Goal: Task Accomplishment & Management: Complete application form

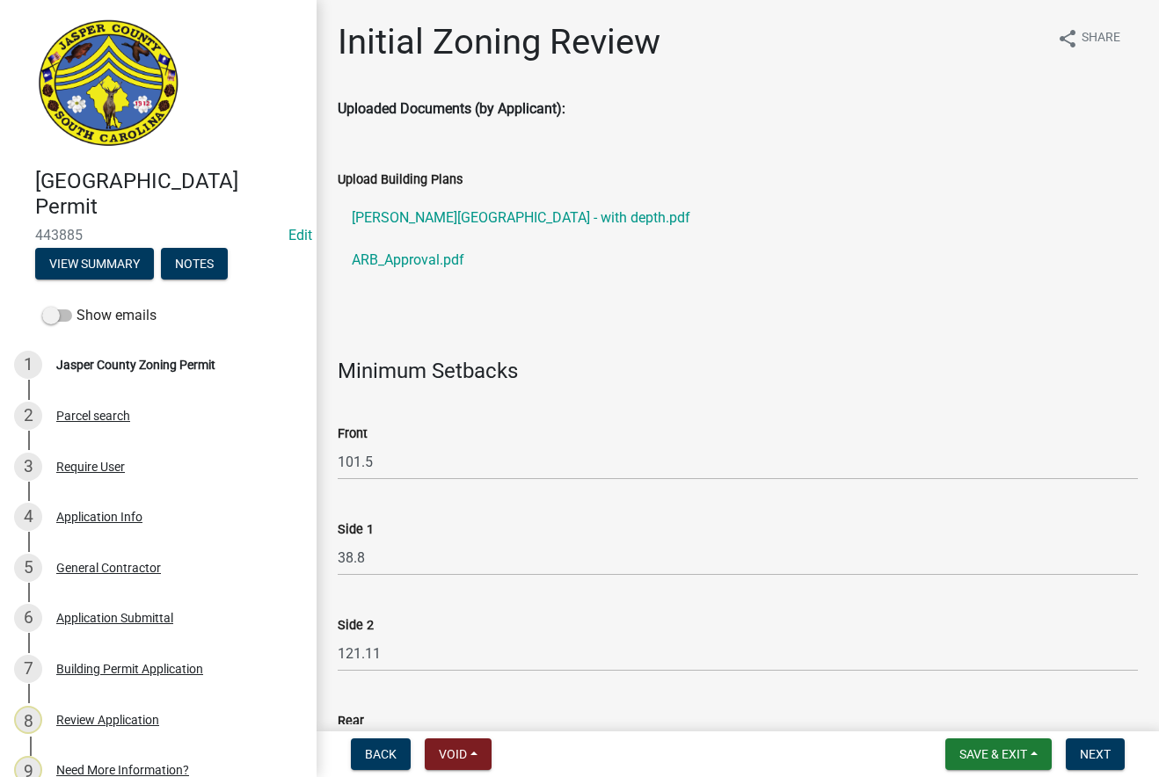
select select "28e8055b-422e-4c2e-9206-ce7b96ebb91b"
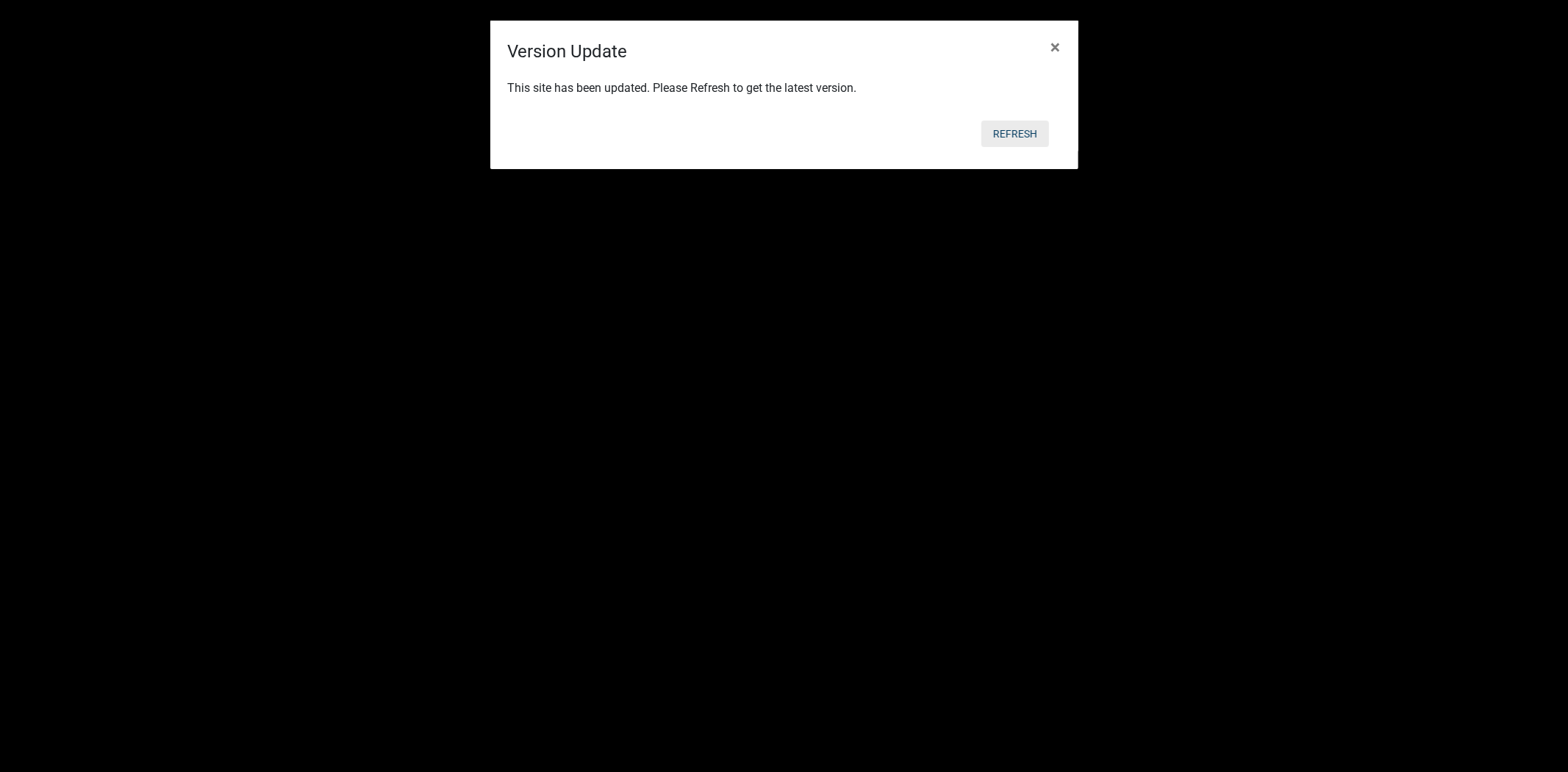
click at [1045, 134] on button "Refresh" at bounding box center [1015, 134] width 68 height 27
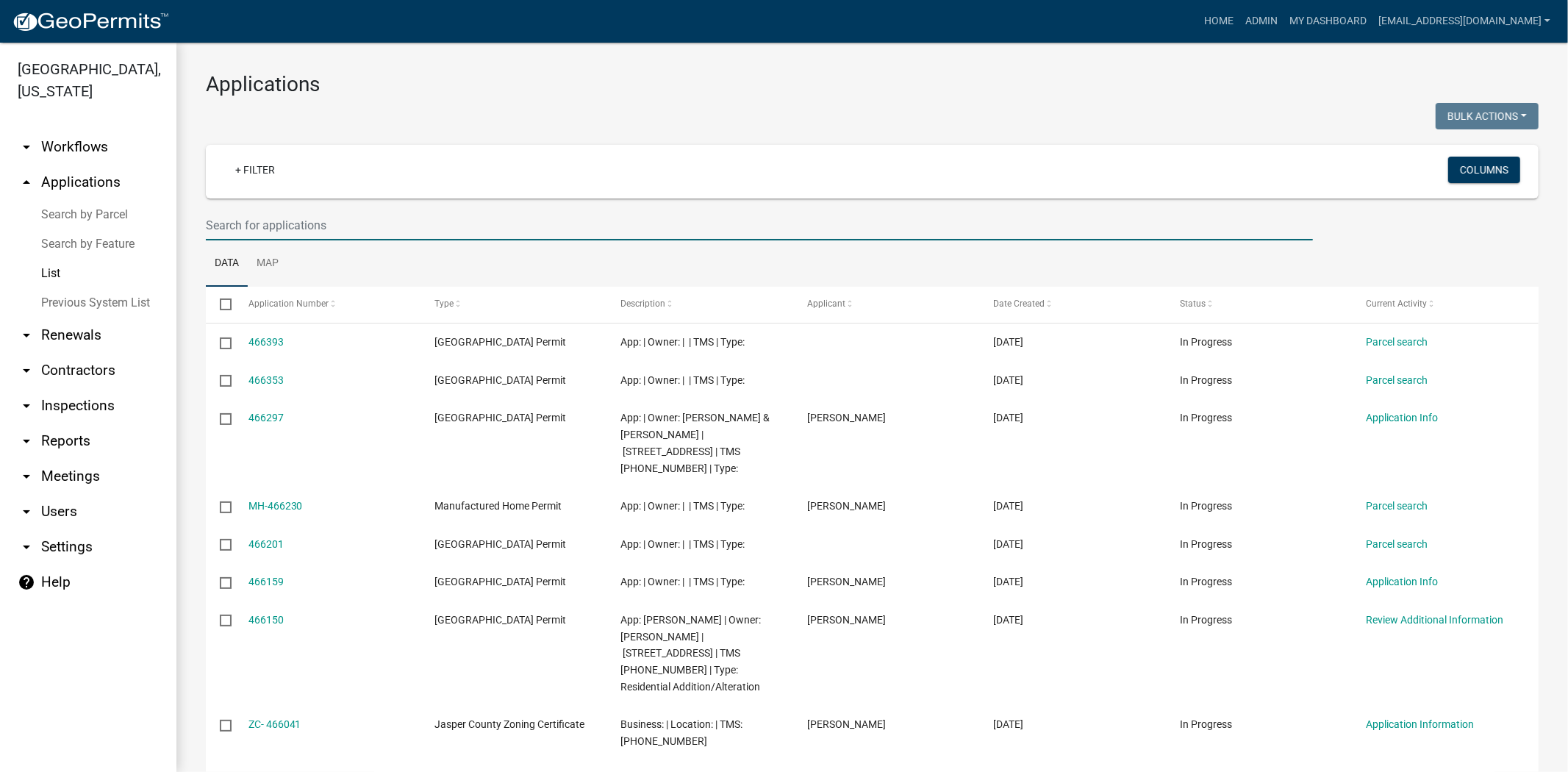
click at [366, 226] on input "text" at bounding box center [759, 225] width 1107 height 30
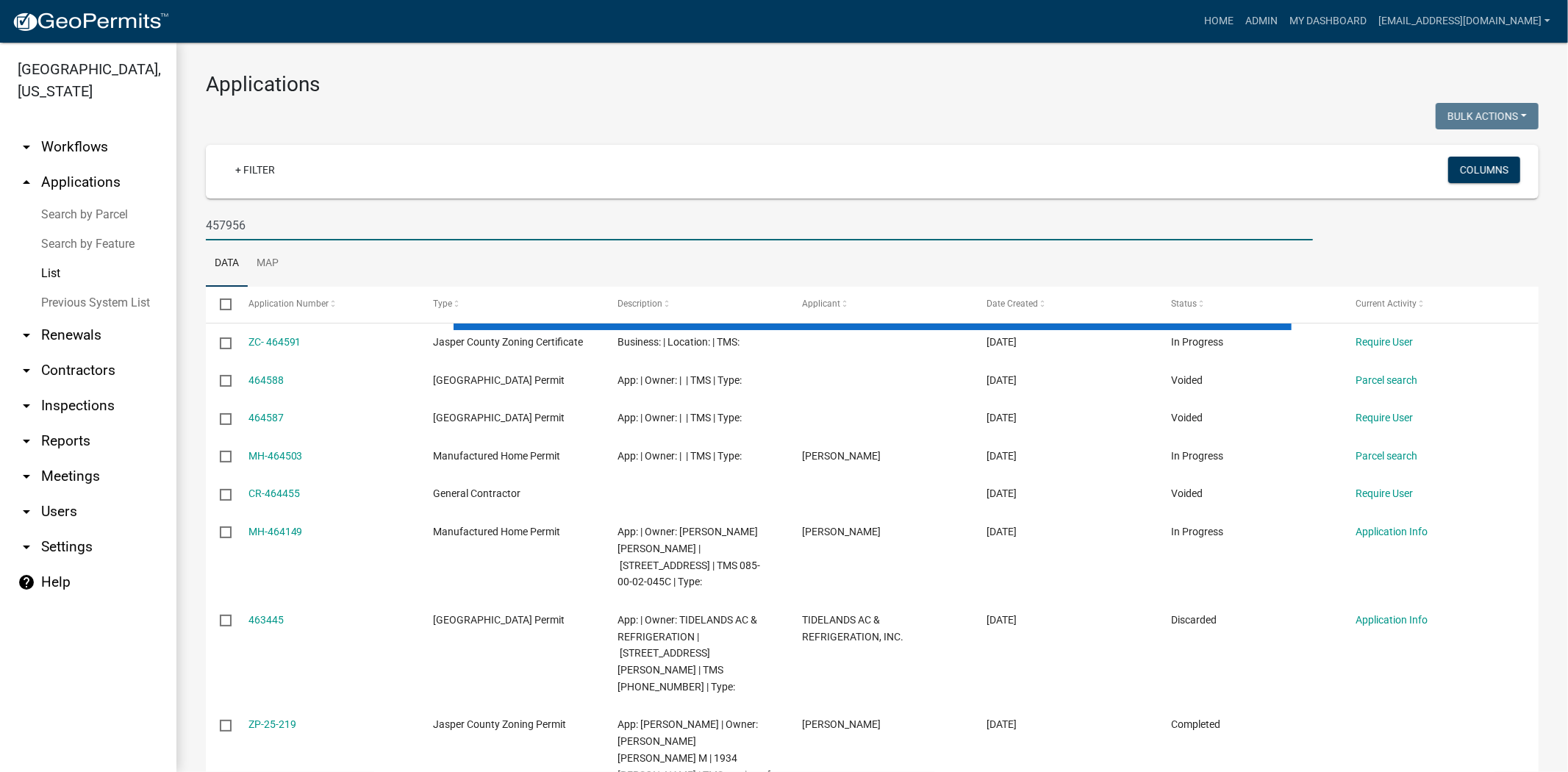
type input "457956"
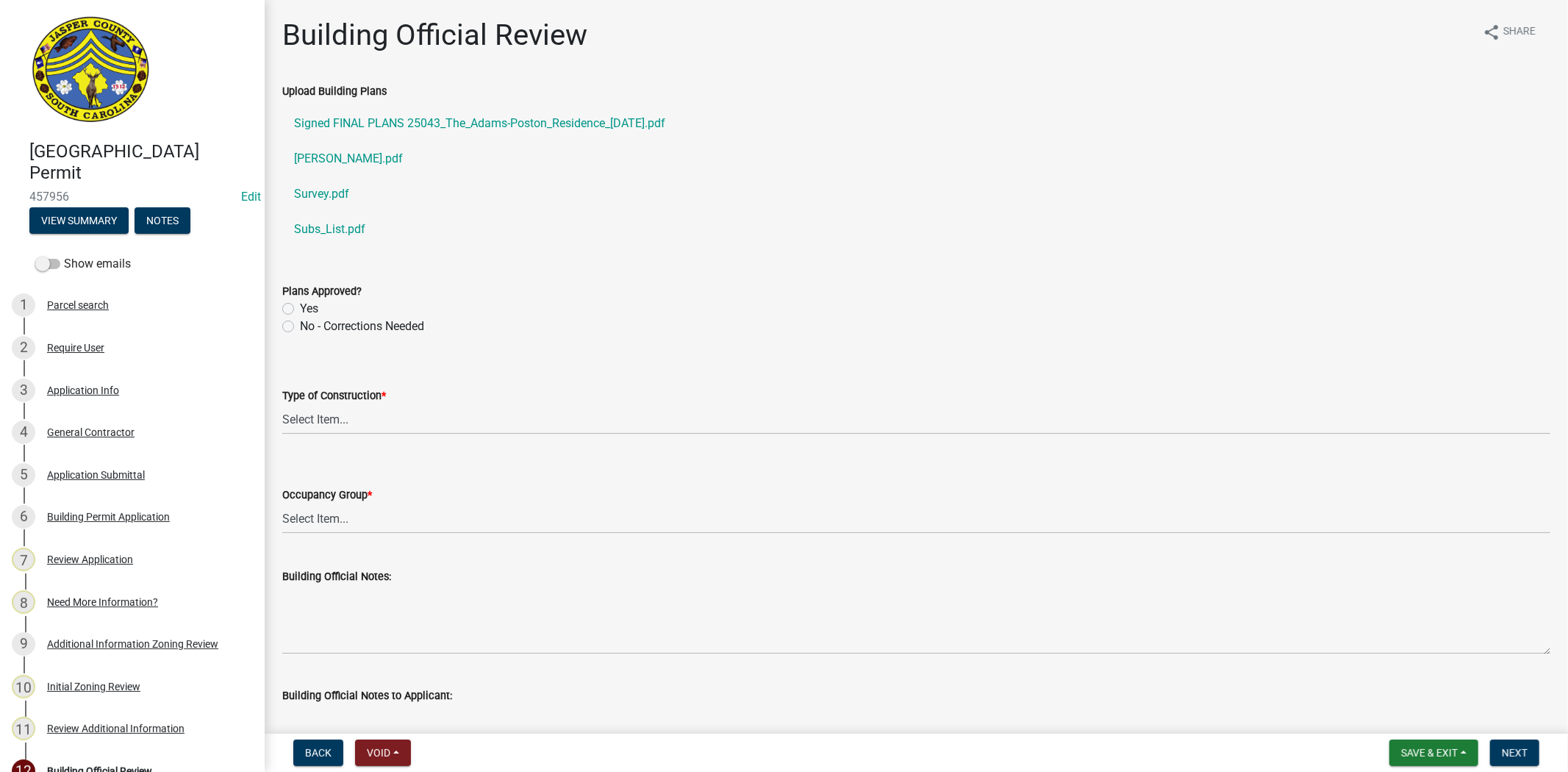
click at [300, 326] on label "No - Corrections Needed" at bounding box center [362, 326] width 125 height 18
click at [300, 326] on input "No - Corrections Needed" at bounding box center [304, 322] width 9 height 9
radio input "true"
click at [370, 408] on select "Select Item... IA IB IIA IIB IIIA IIIB IV VA VB" at bounding box center [917, 420] width 1269 height 30
click at [283, 405] on select "Select Item... IA IB IIA IIB IIIA IIIB IV VA VB" at bounding box center [917, 420] width 1269 height 30
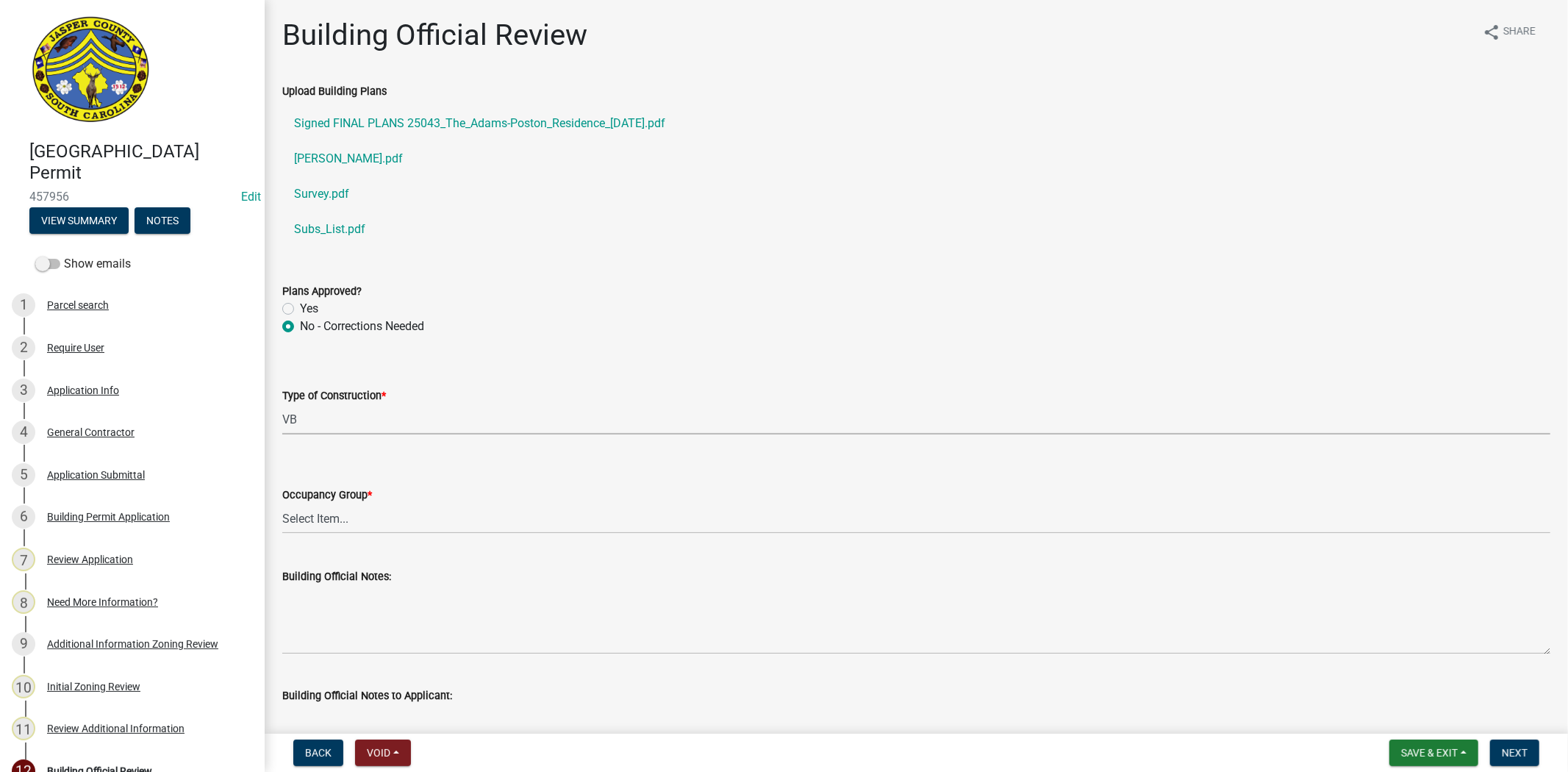
select select "5377c7cd-ae48-4ed2-bc38-366ad0c69dab"
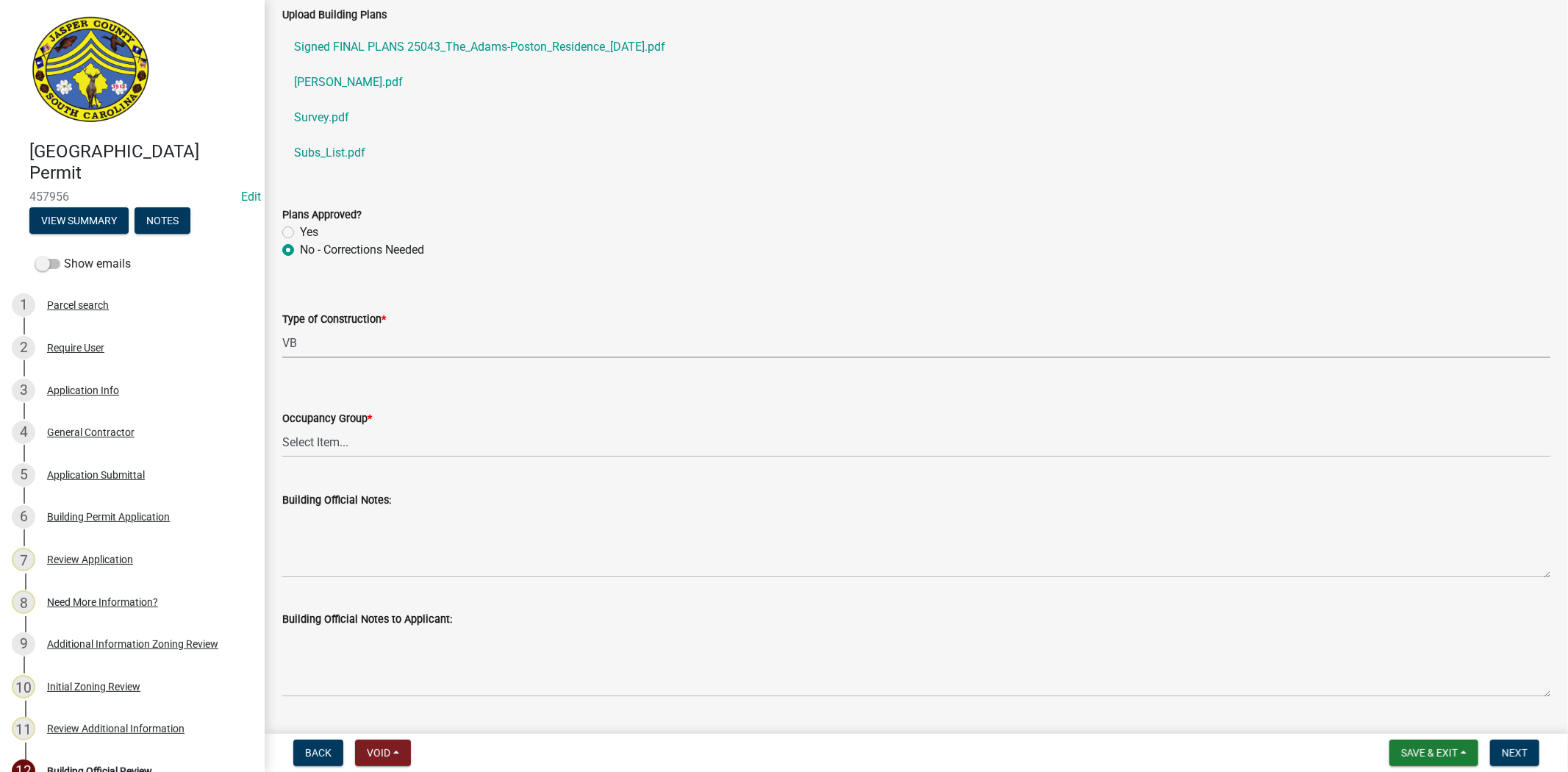
scroll to position [163, 0]
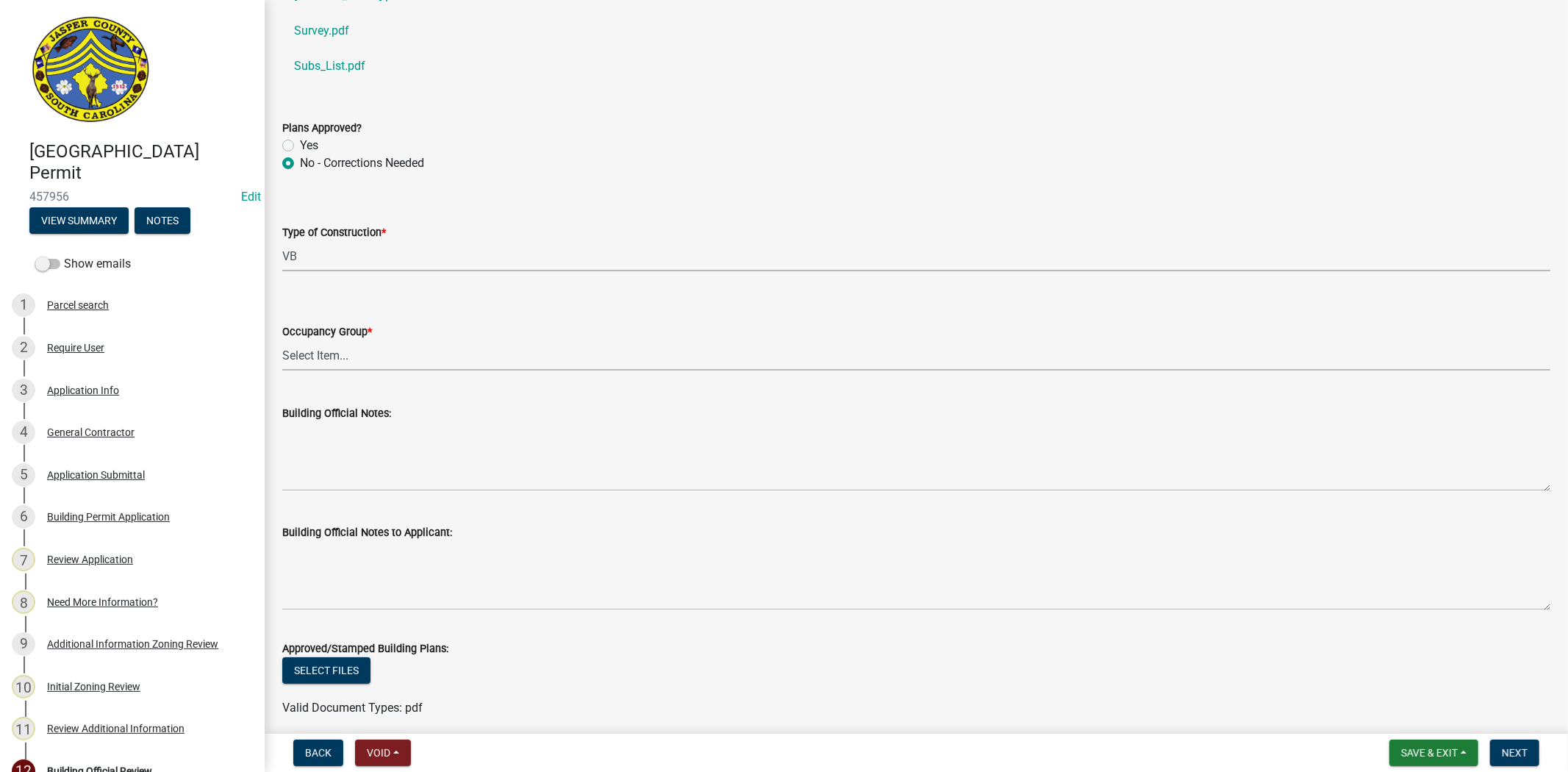
click at [338, 355] on select "Select Item... A-1 A-2 A-3 A-4 B E F-1 F-2 H-1 H-2 H-3 H-4 H-5 I-1 I-2 I-3 I-4 …" at bounding box center [917, 355] width 1269 height 30
click at [283, 340] on select "Select Item... A-1 A-2 A-3 A-4 B E F-1 F-2 H-1 H-2 H-3 H-4 H-5 I-1 I-2 I-3 I-4 …" at bounding box center [917, 355] width 1269 height 30
select select "a775bd88-bb11-4979-9dc9-57cd65166191"
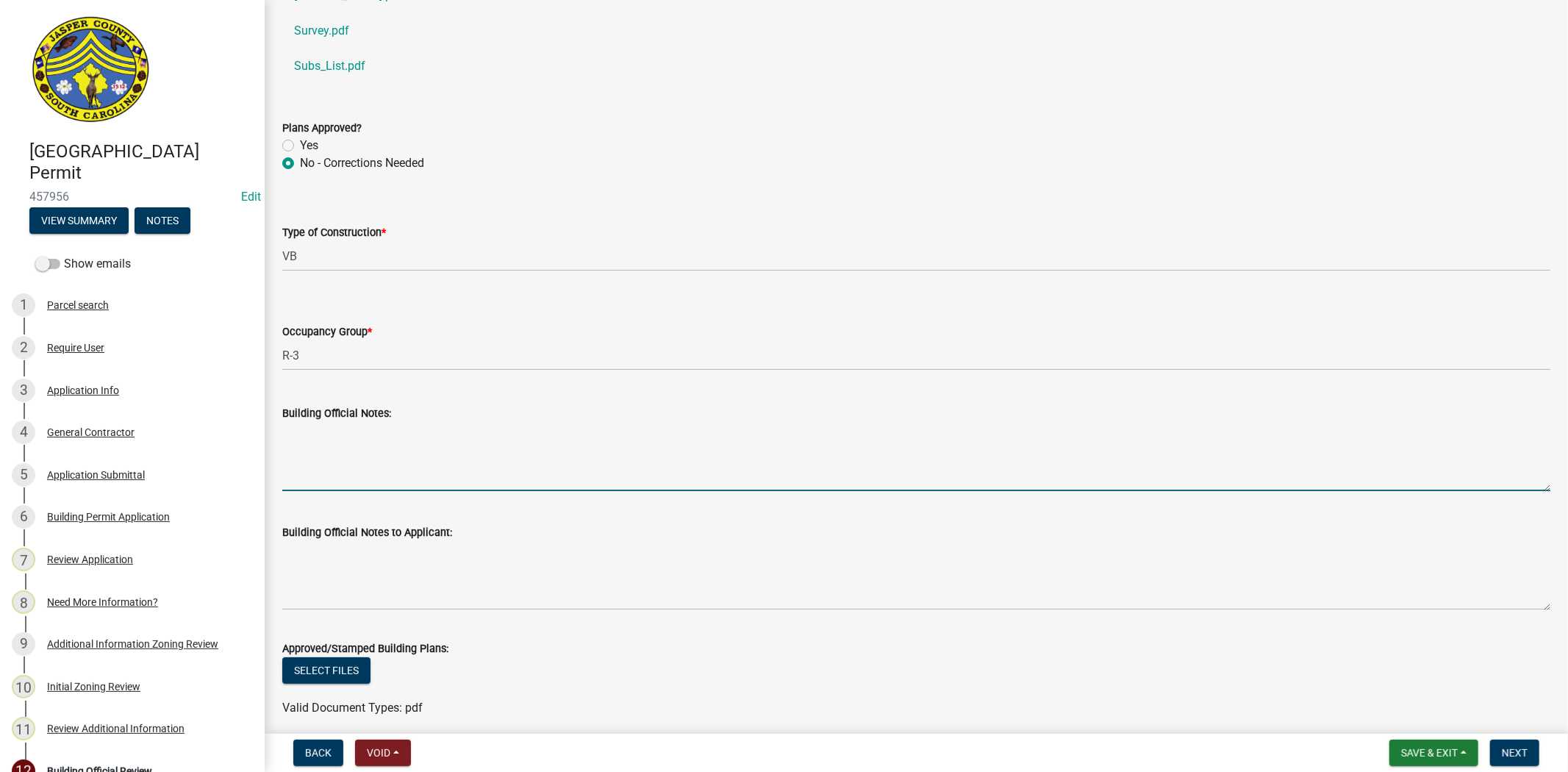
click at [318, 457] on textarea "Building Official Notes:" at bounding box center [917, 457] width 1269 height 69
click at [663, 432] on textarea "Plan must have a SC Stamp with license # of Design Professional" at bounding box center [917, 457] width 1269 height 69
type textarea "Plan must have a SC Stamp with license # of Design Professional. A design summa…"
click at [776, 456] on textarea "Plan must have a SC Stamp with license # of Design Professional. A design summa…" at bounding box center [917, 457] width 1269 height 69
drag, startPoint x: 754, startPoint y: 462, endPoint x: 272, endPoint y: 429, distance: 483.1
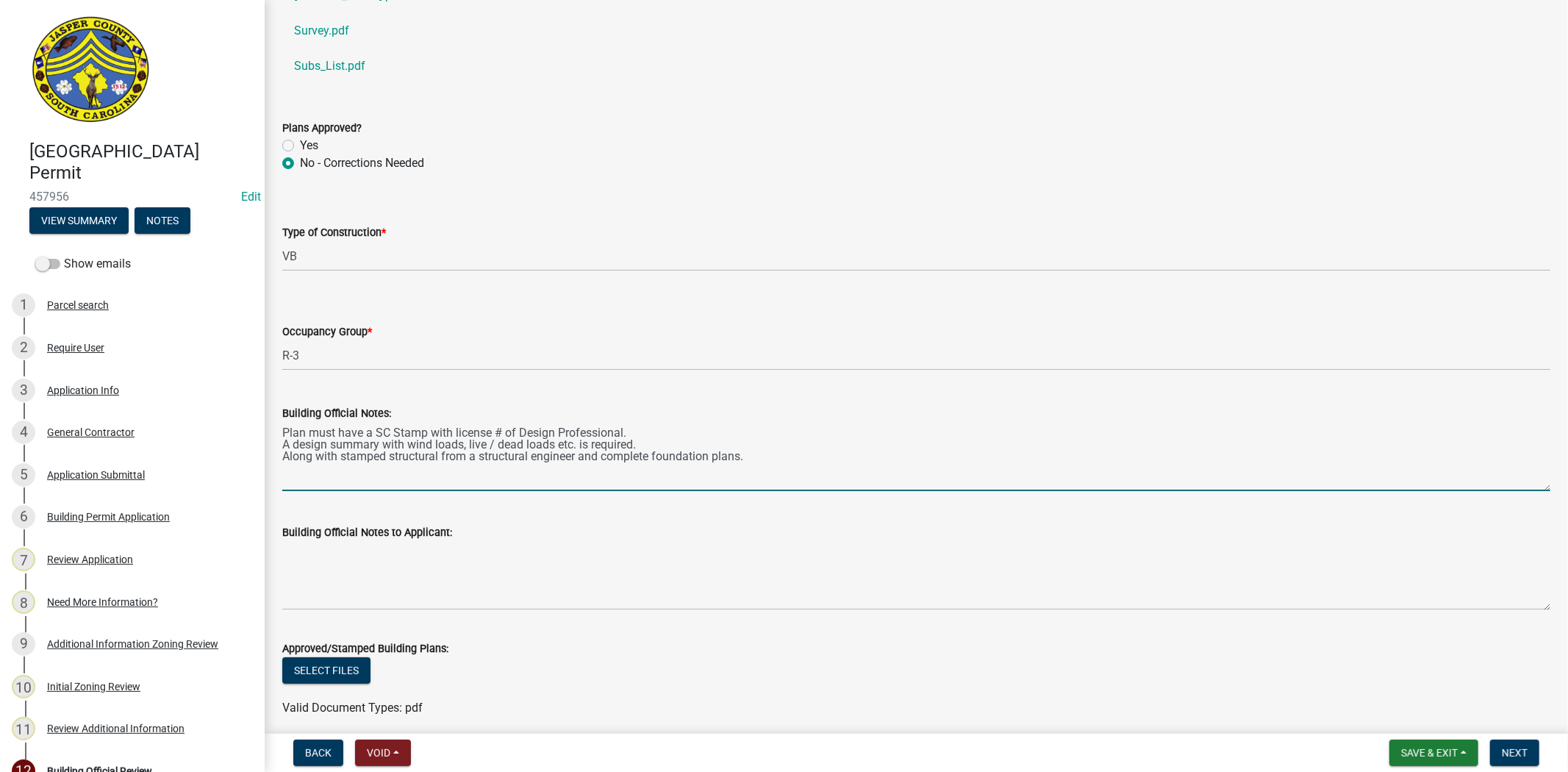
click at [272, 429] on div "Building Official Notes: Plan must have a SC Stamp with license # of Design Pro…" at bounding box center [916, 437] width 1290 height 107
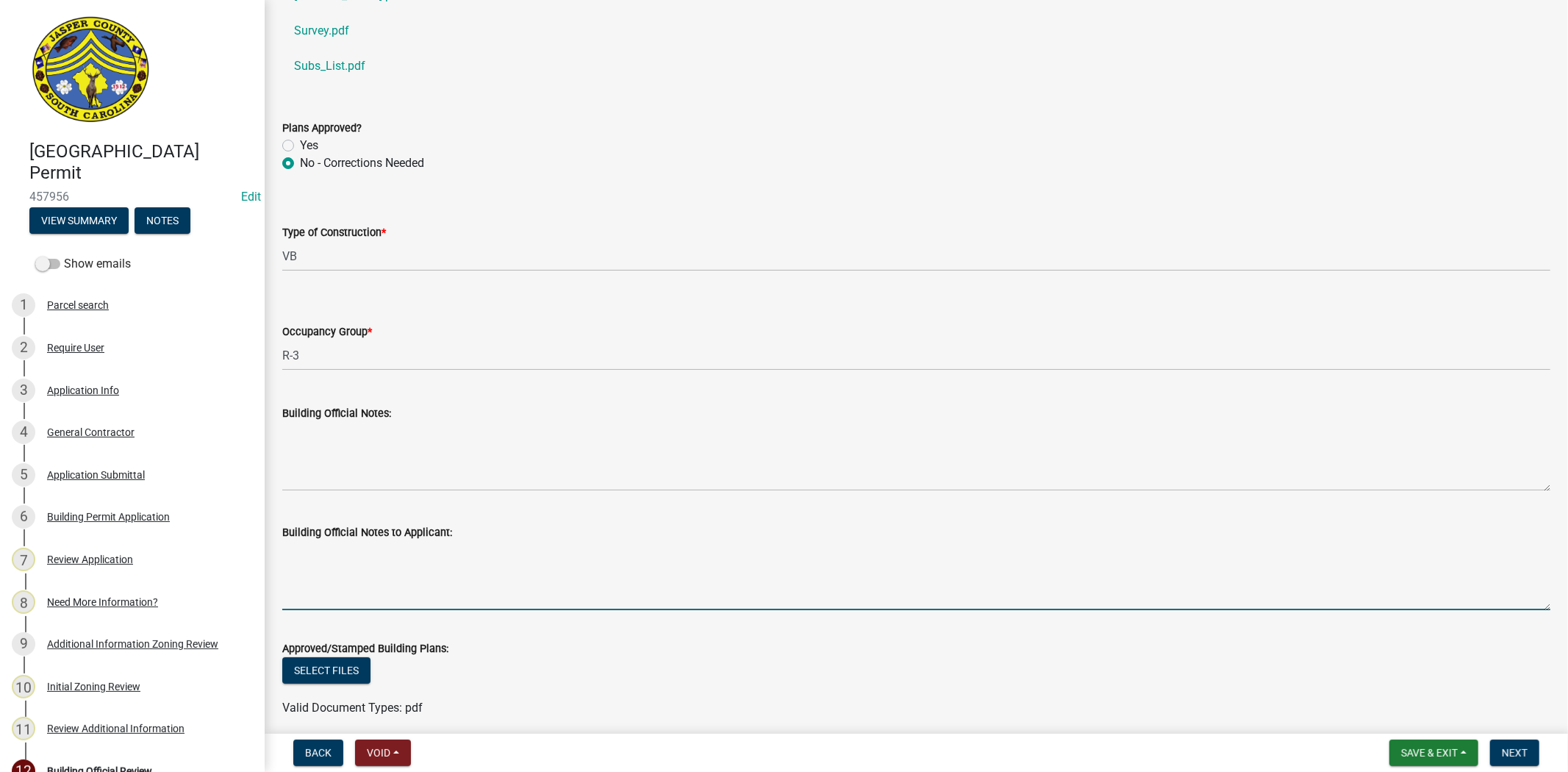
click at [344, 557] on textarea "Building Official Notes to Applicant:" at bounding box center [917, 575] width 1269 height 69
paste textarea "Plan must have a SC Stamp with license # of Design Professional. A design summa…"
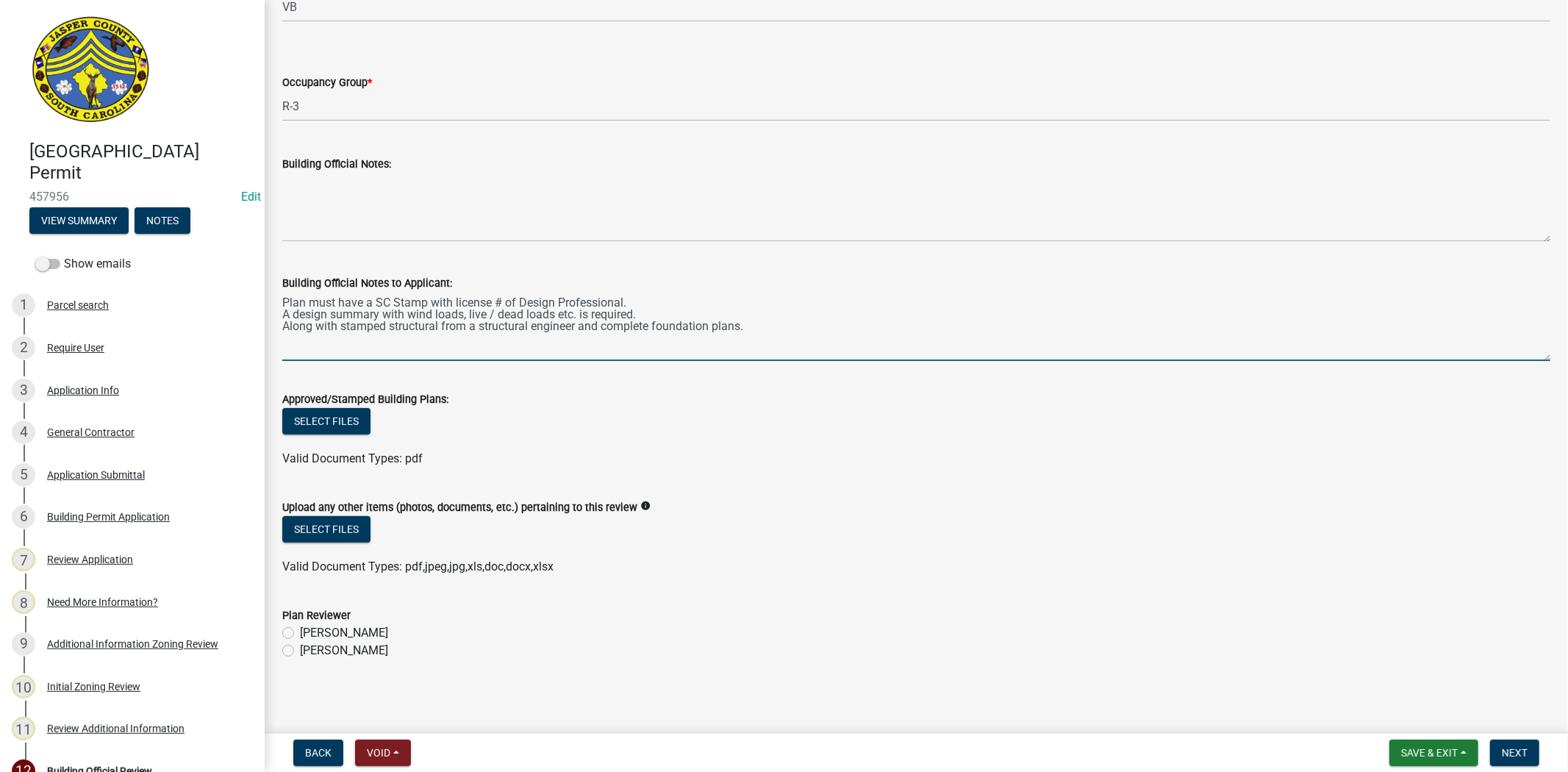
scroll to position [414, 0]
type textarea "Plan must have a SC Stamp with license # of Design Professional. A design summa…"
click at [300, 648] on label "[PERSON_NAME]" at bounding box center [345, 649] width 89 height 18
click at [300, 648] on input "[PERSON_NAME]" at bounding box center [304, 645] width 9 height 9
radio input "true"
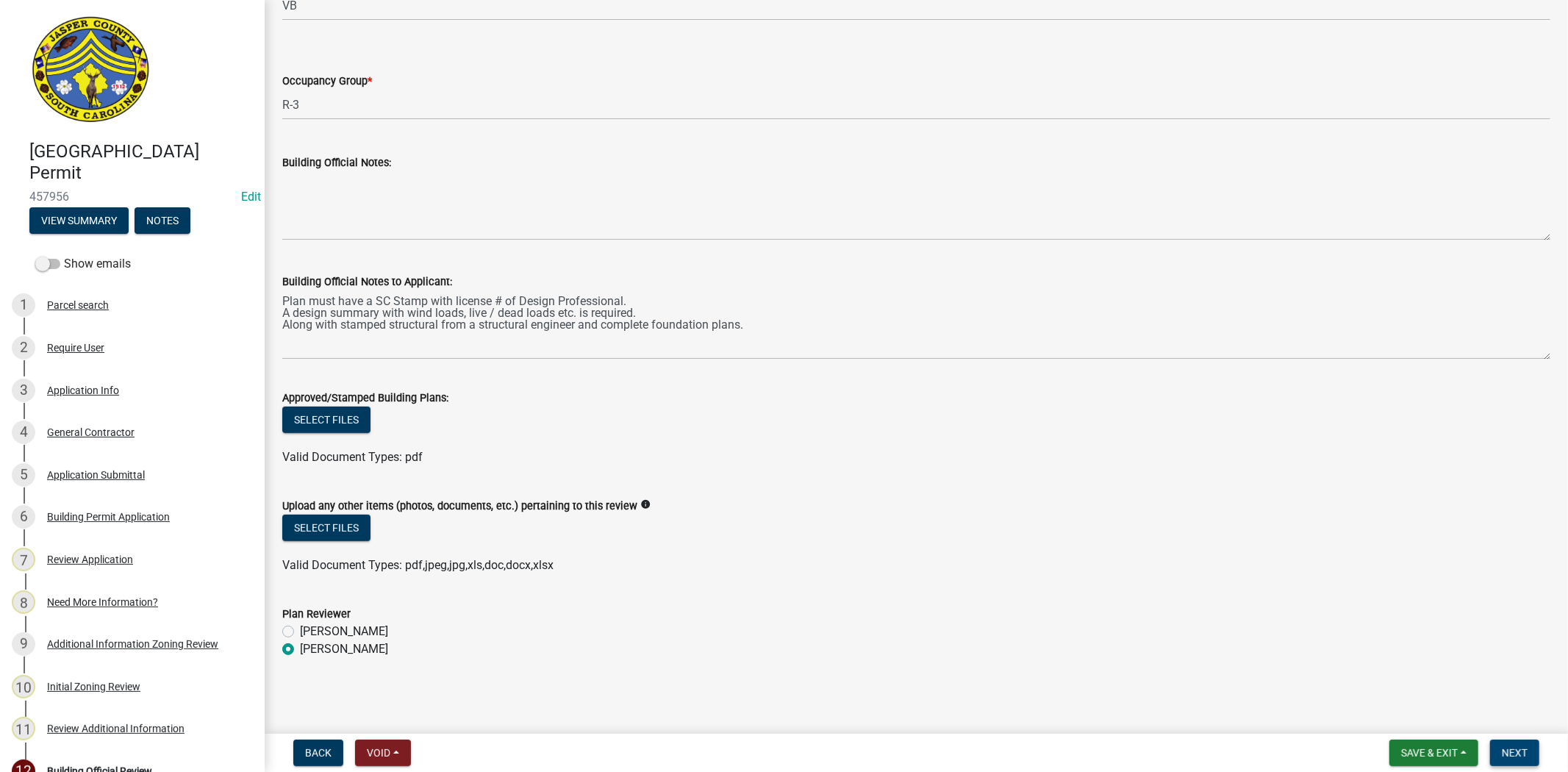
click at [1502, 747] on span "Next" at bounding box center [1514, 753] width 26 height 12
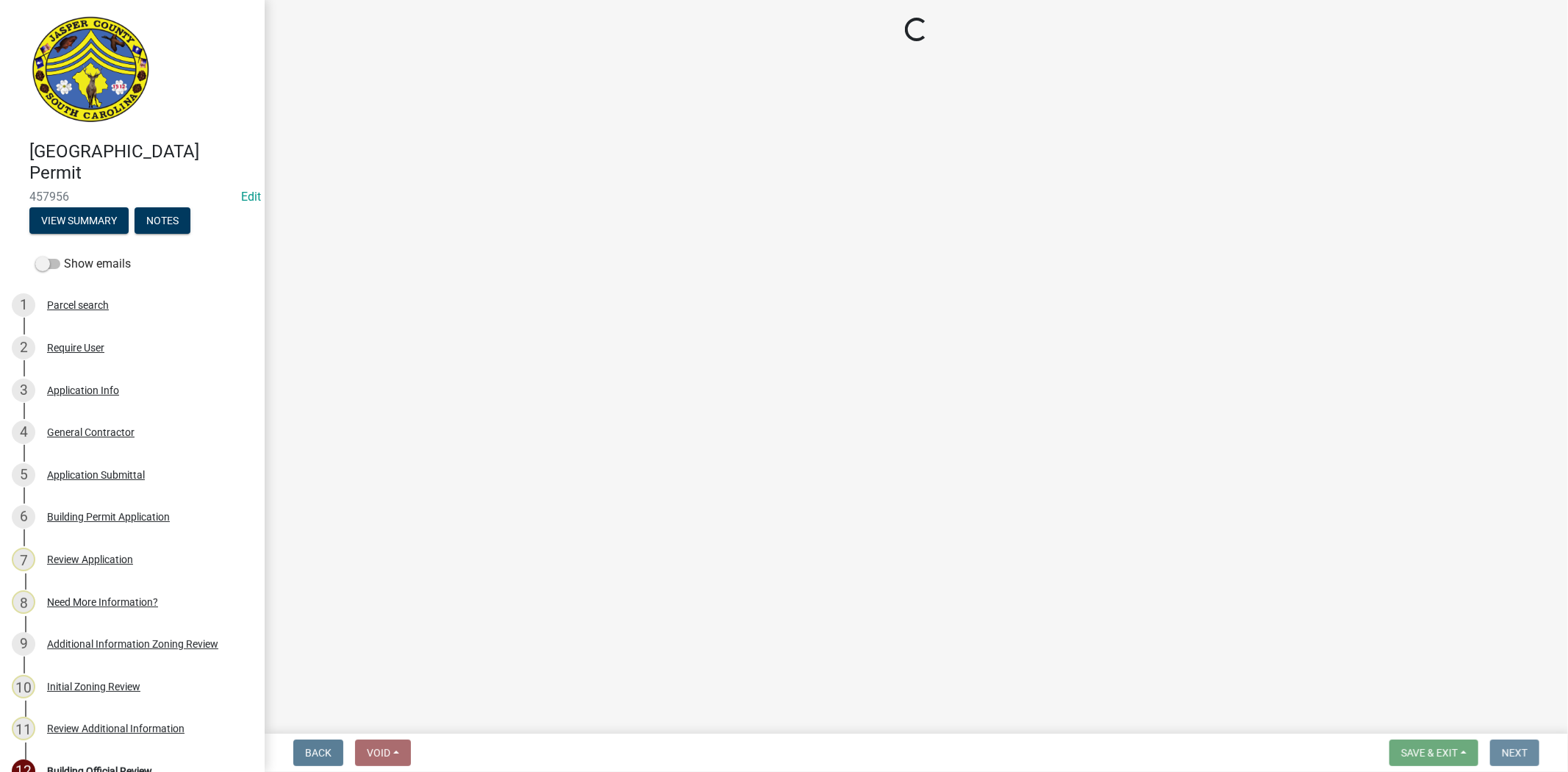
scroll to position [0, 0]
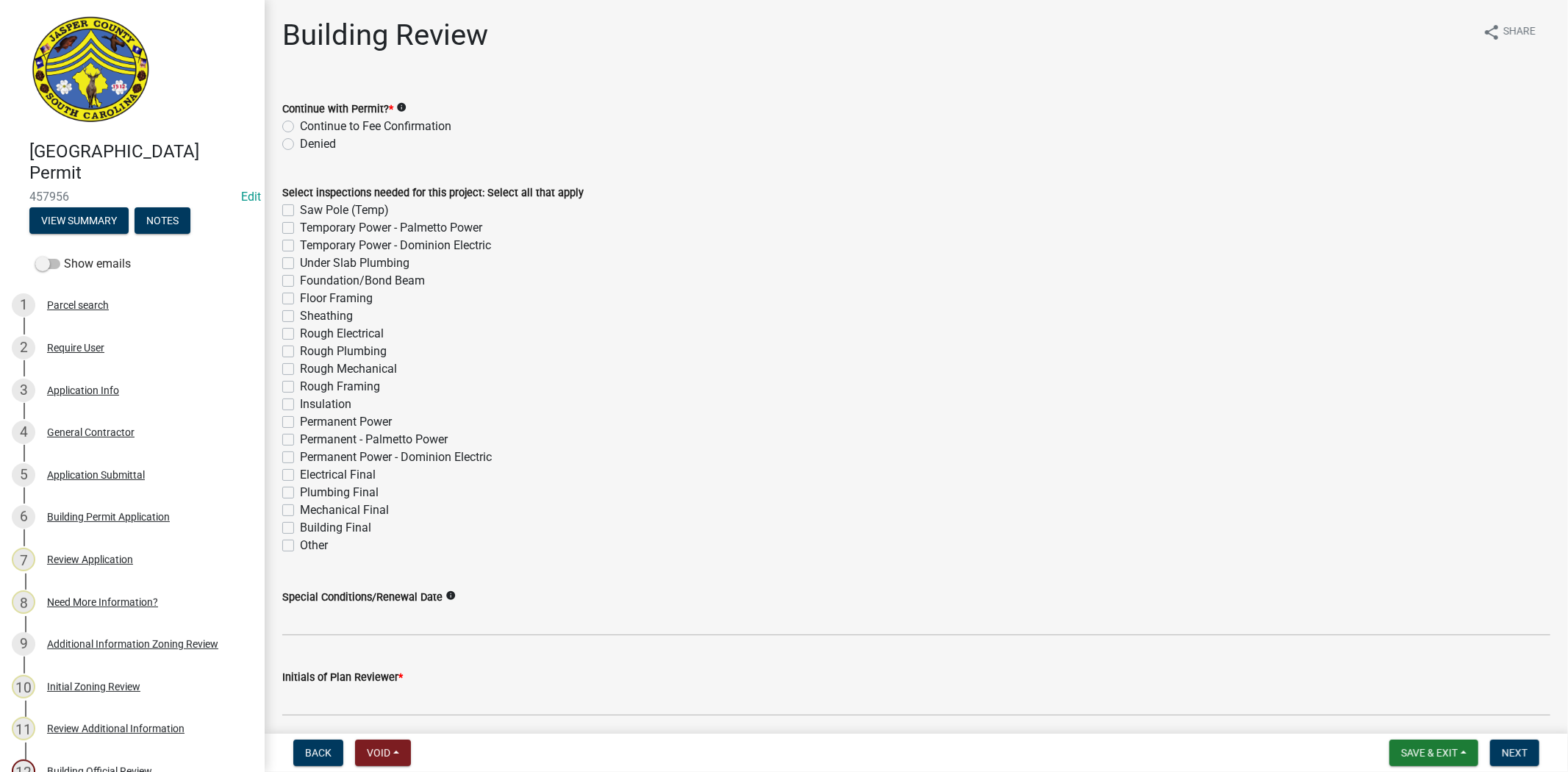
click at [300, 142] on label "Denied" at bounding box center [318, 144] width 36 height 18
click at [300, 142] on input "Denied" at bounding box center [304, 140] width 9 height 9
radio input "true"
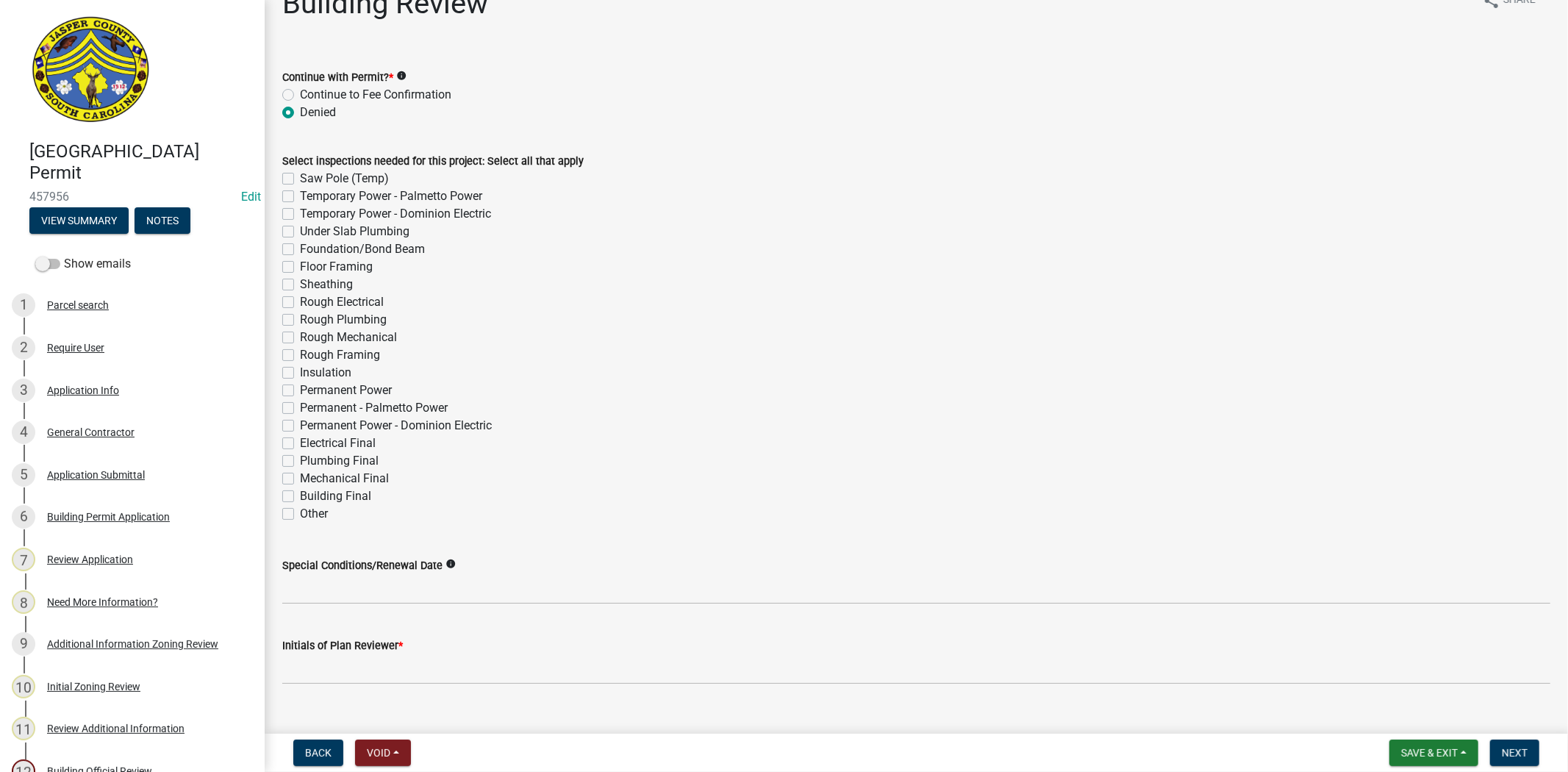
scroll to position [57, 0]
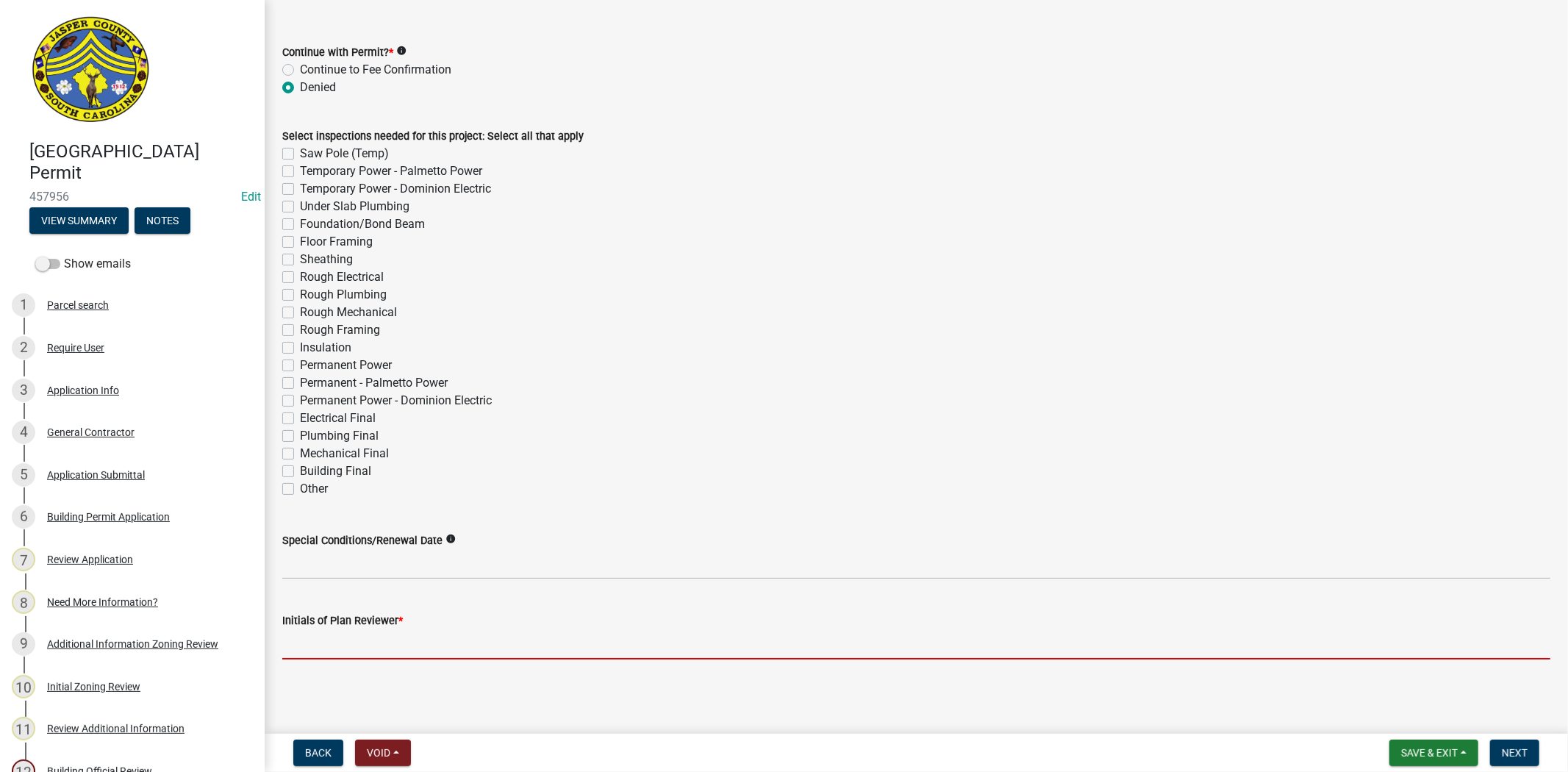
click at [378, 648] on input "Initials of Plan Reviewer *" at bounding box center [917, 645] width 1269 height 30
type input "RC"
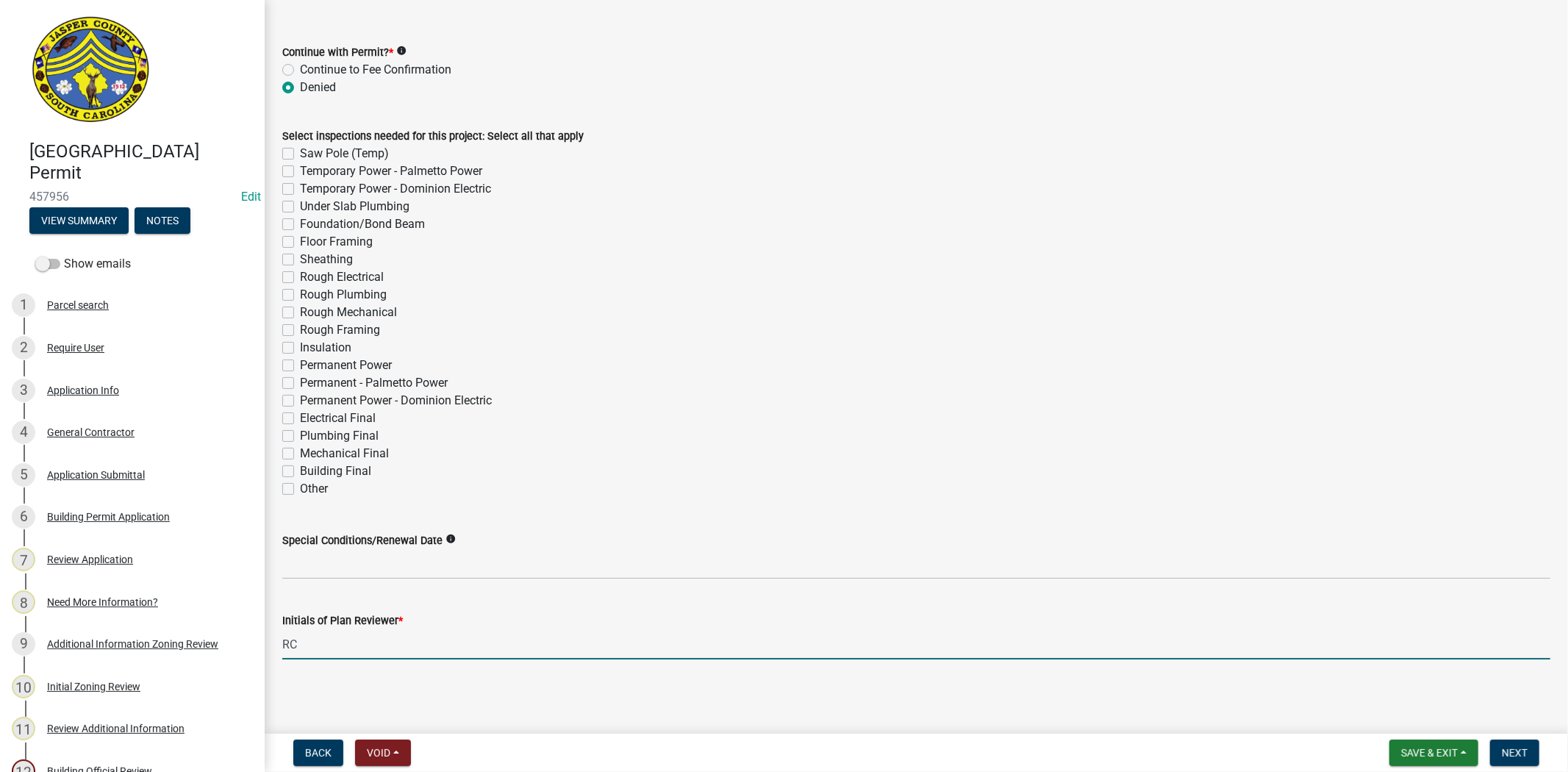
click at [289, 146] on div "Saw Pole (Temp)" at bounding box center [917, 153] width 1269 height 18
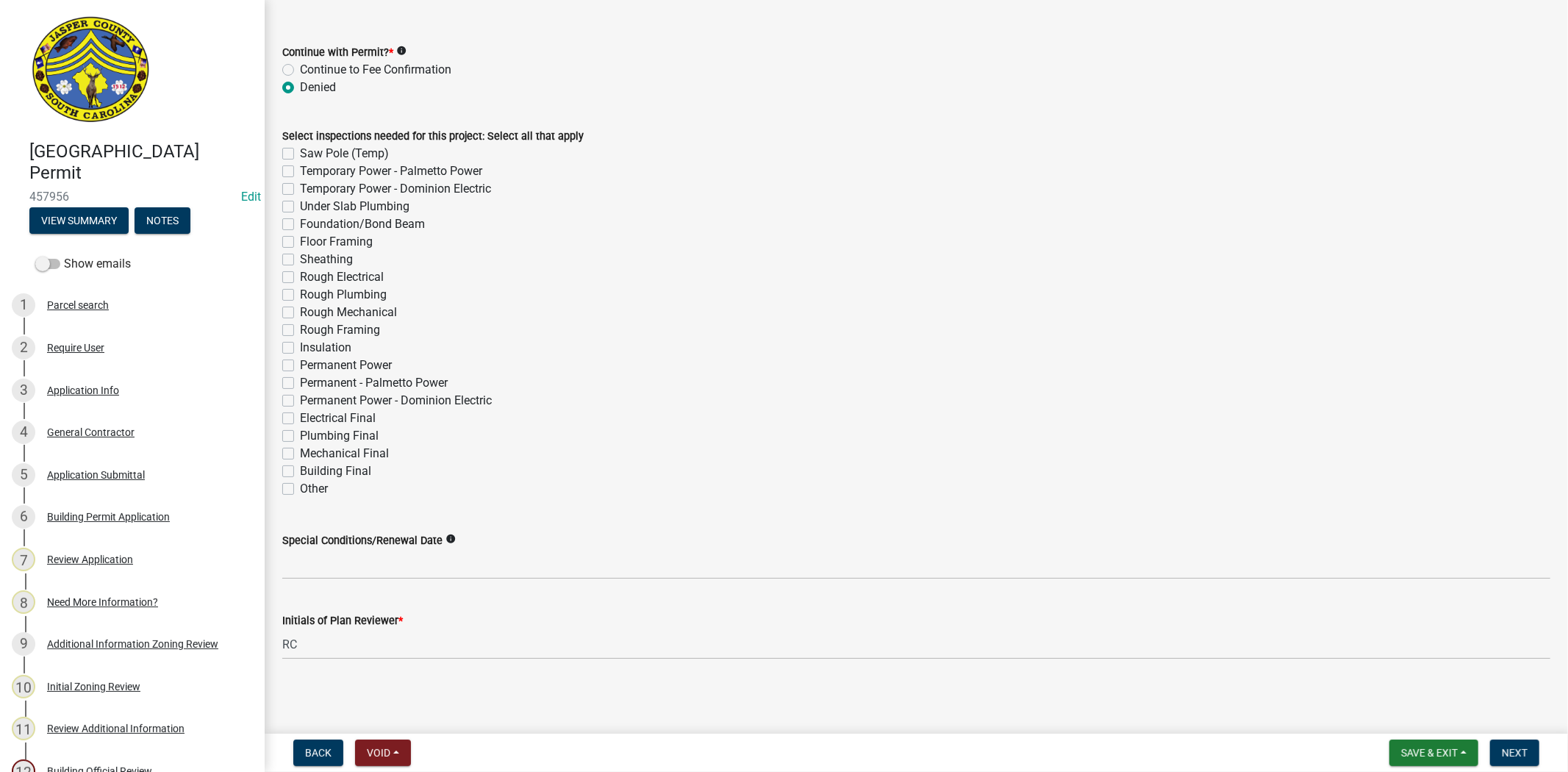
click at [300, 151] on label "Saw Pole (Temp)" at bounding box center [345, 153] width 89 height 18
click at [300, 151] on input "Saw Pole (Temp)" at bounding box center [304, 149] width 9 height 9
checkbox input "true"
checkbox input "false"
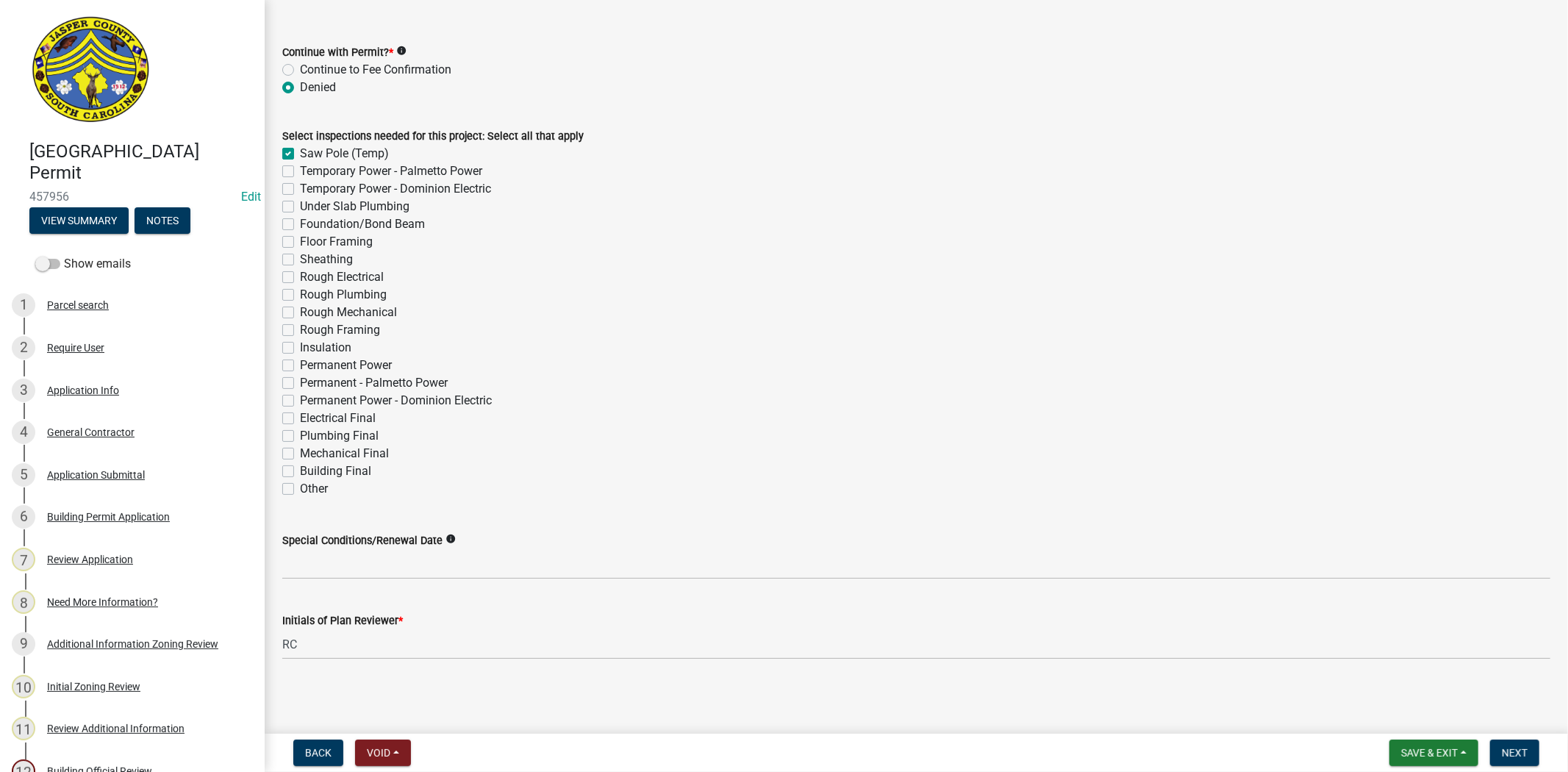
checkbox input "false"
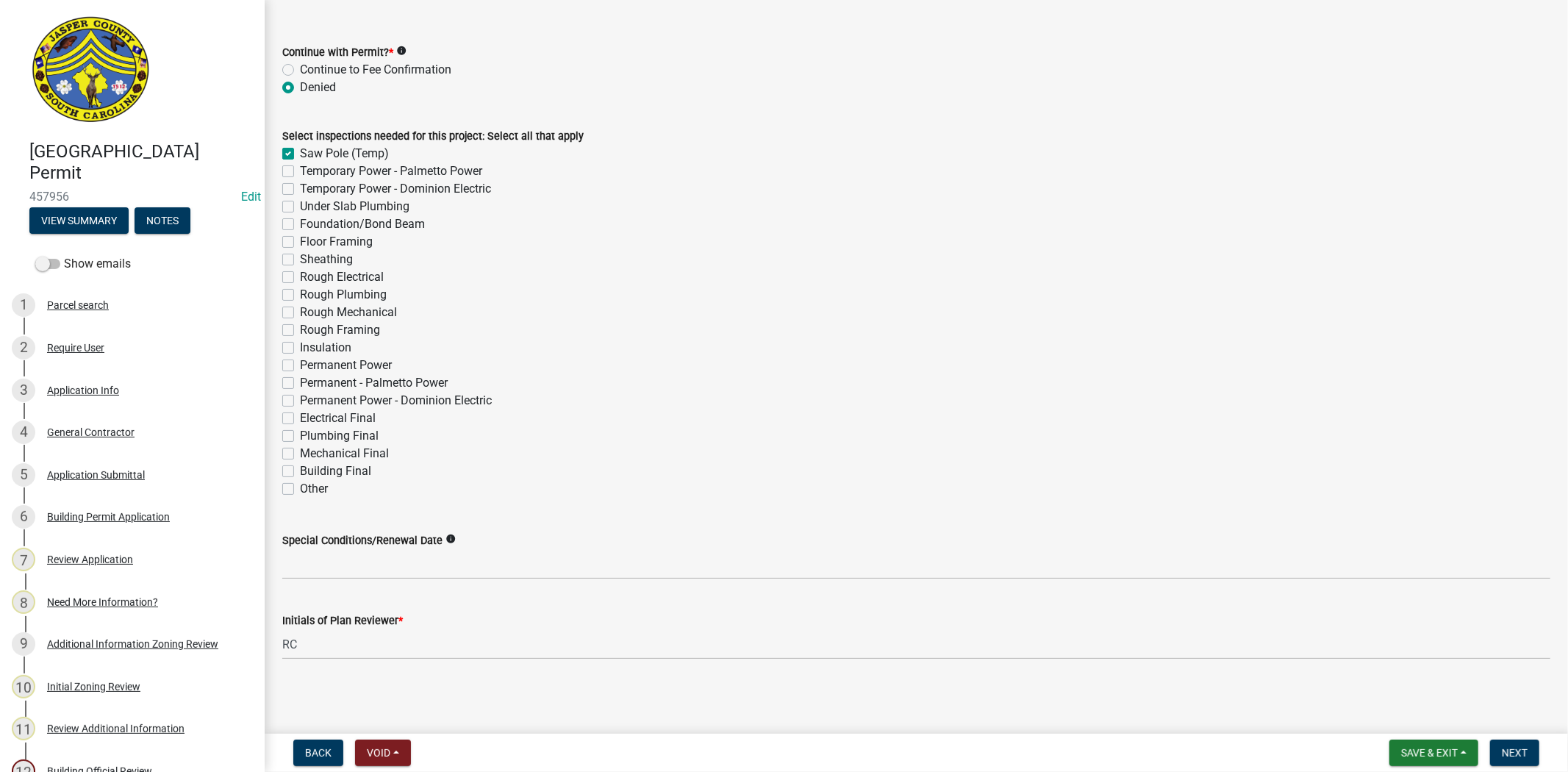
checkbox input "false"
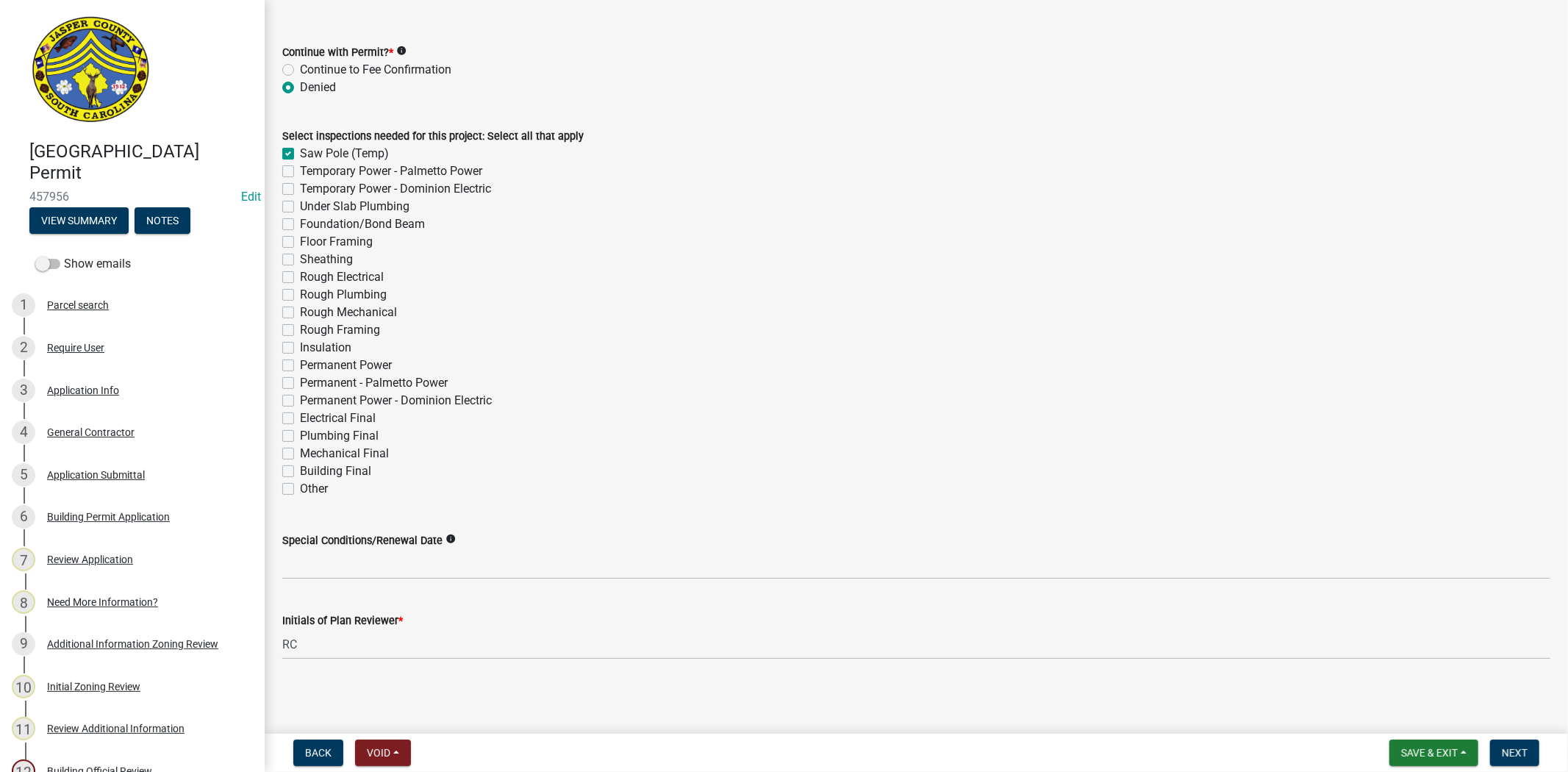
checkbox input "false"
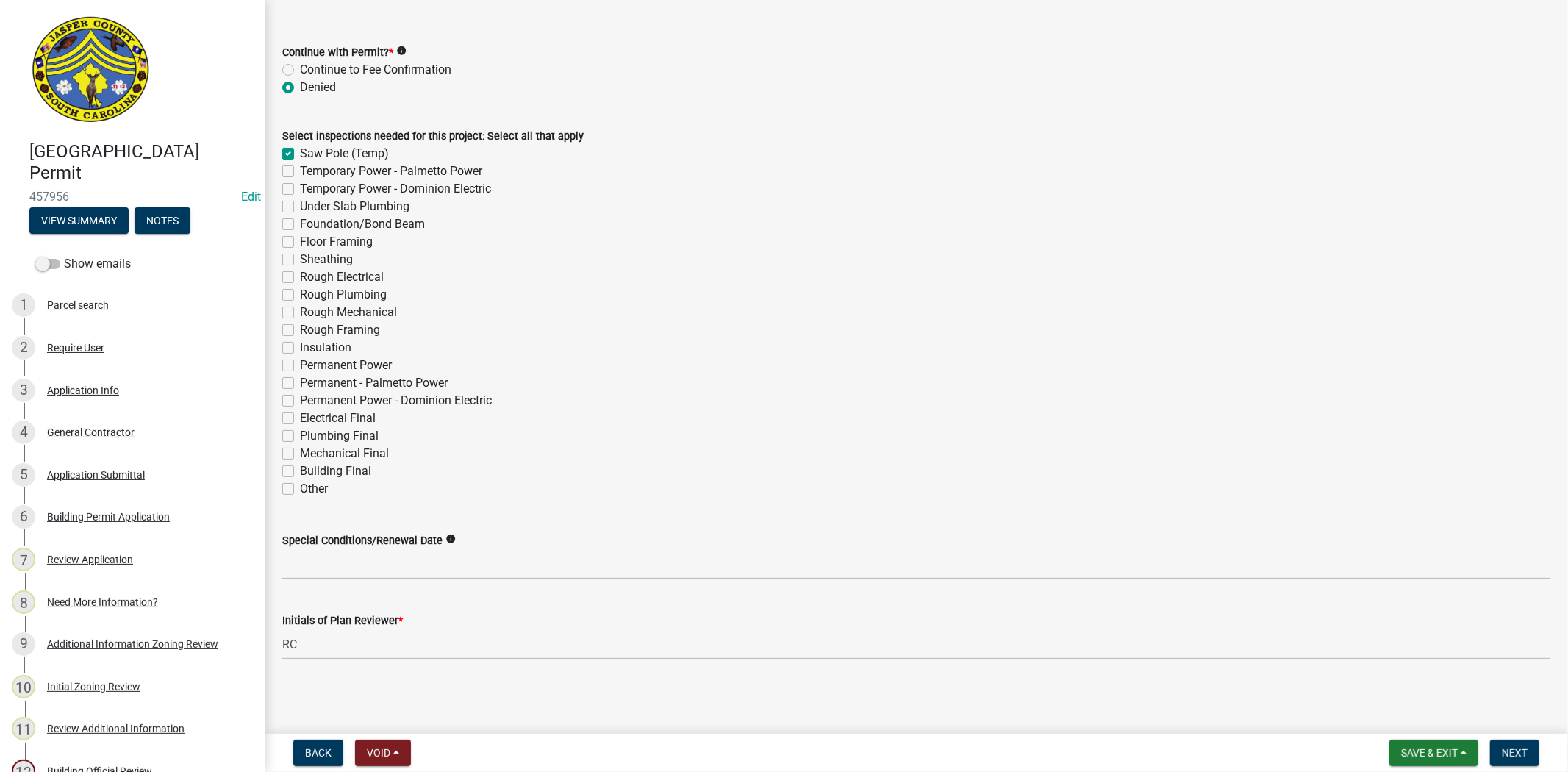
checkbox input "false"
click at [300, 347] on label "Insulation" at bounding box center [326, 347] width 52 height 18
click at [300, 347] on input "Insulation" at bounding box center [304, 343] width 9 height 9
checkbox input "true"
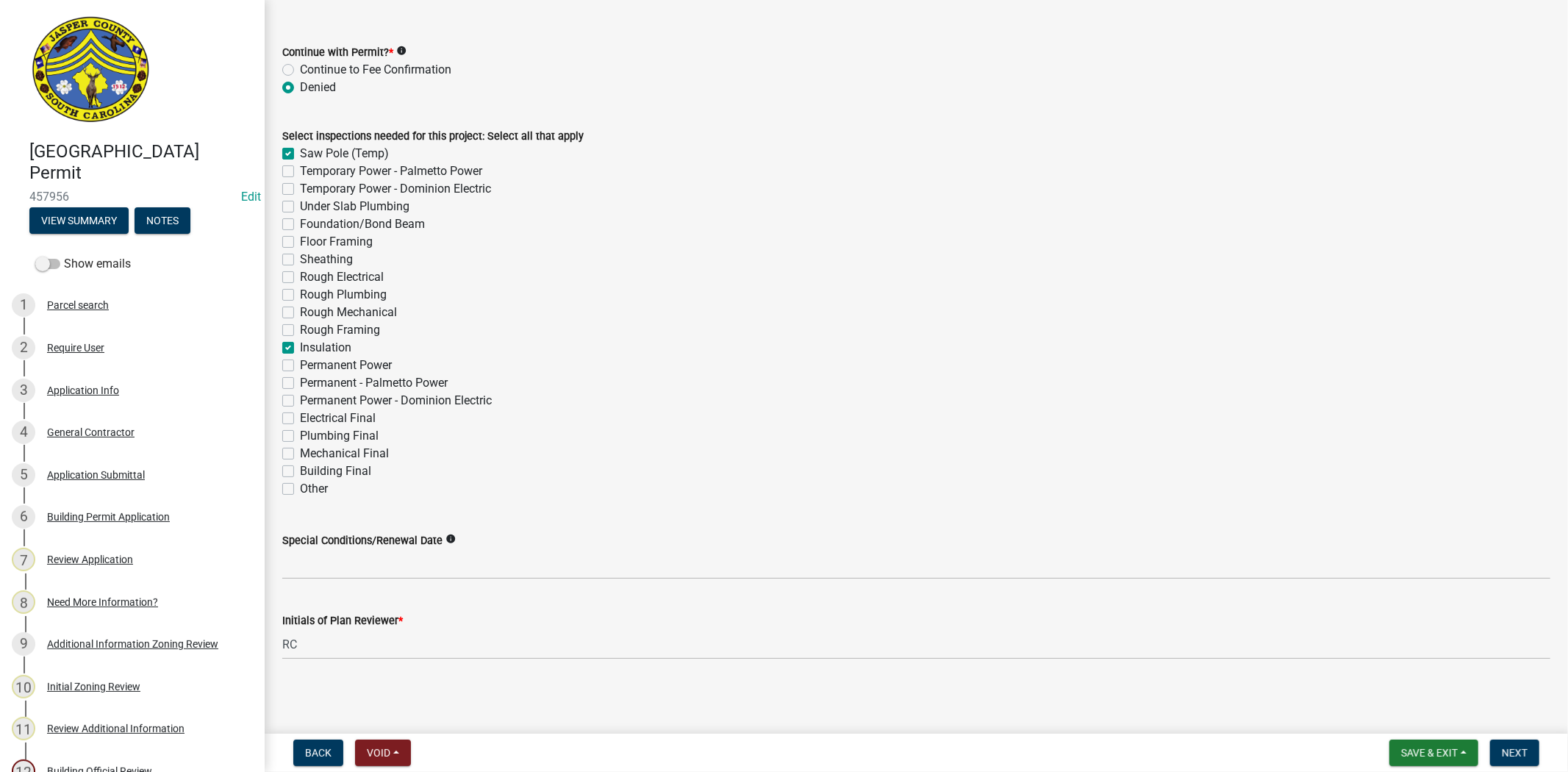
checkbox input "true"
checkbox input "false"
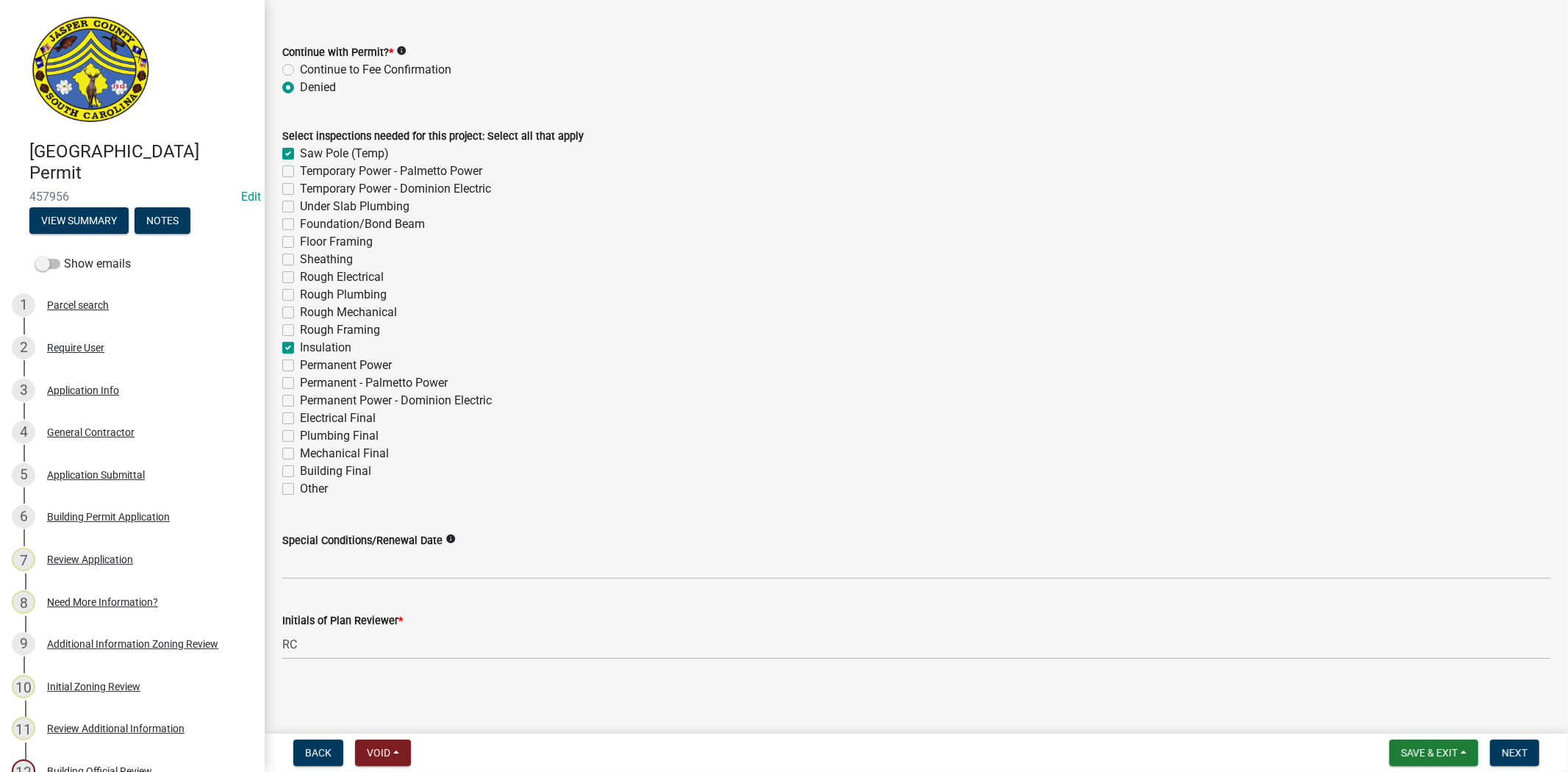
checkbox input "false"
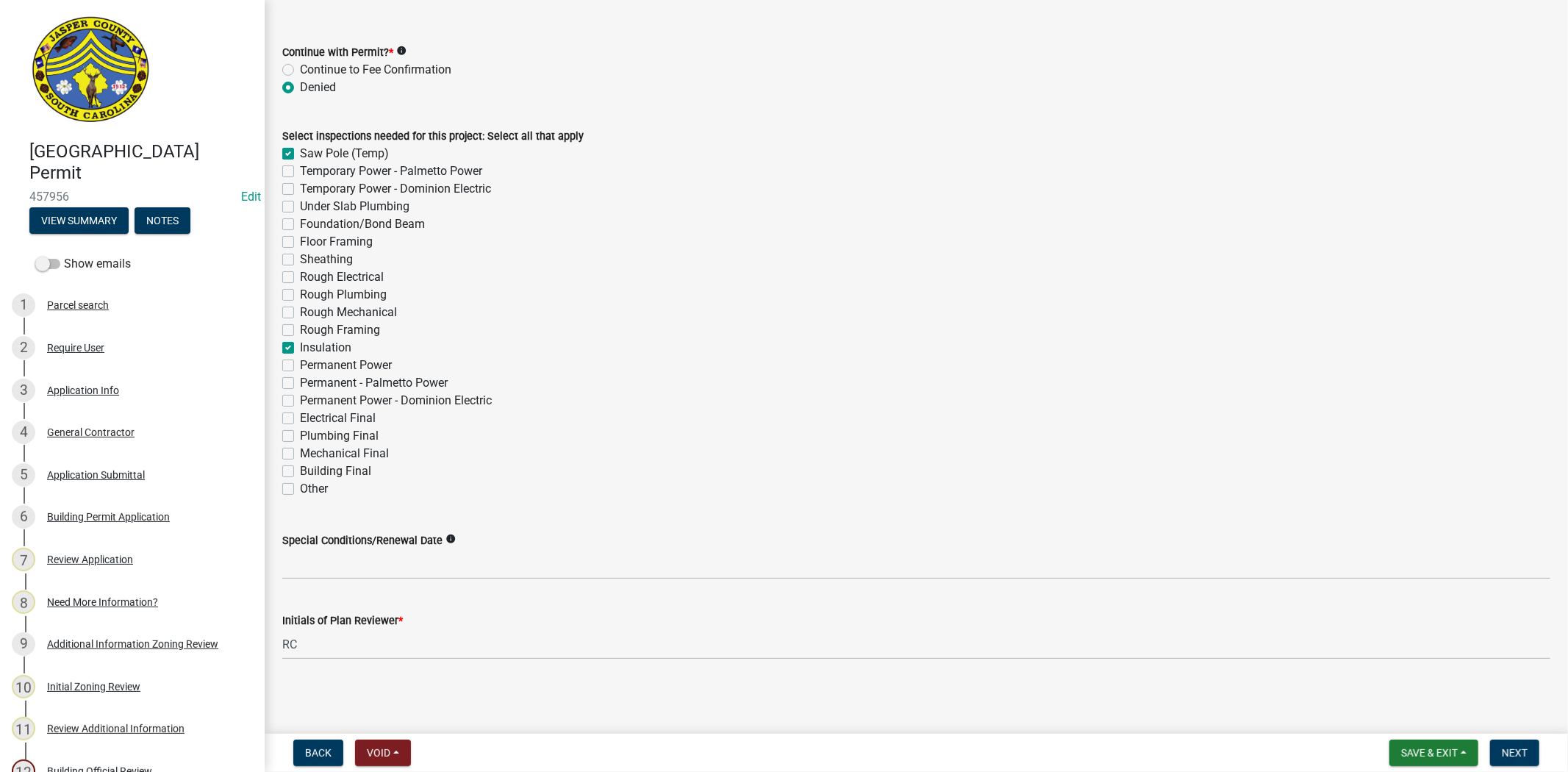
checkbox input "false"
checkbox input "true"
checkbox input "false"
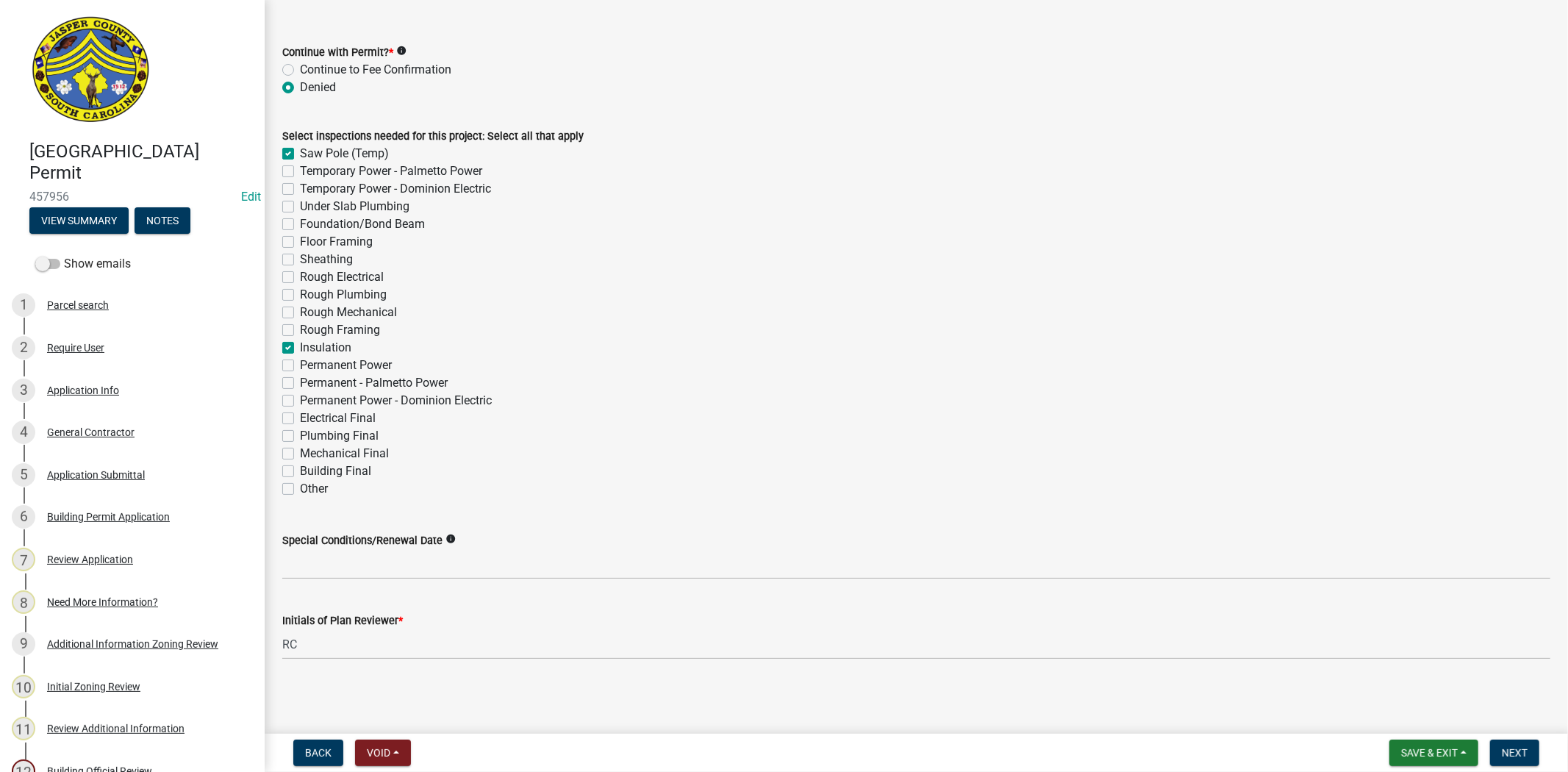
checkbox input "false"
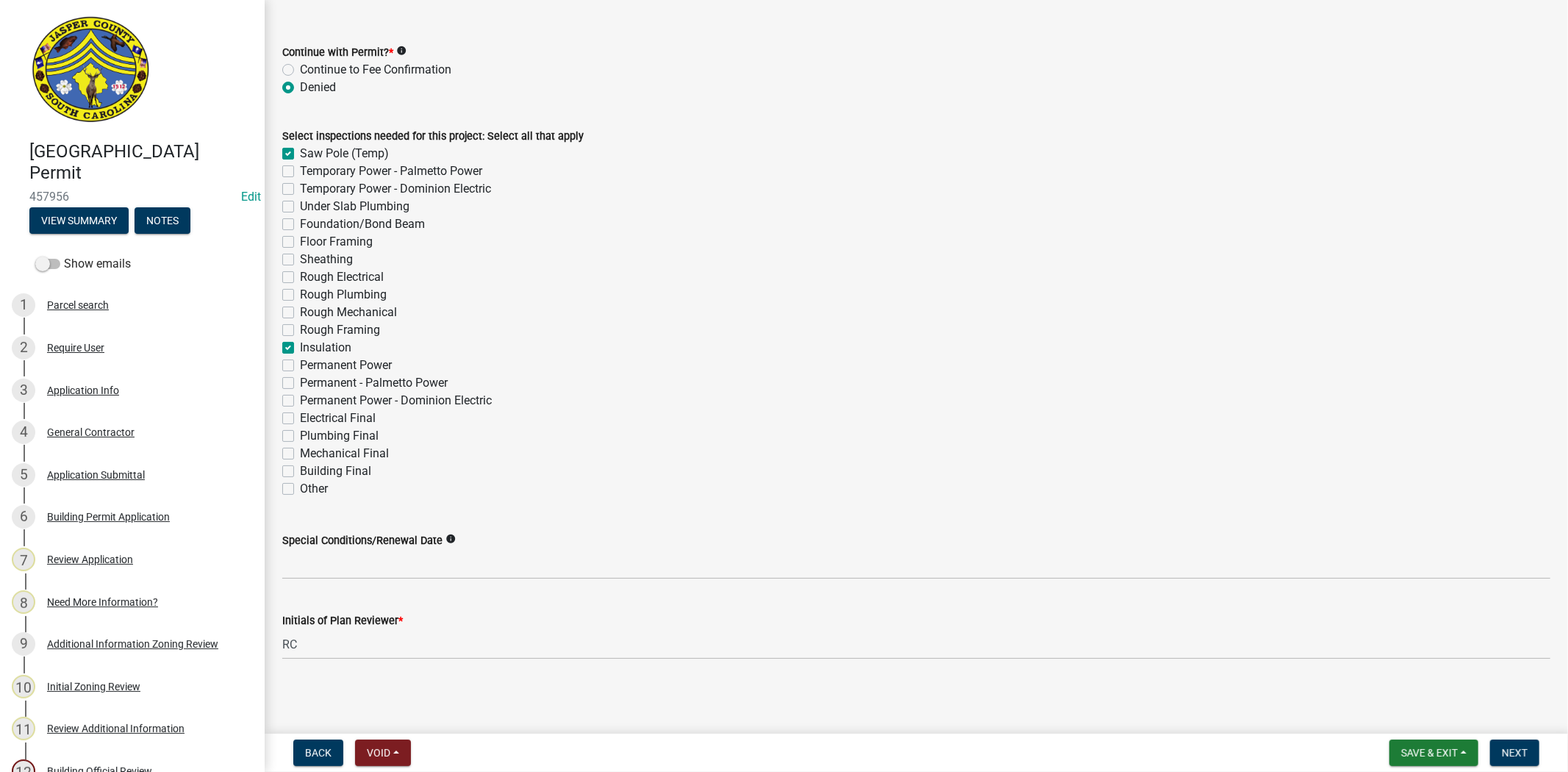
click at [300, 325] on label "Rough Framing" at bounding box center [340, 330] width 80 height 18
click at [300, 325] on input "Rough Framing" at bounding box center [304, 325] width 9 height 9
checkbox input "true"
checkbox input "false"
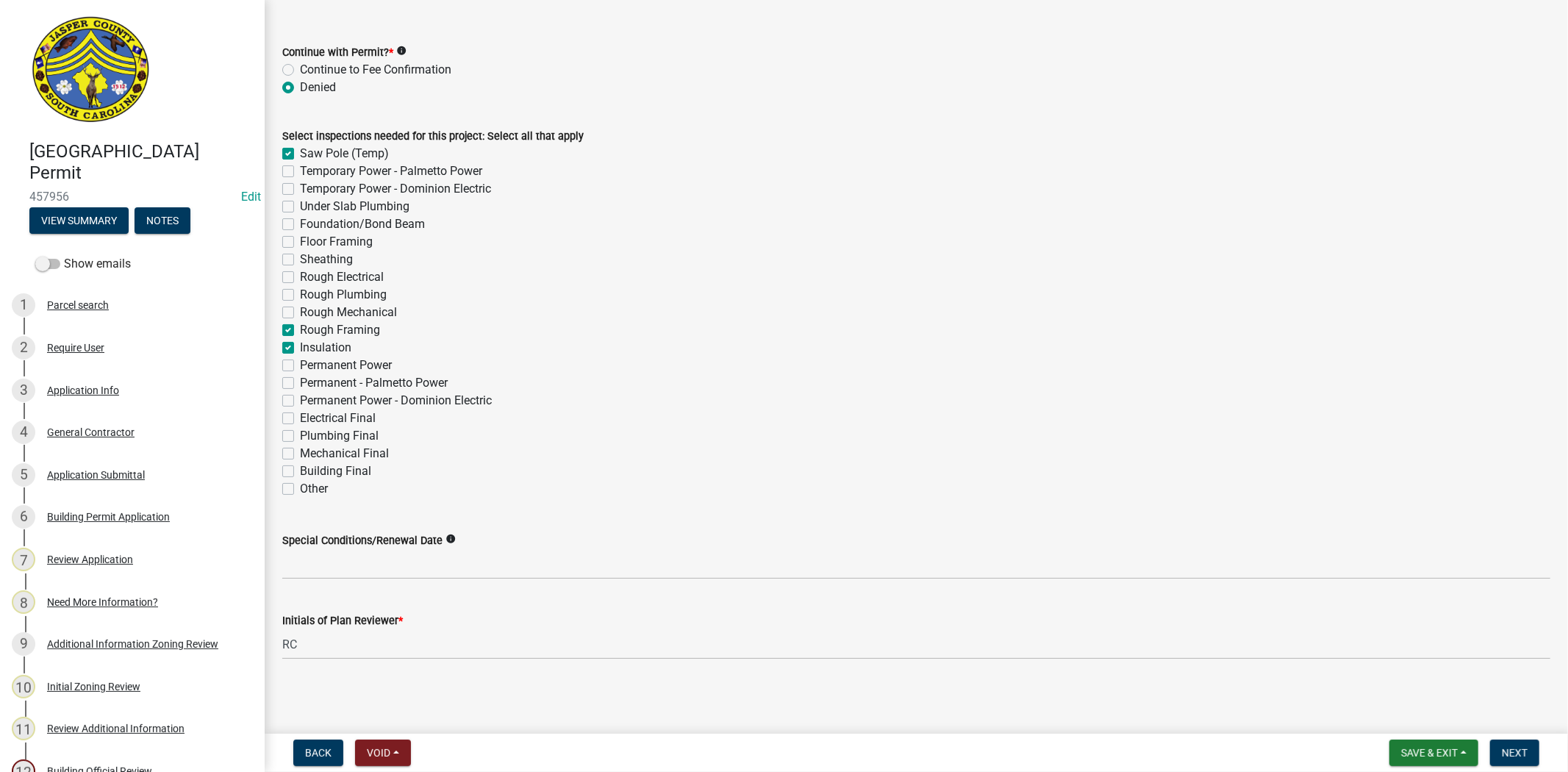
checkbox input "false"
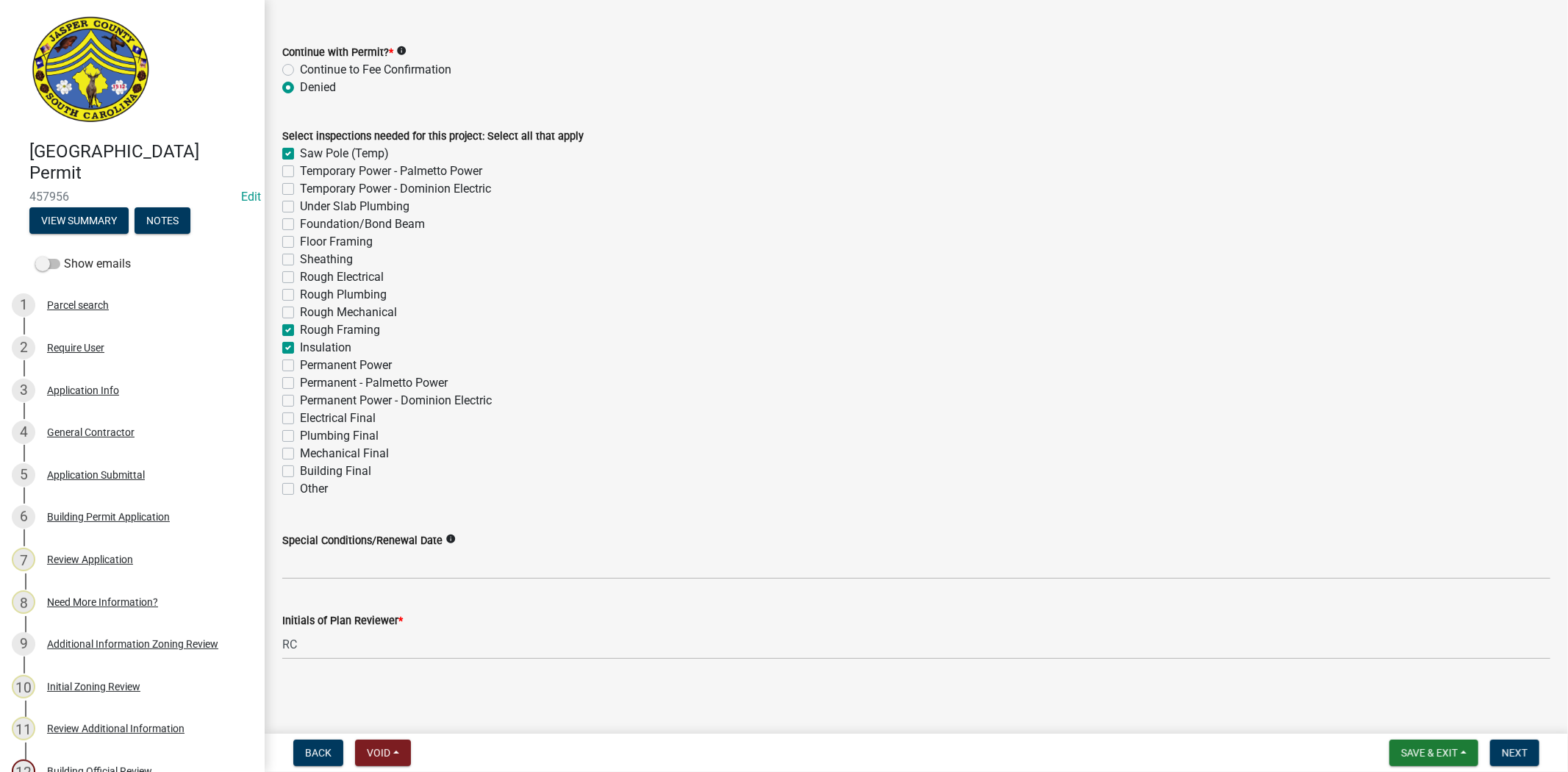
checkbox input "false"
checkbox input "true"
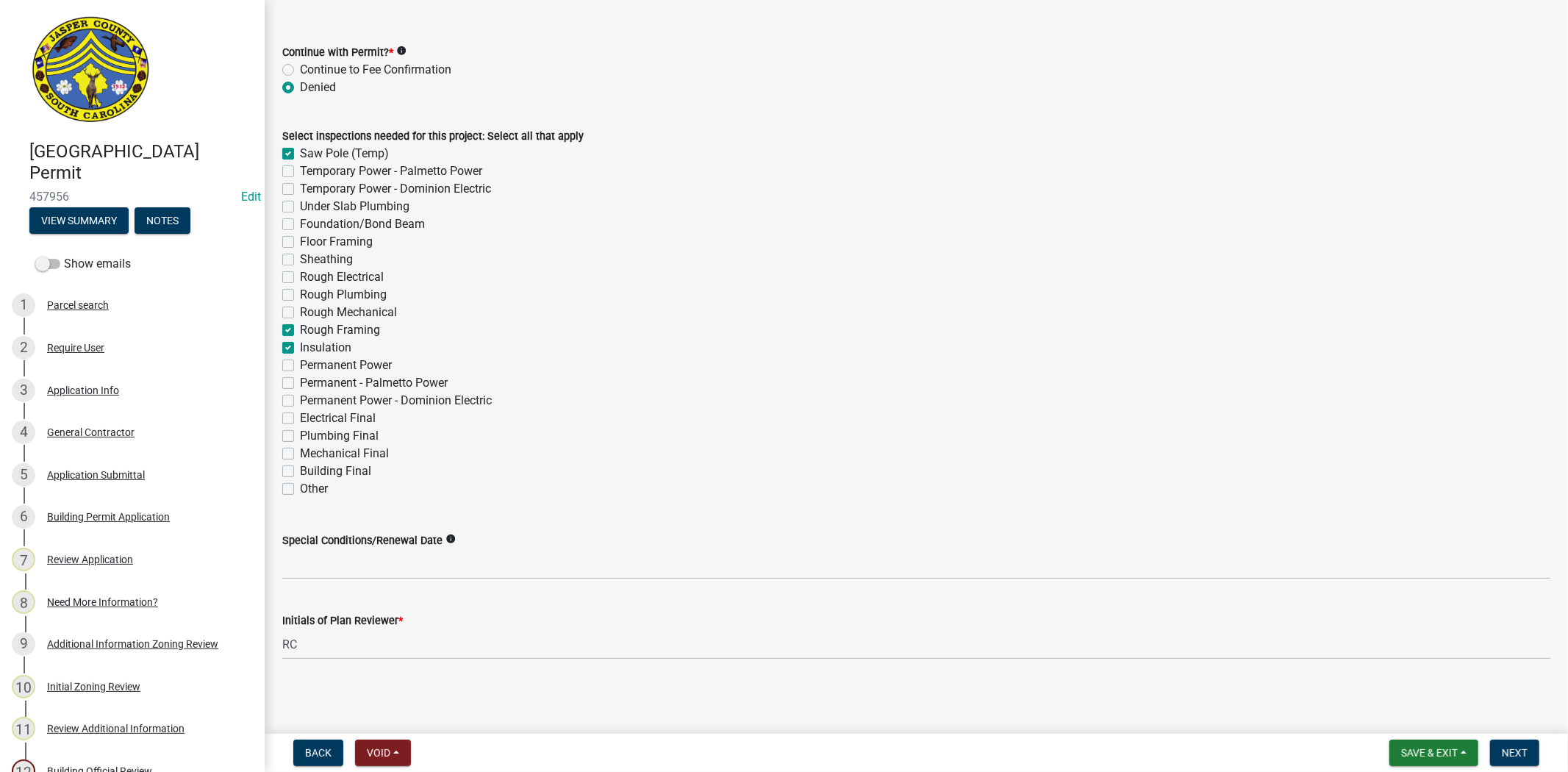
checkbox input "false"
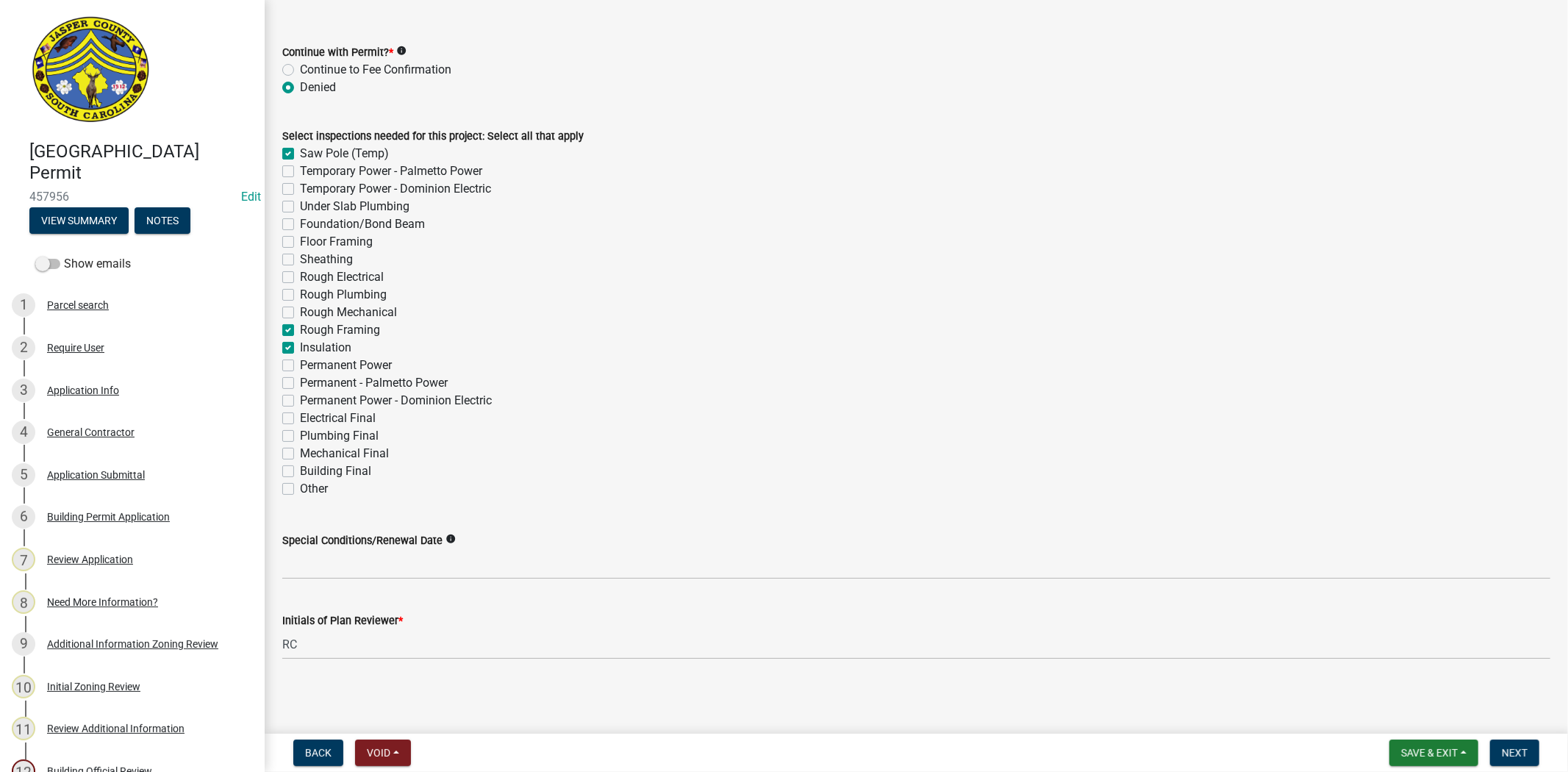
checkbox input "false"
click at [300, 309] on label "Rough Mechanical" at bounding box center [349, 312] width 97 height 18
click at [300, 309] on input "Rough Mechanical" at bounding box center [304, 308] width 9 height 9
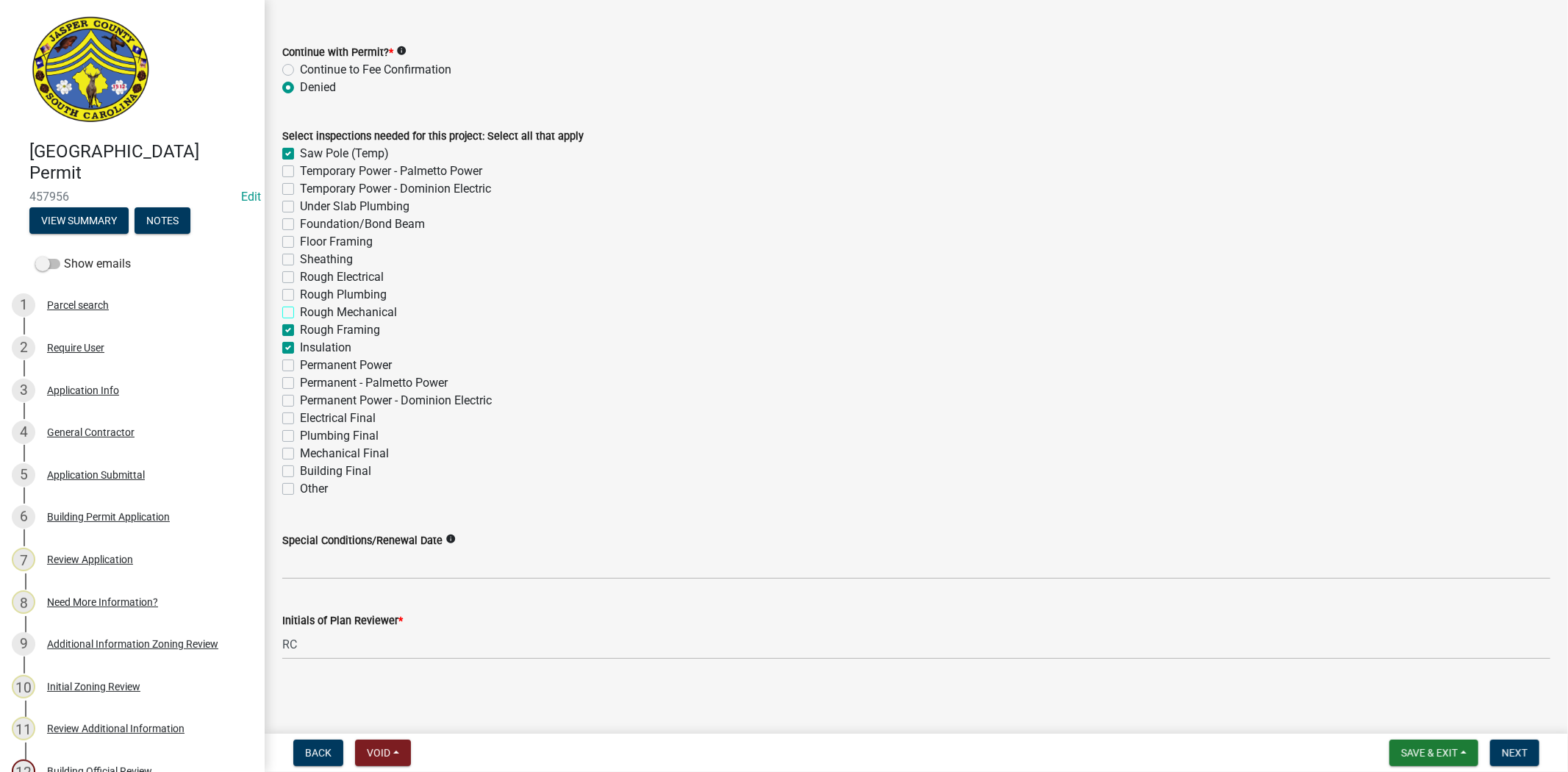
checkbox input "true"
checkbox input "false"
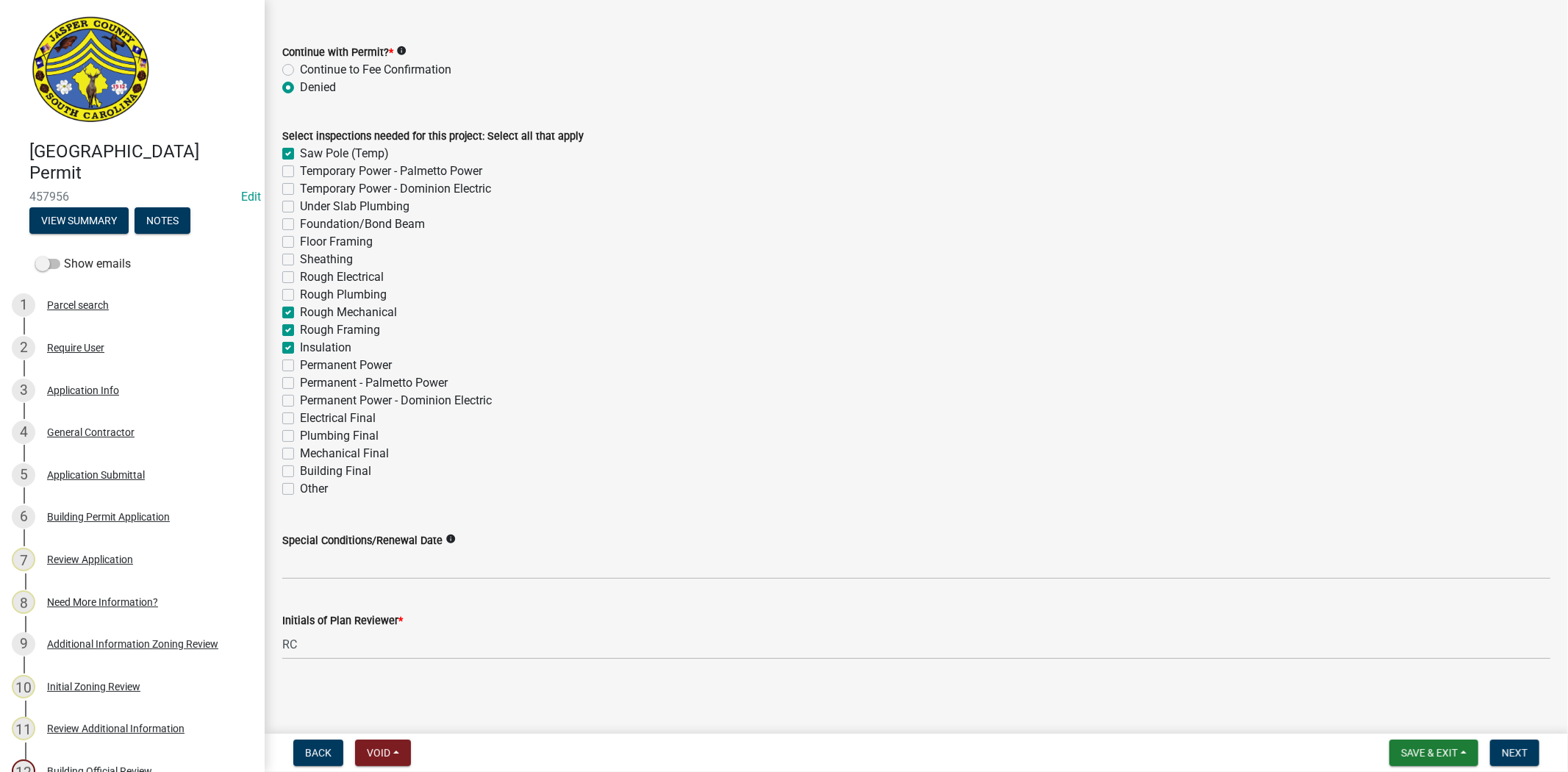
checkbox input "false"
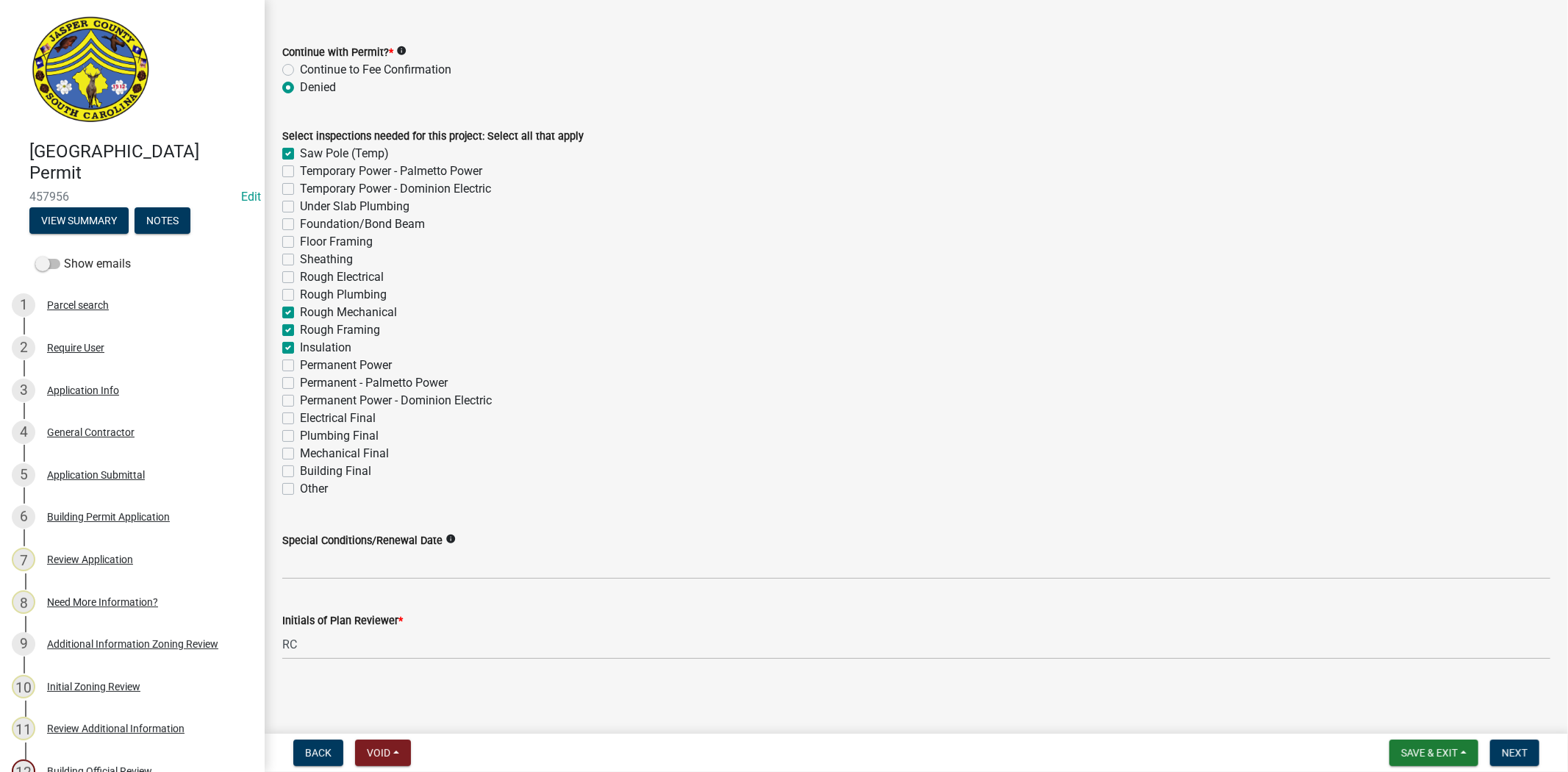
checkbox input "true"
checkbox input "false"
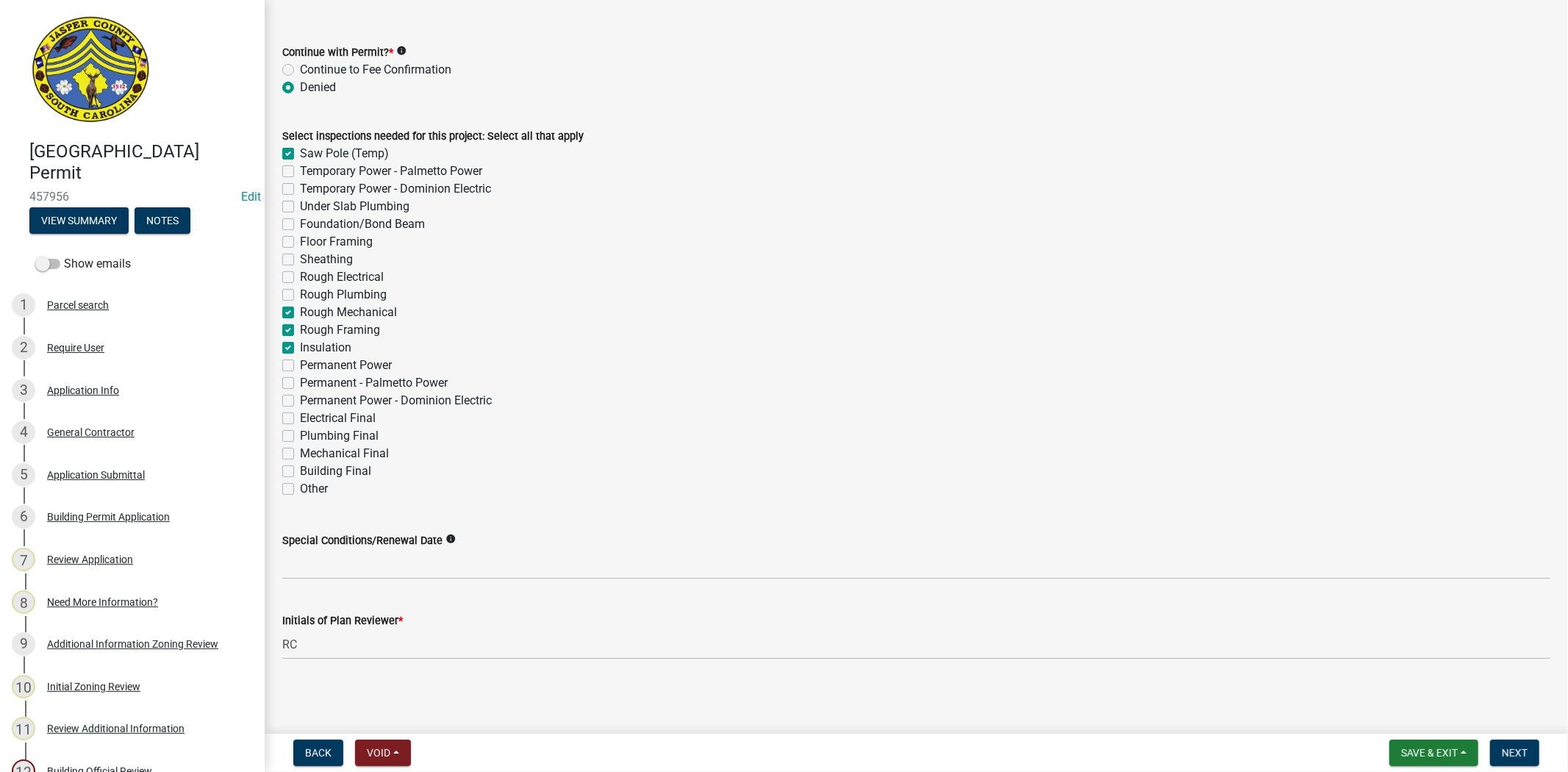
checkbox input "false"
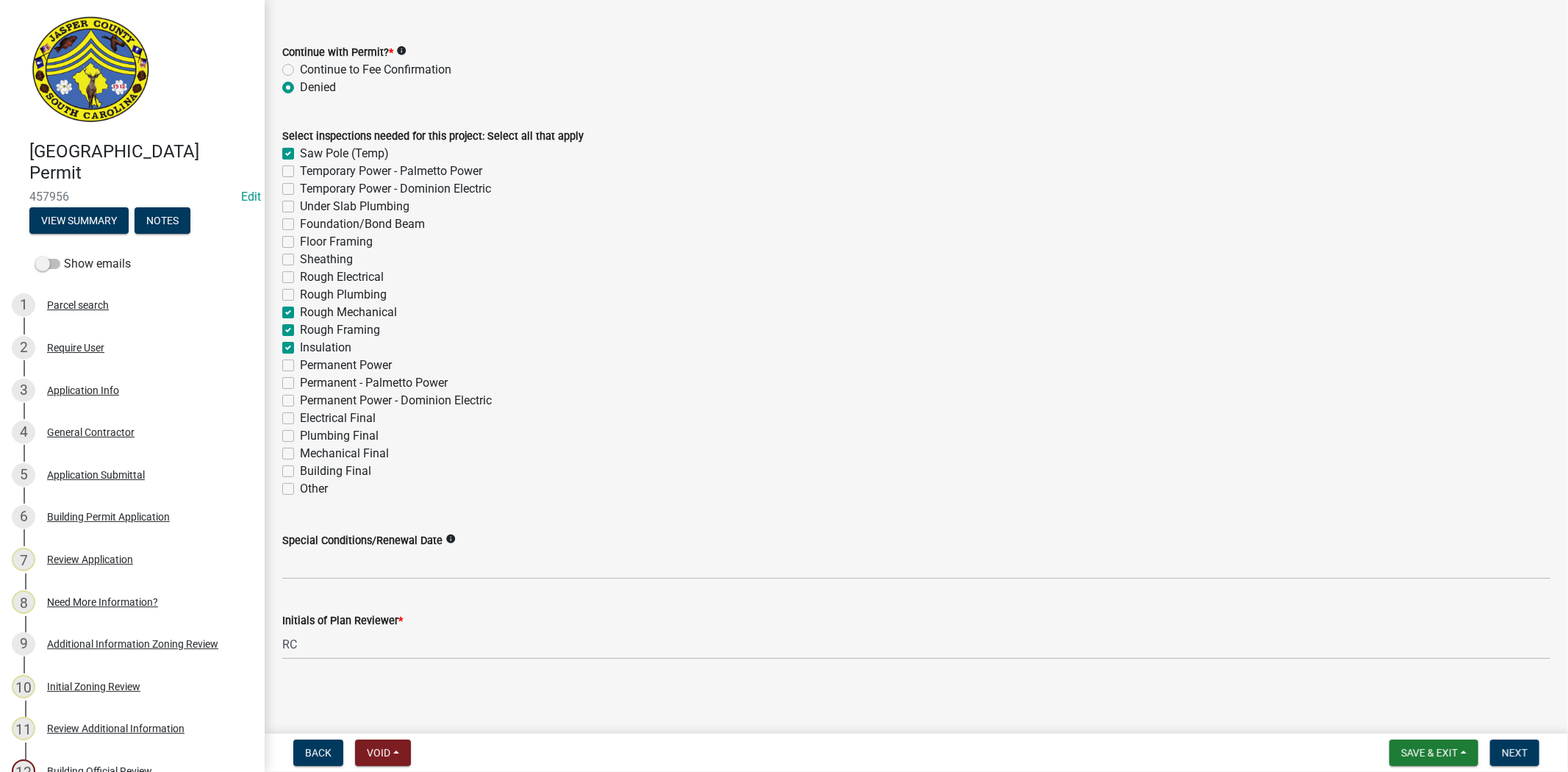
checkbox input "false"
click at [300, 292] on label "Rough Plumbing" at bounding box center [344, 294] width 87 height 18
click at [300, 292] on input "Rough Plumbing" at bounding box center [304, 290] width 9 height 9
checkbox input "true"
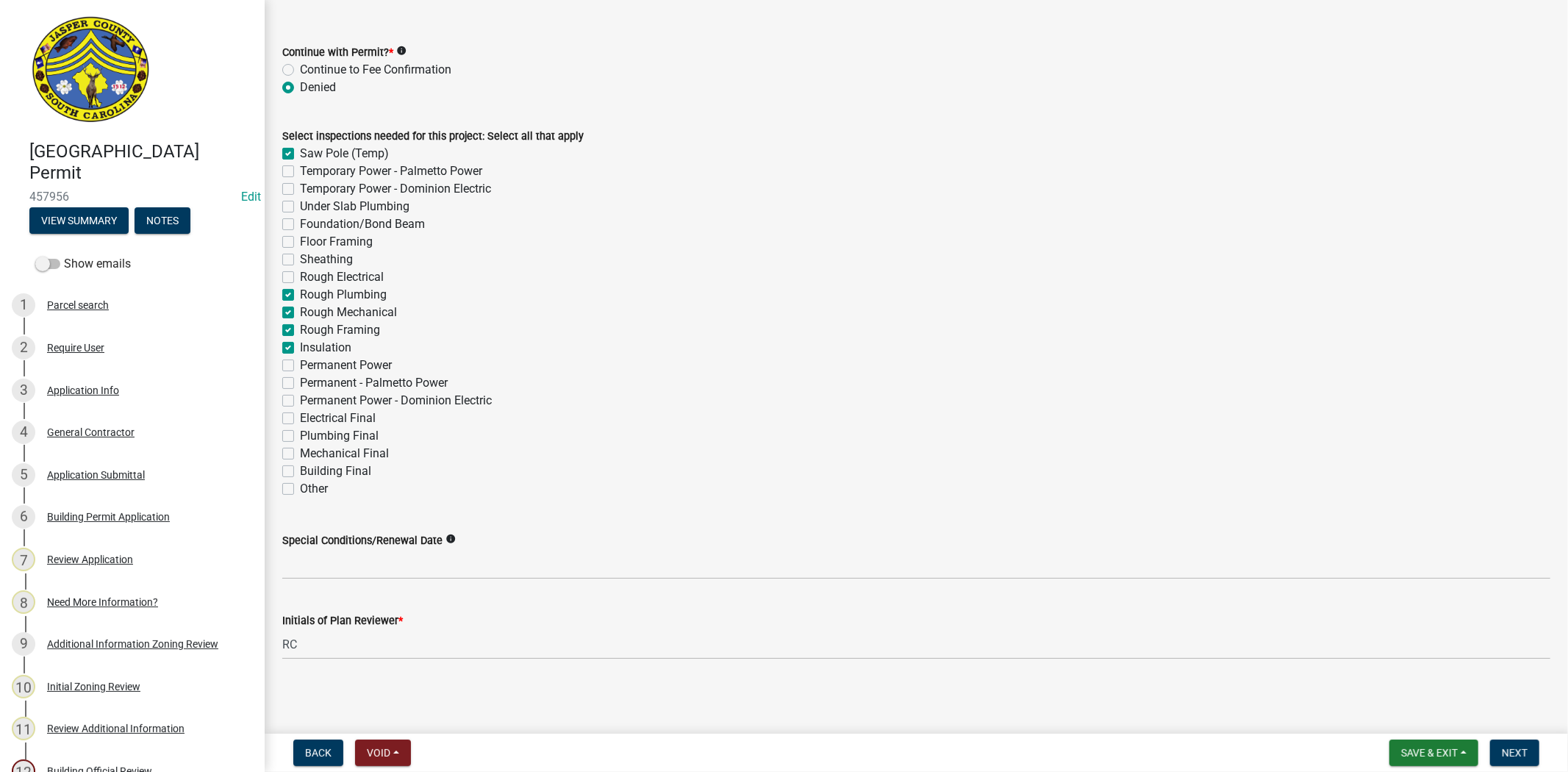
checkbox input "false"
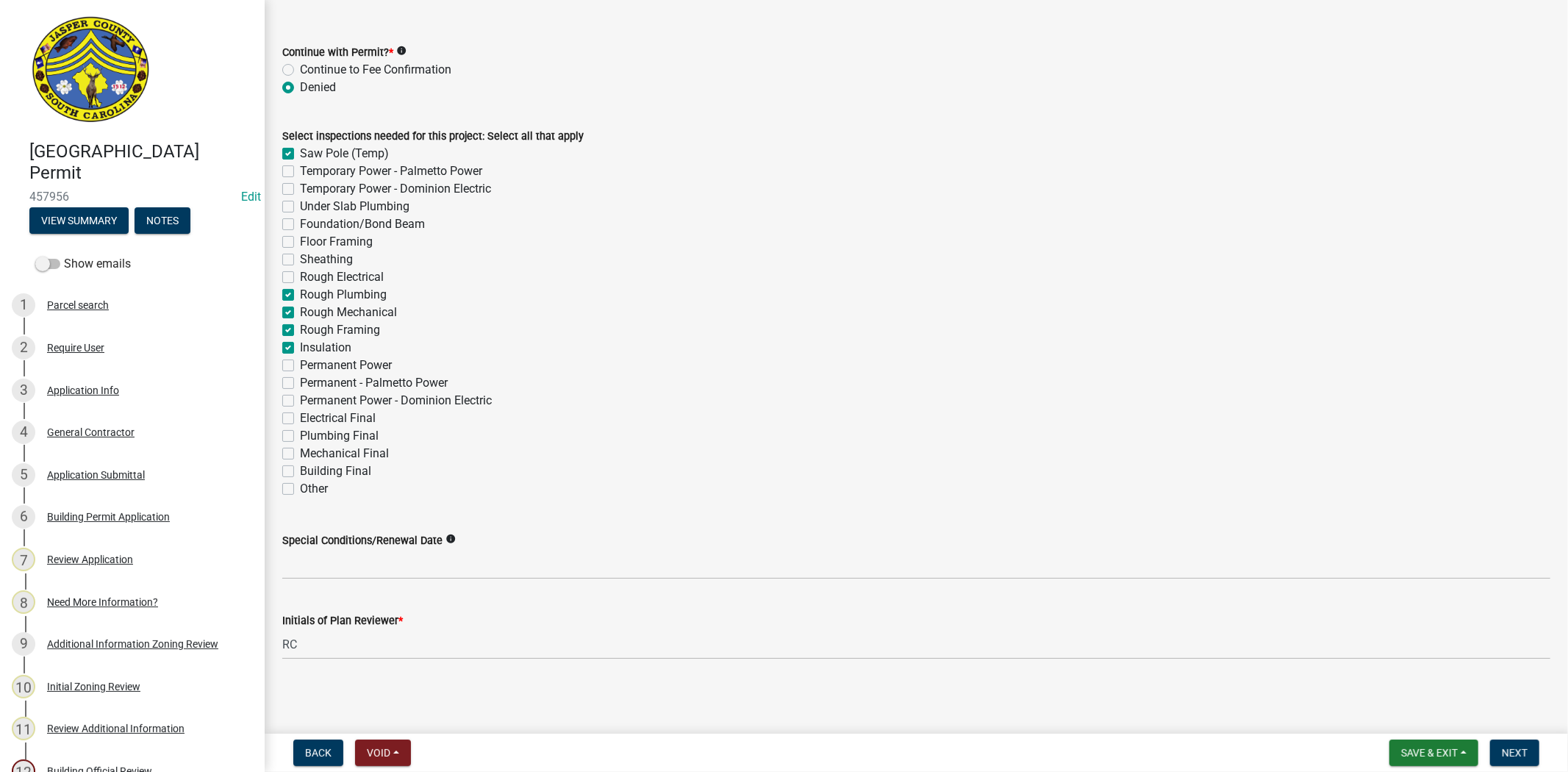
checkbox input "false"
checkbox input "true"
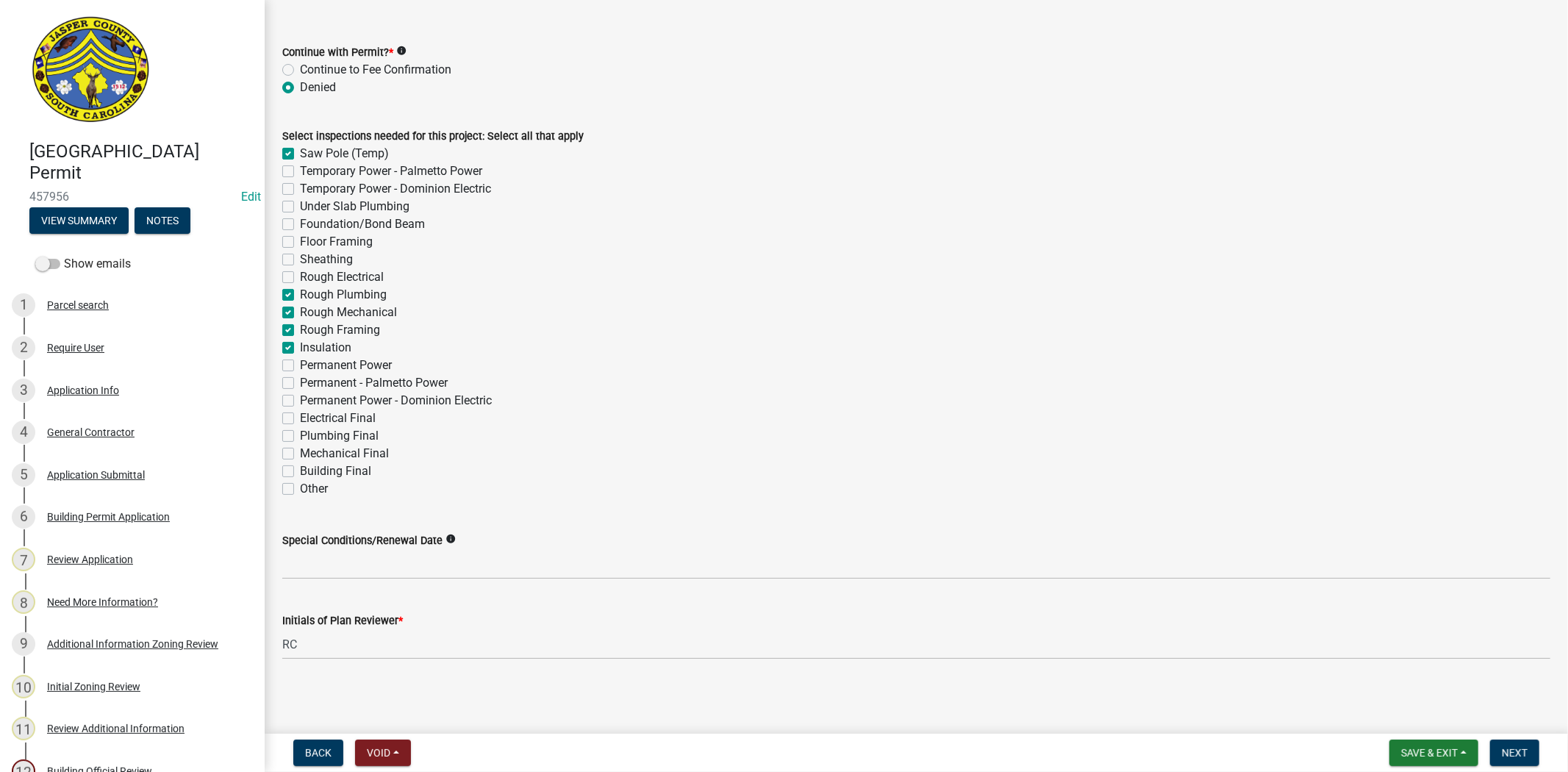
checkbox input "true"
checkbox input "false"
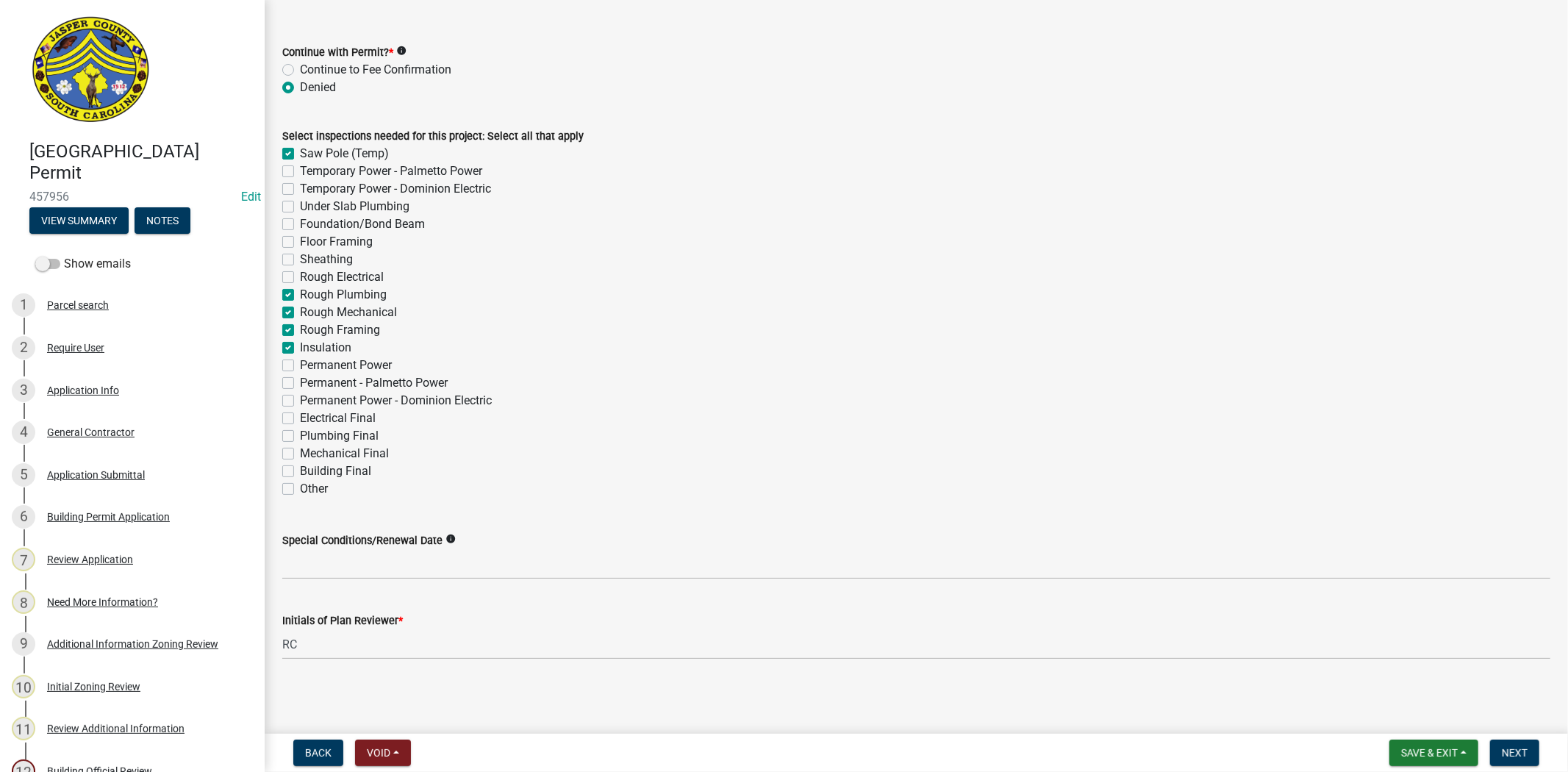
checkbox input "false"
click at [300, 281] on label "Rough Electrical" at bounding box center [342, 277] width 84 height 18
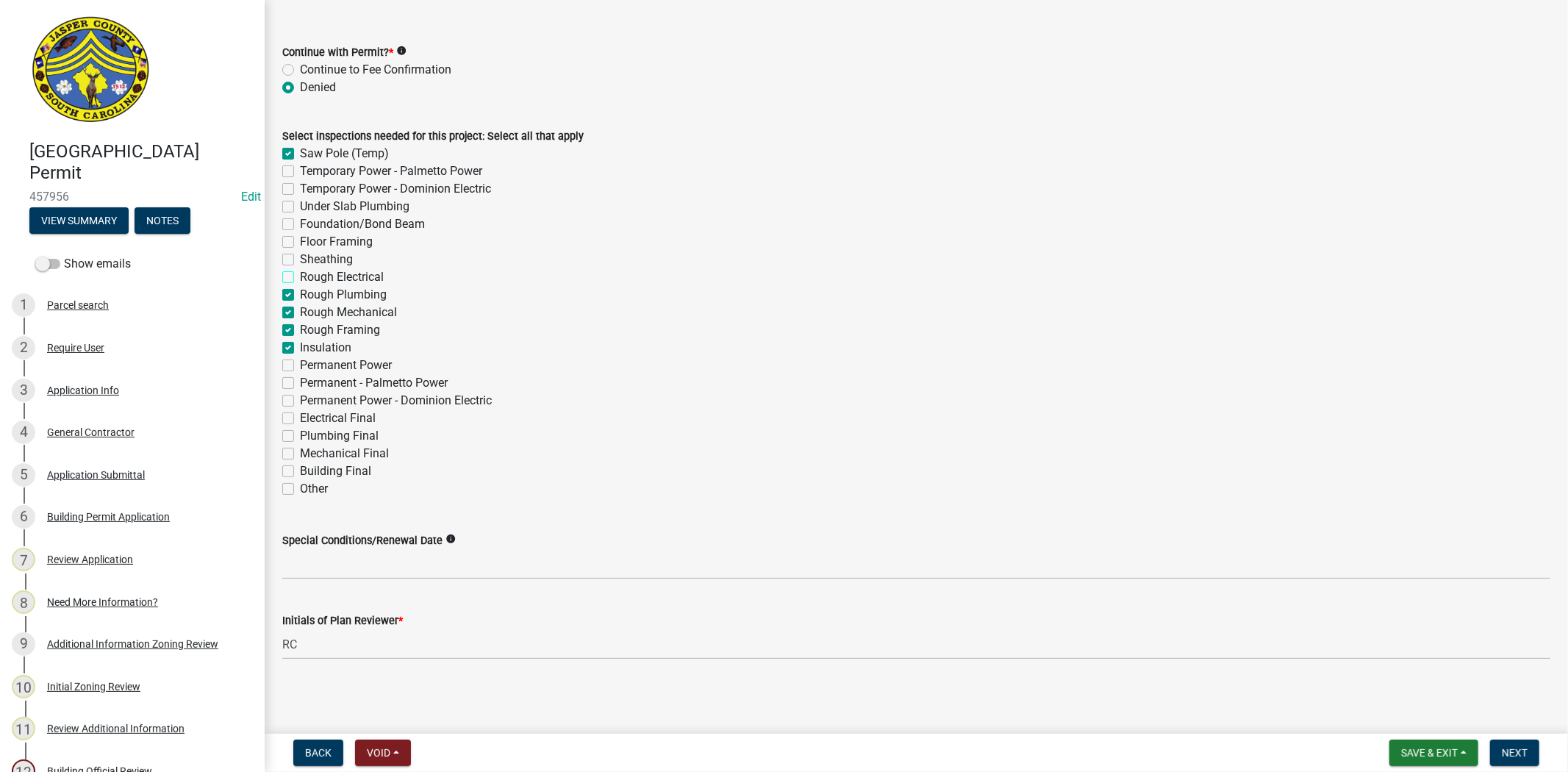
click at [300, 278] on input "Rough Electrical" at bounding box center [304, 273] width 9 height 9
checkbox input "true"
checkbox input "false"
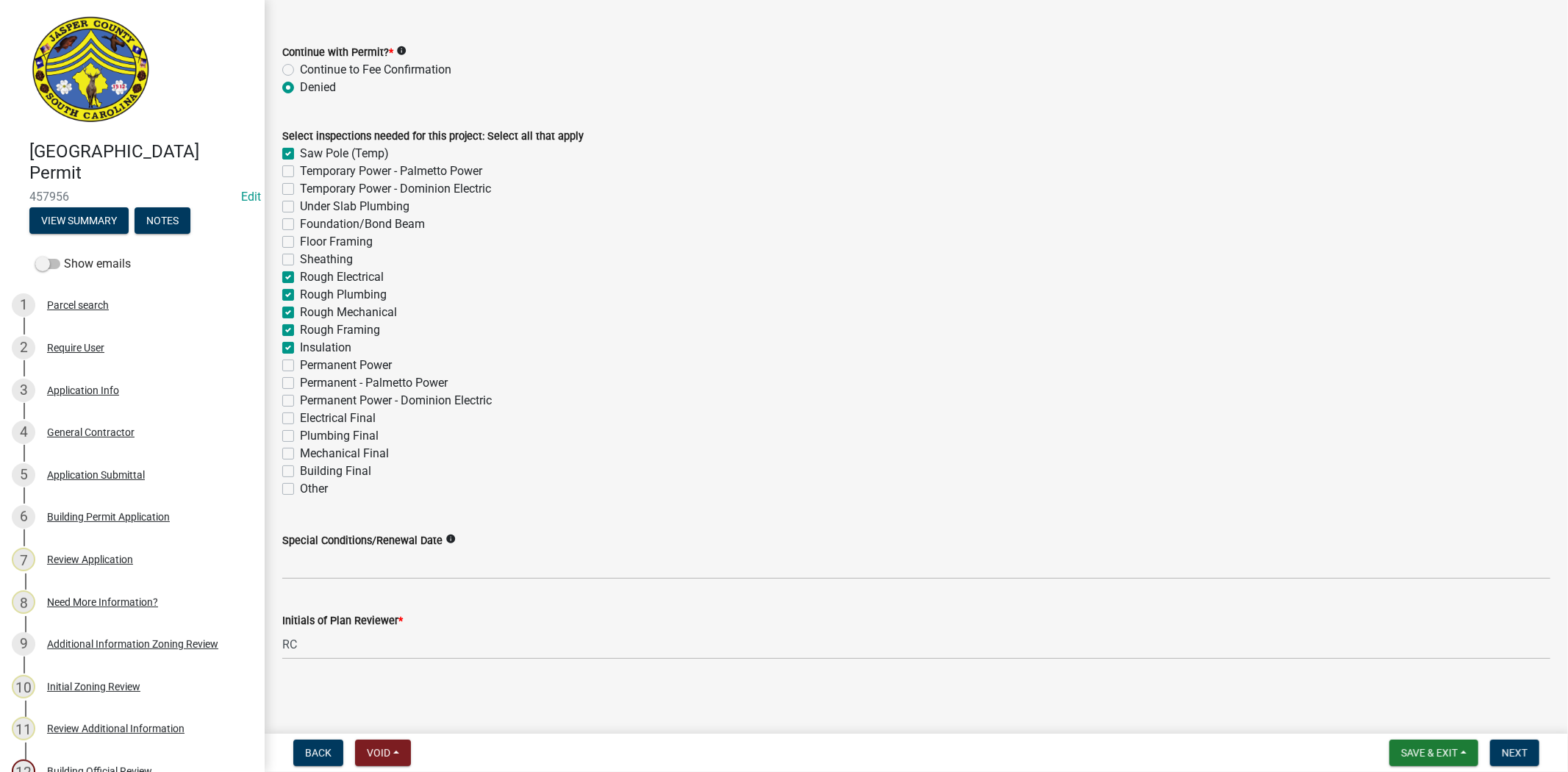
checkbox input "false"
checkbox input "true"
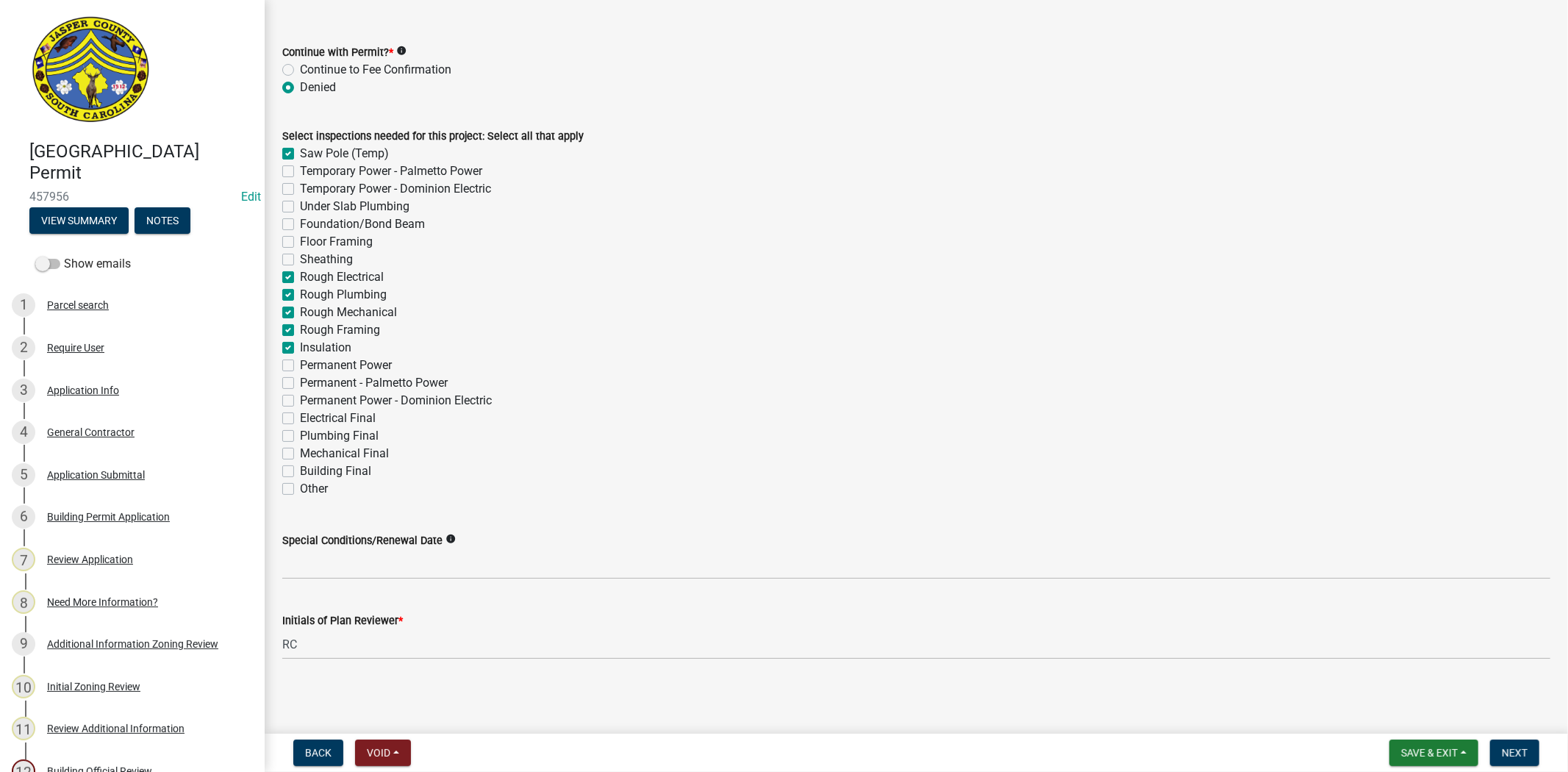
checkbox input "true"
checkbox input "false"
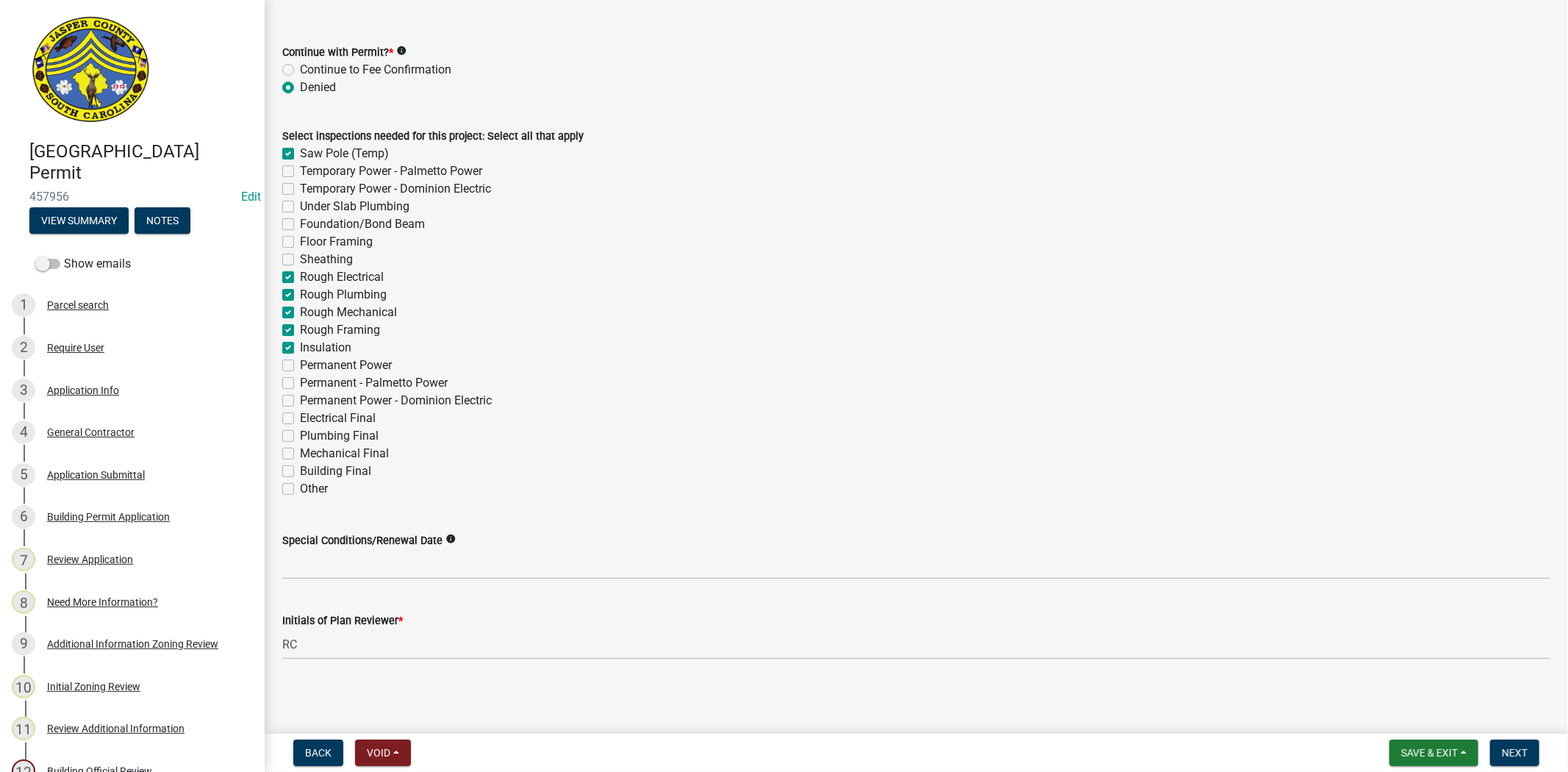
checkbox input "false"
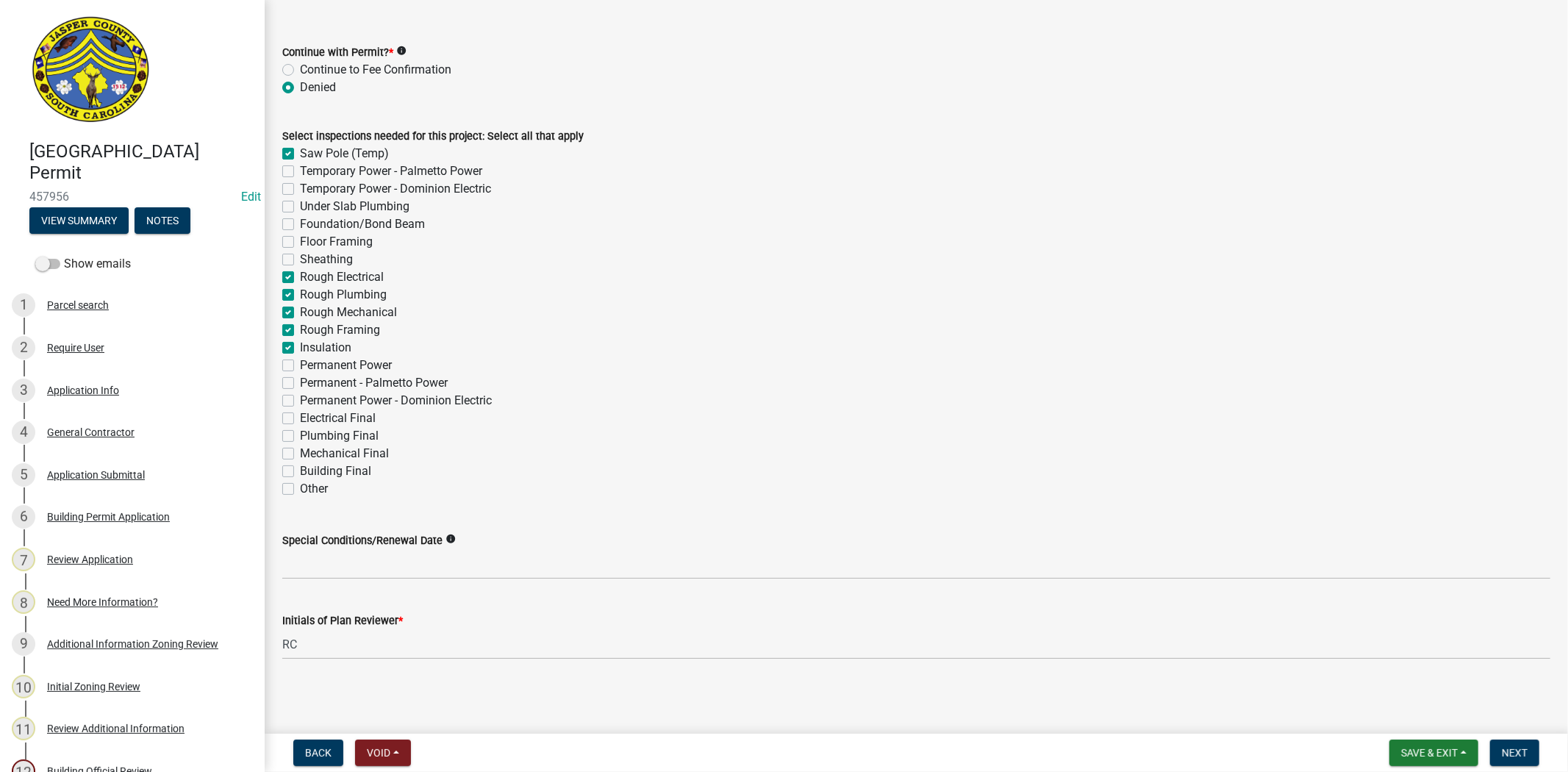
checkbox input "false"
click at [300, 258] on label "Sheathing" at bounding box center [326, 259] width 53 height 18
click at [300, 258] on input "Sheathing" at bounding box center [304, 255] width 9 height 9
checkbox input "true"
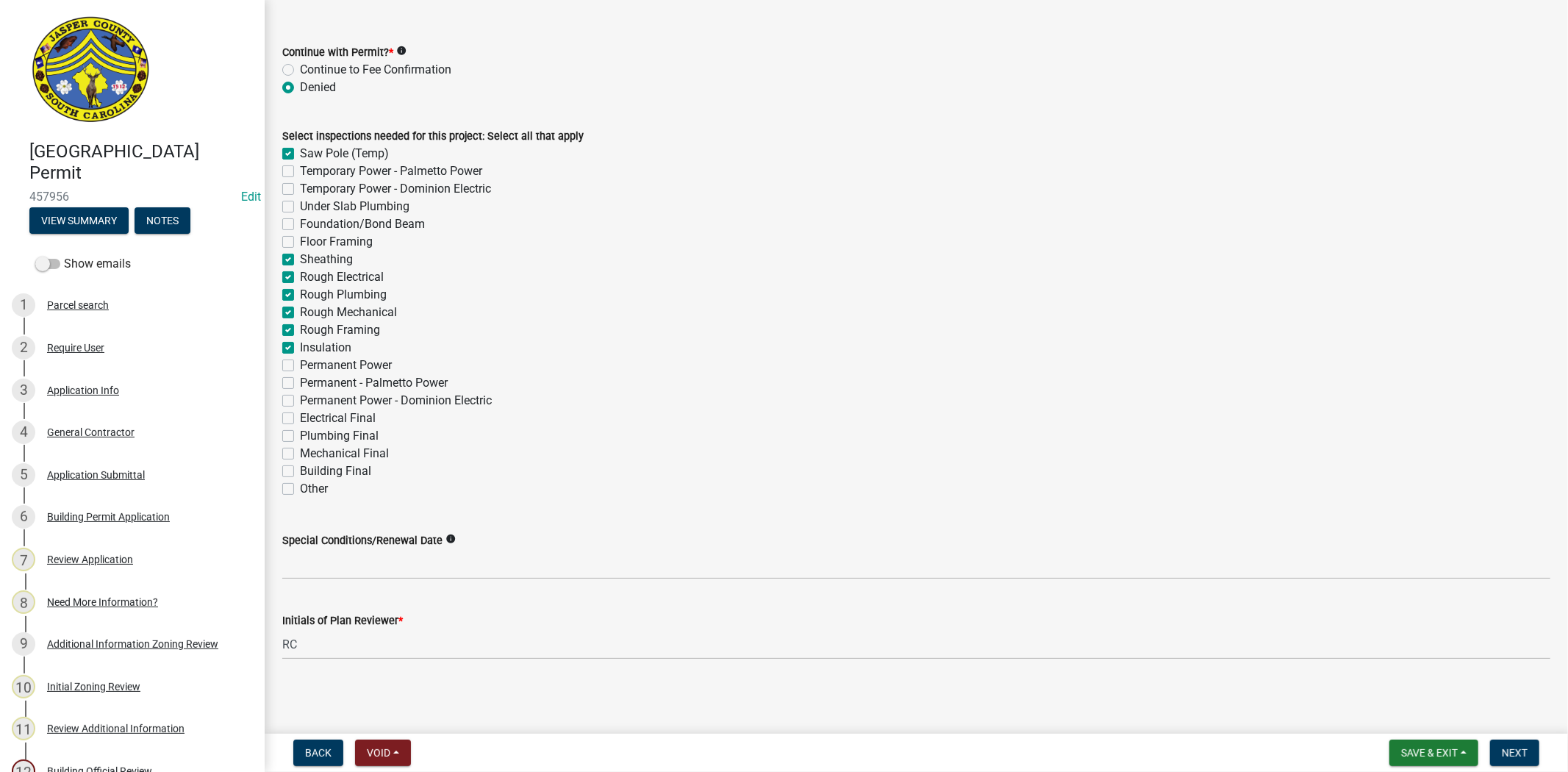
checkbox input "true"
checkbox input "false"
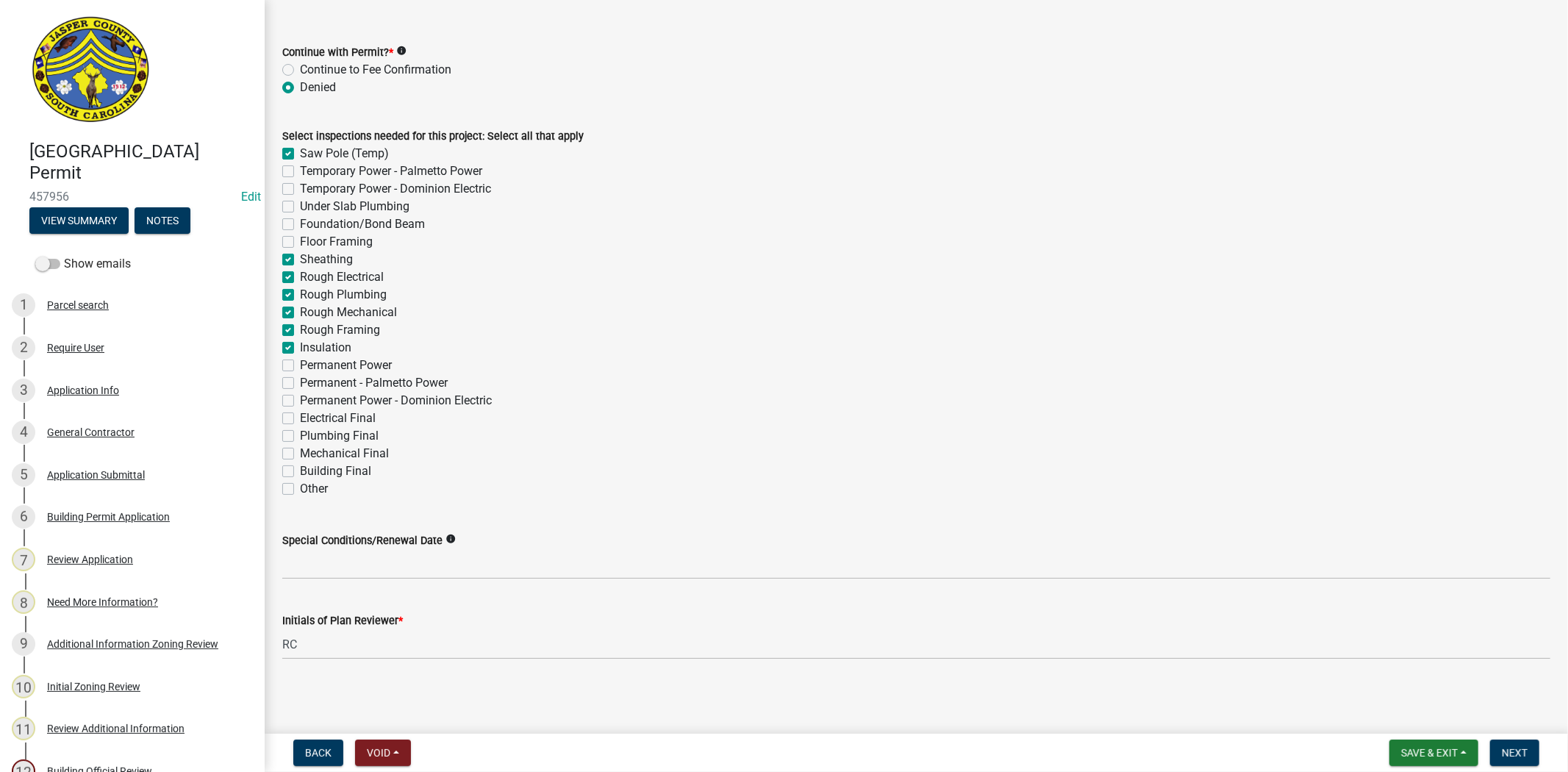
checkbox input "false"
checkbox input "true"
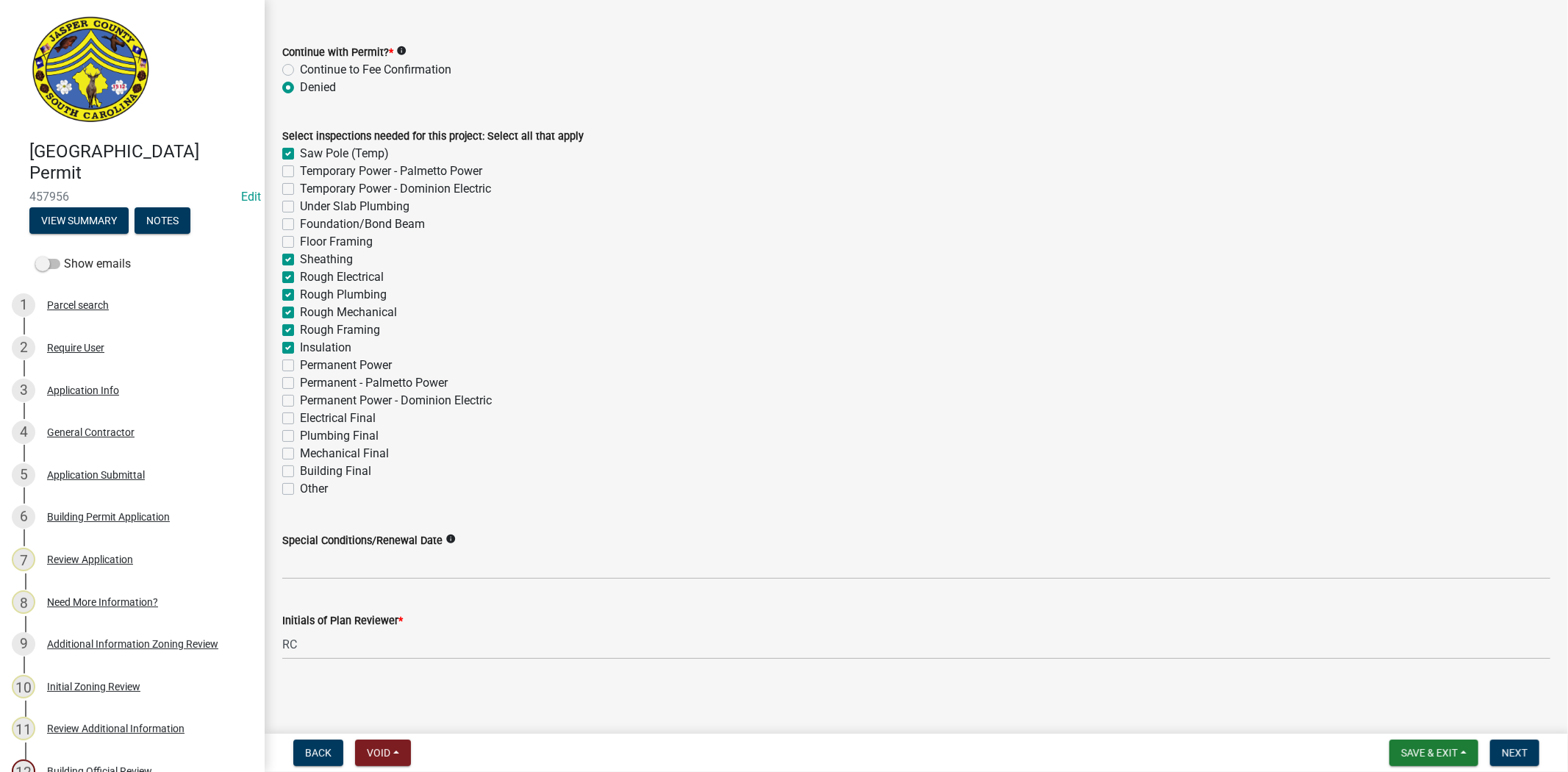
checkbox input "true"
checkbox input "false"
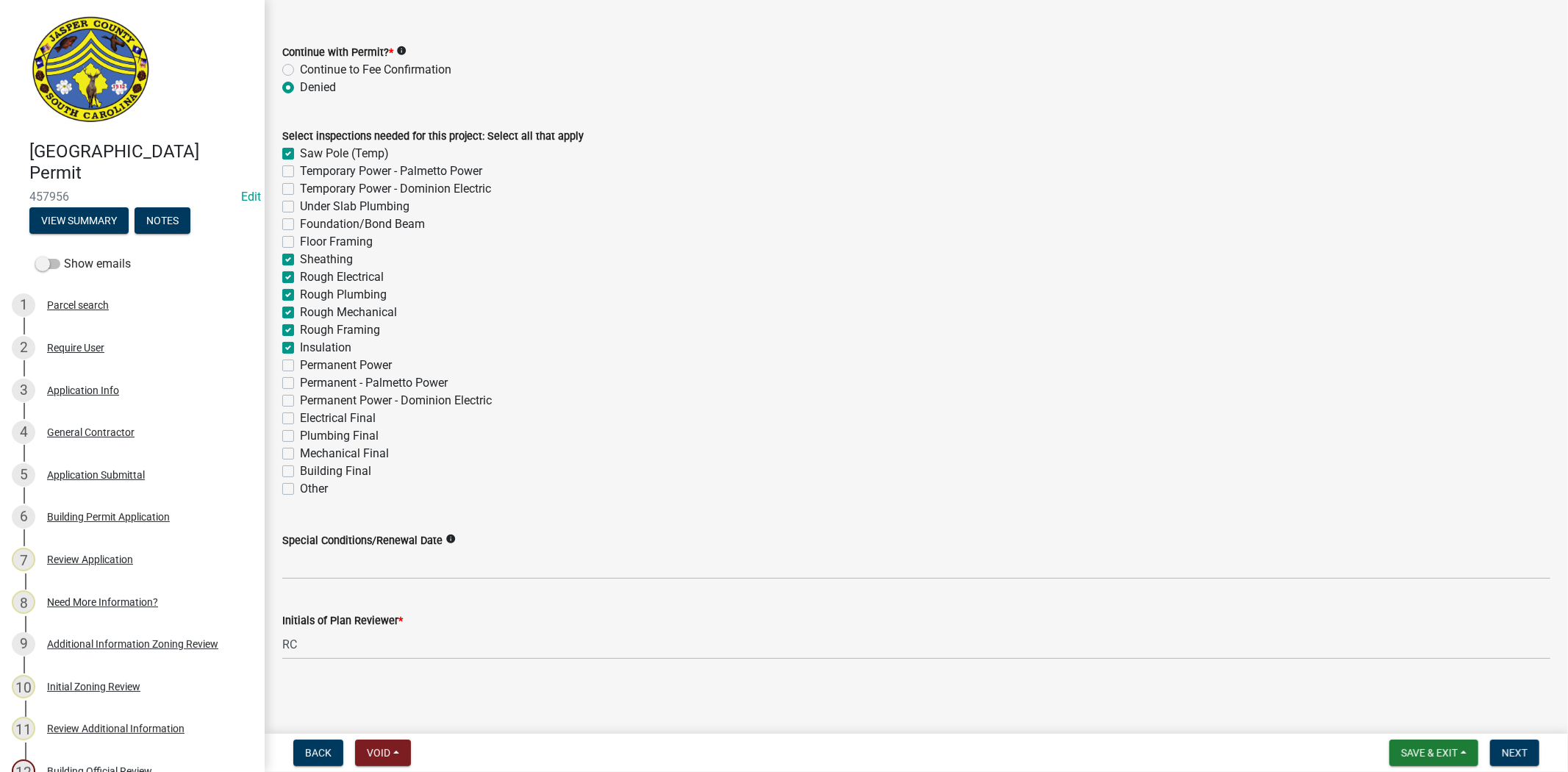
checkbox input "false"
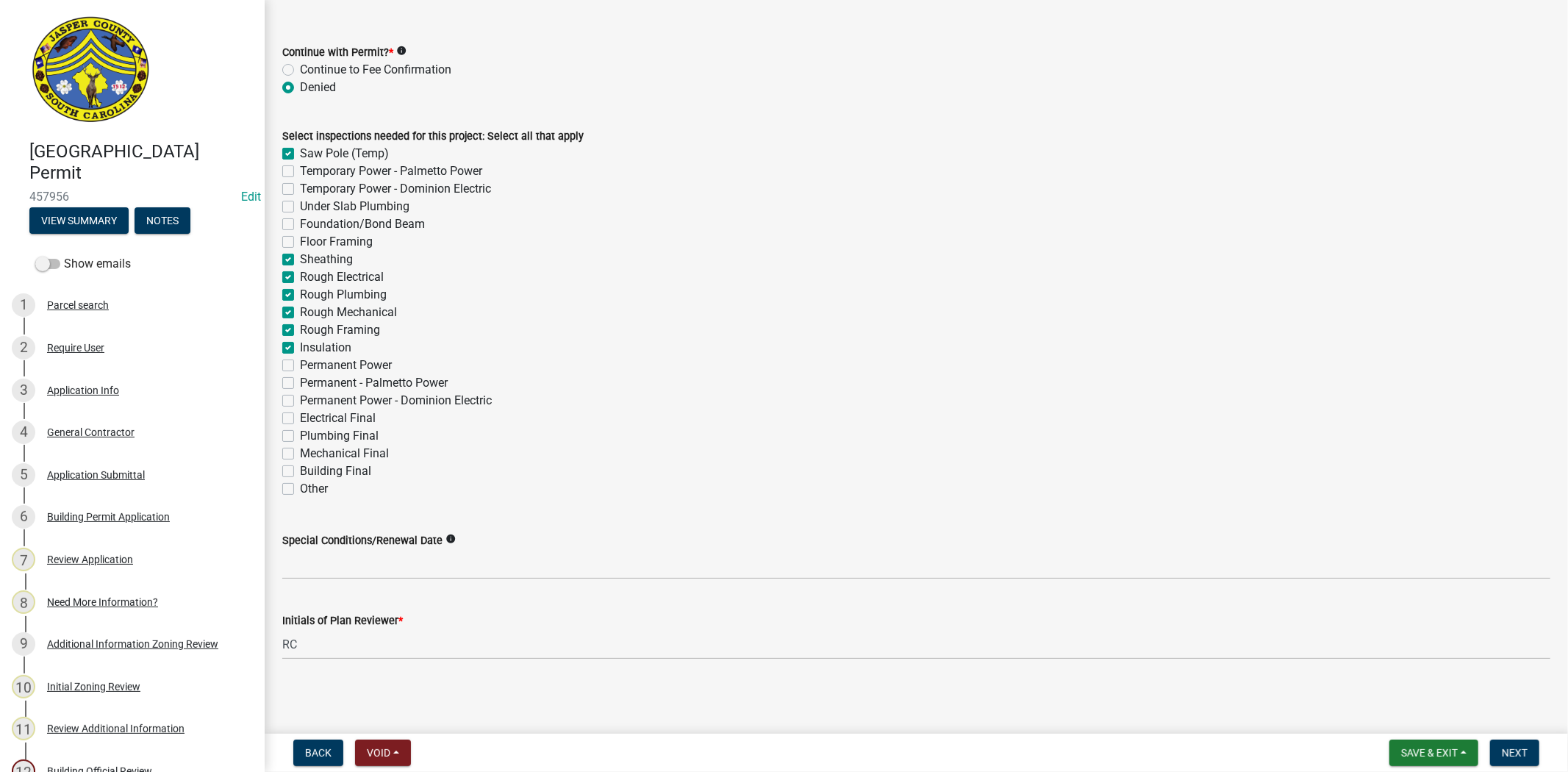
click at [300, 258] on label "Sheathing" at bounding box center [326, 259] width 53 height 18
click at [300, 258] on input "Sheathing" at bounding box center [304, 255] width 9 height 9
checkbox input "false"
checkbox input "true"
checkbox input "false"
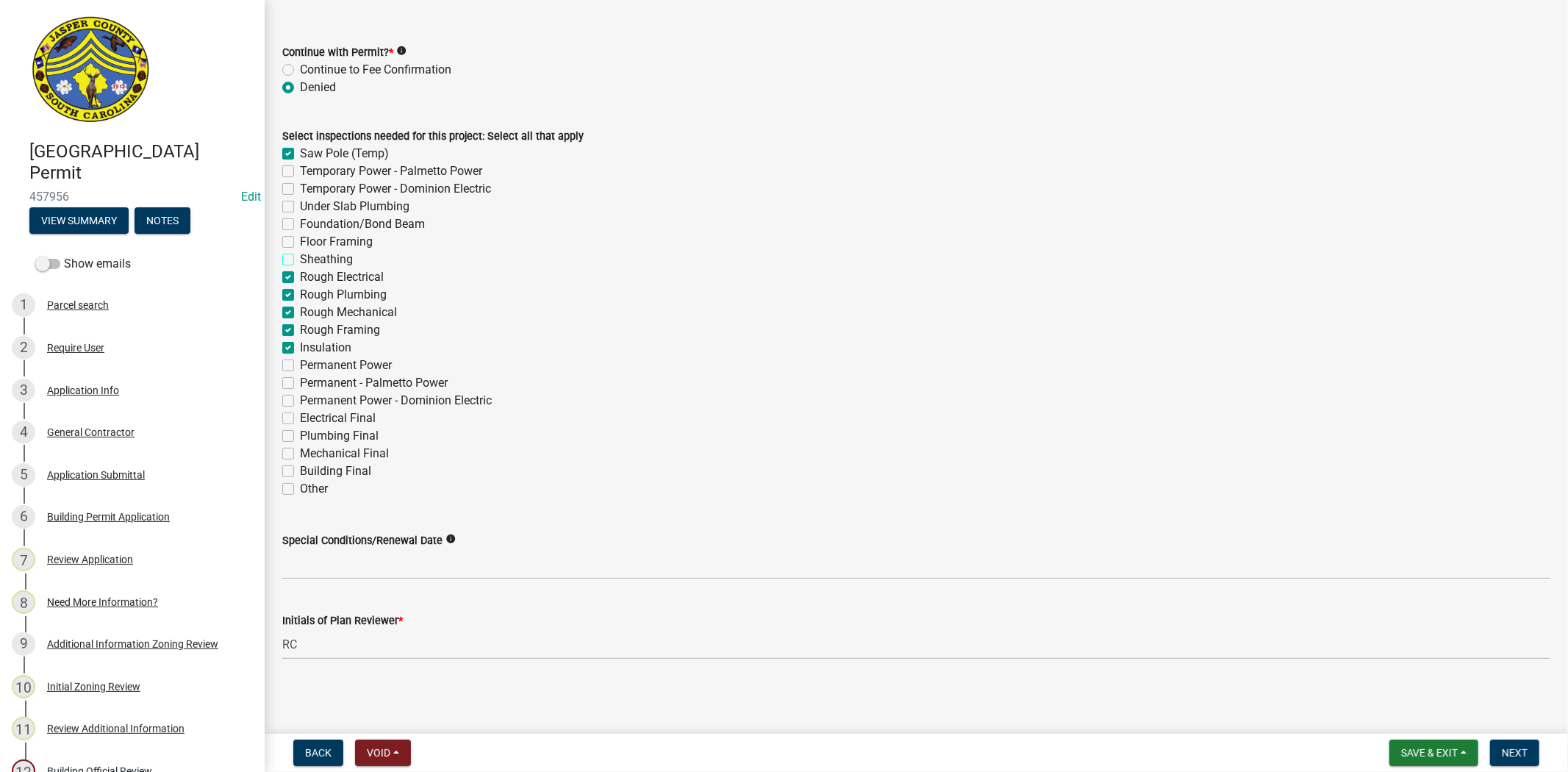
checkbox input "false"
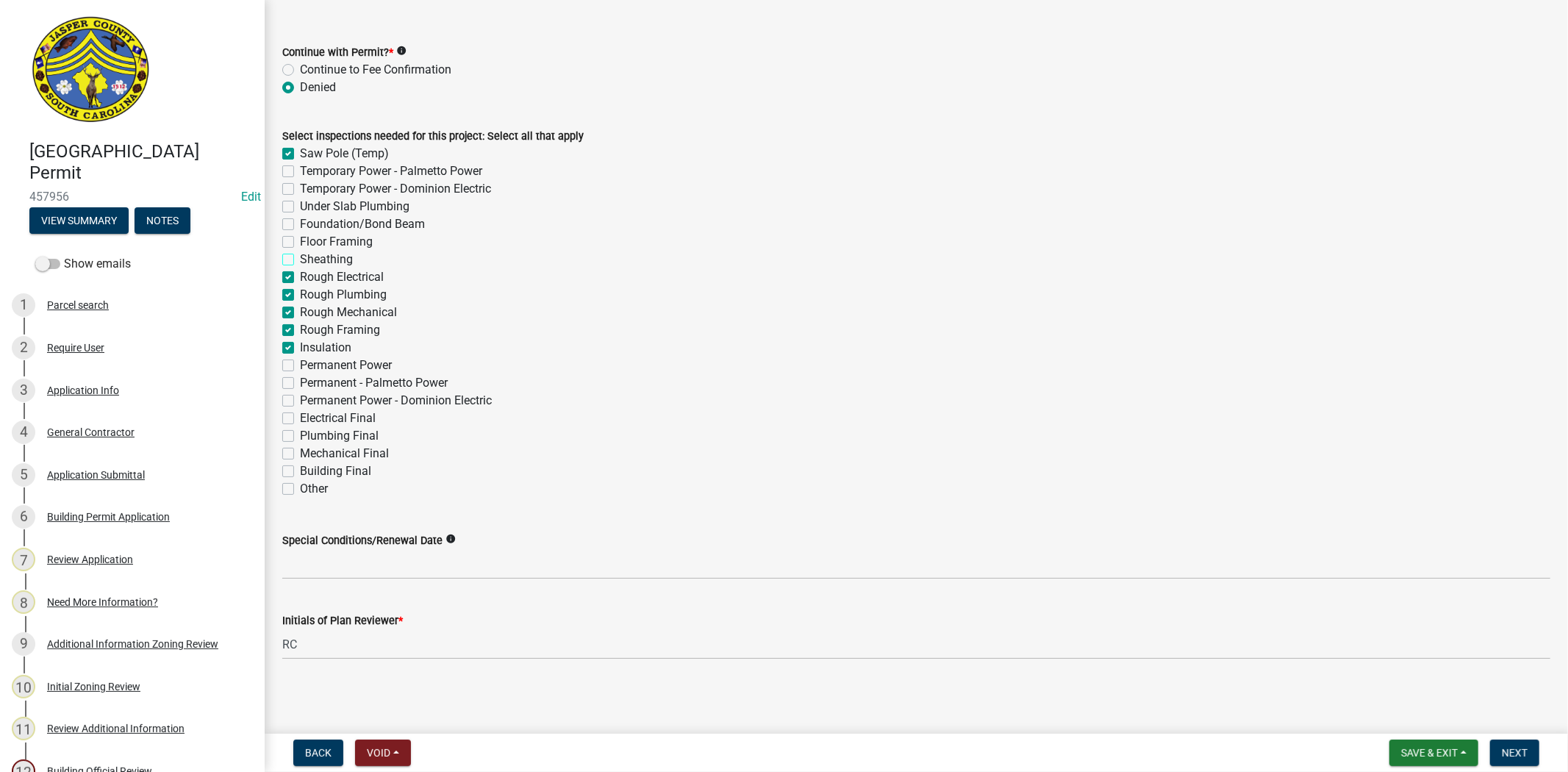
checkbox input "true"
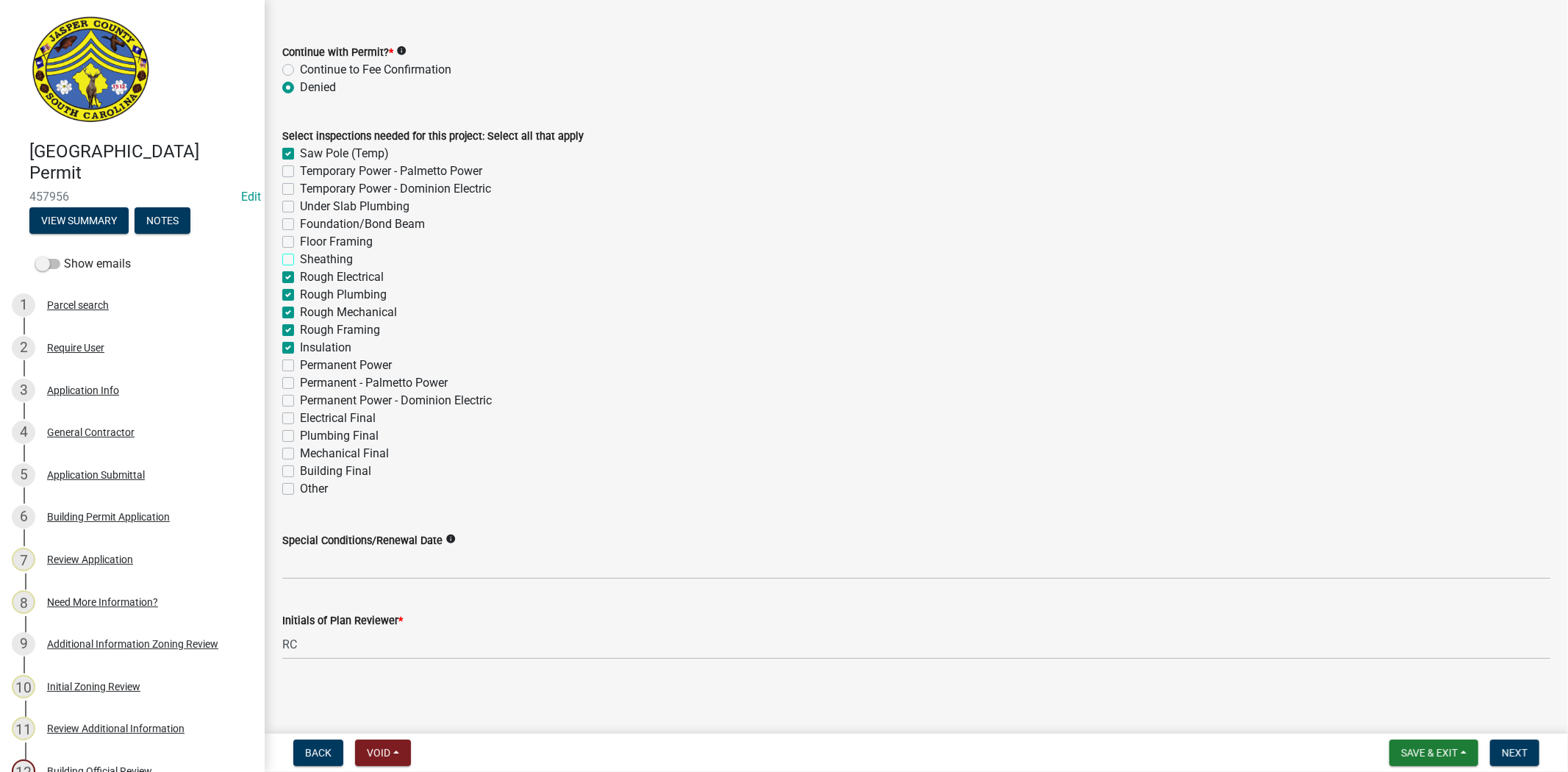
checkbox input "false"
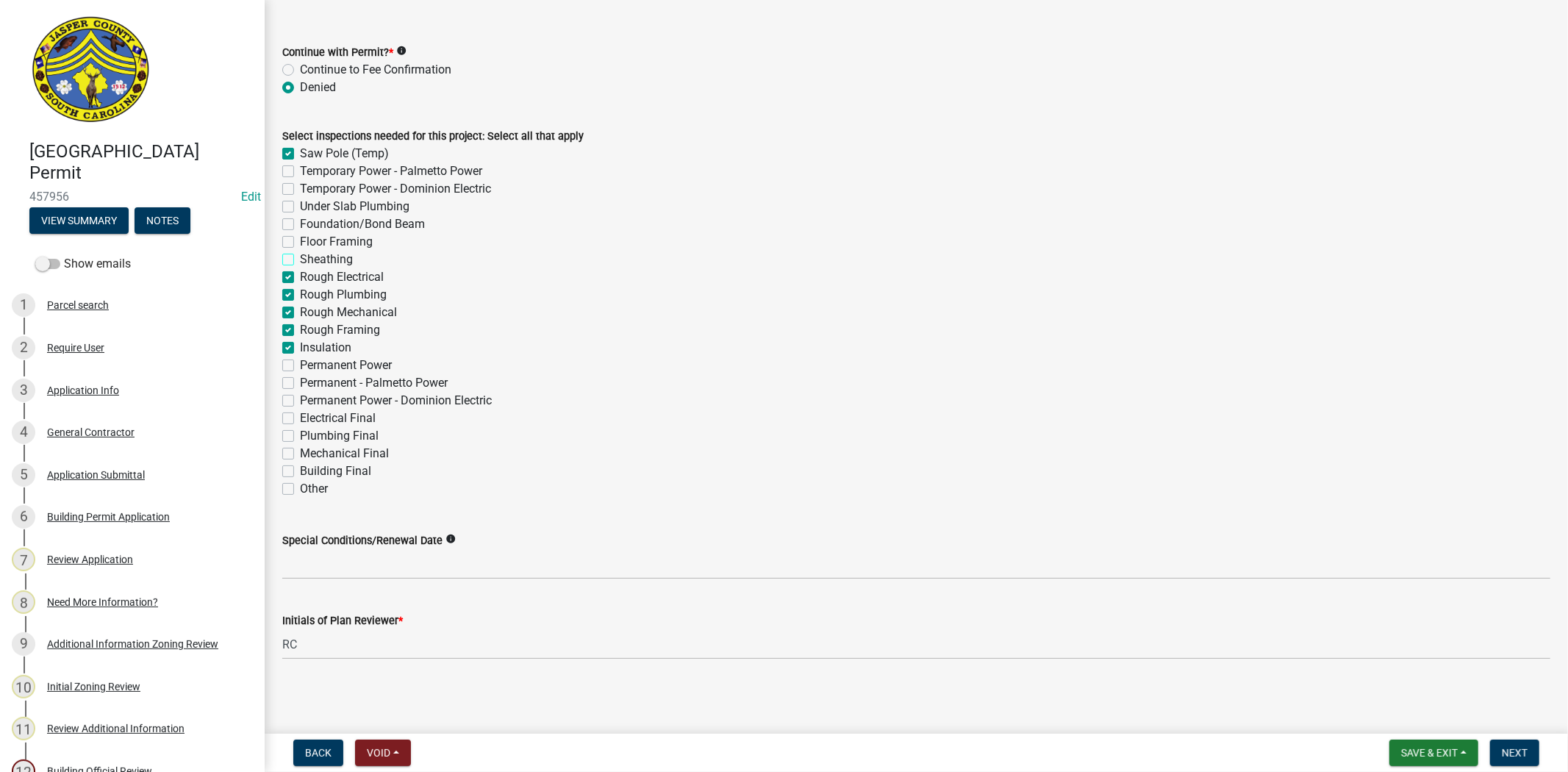
checkbox input "false"
click at [288, 233] on div "Floor Framing" at bounding box center [917, 242] width 1269 height 18
click at [300, 241] on label "Floor Framing" at bounding box center [336, 242] width 73 height 18
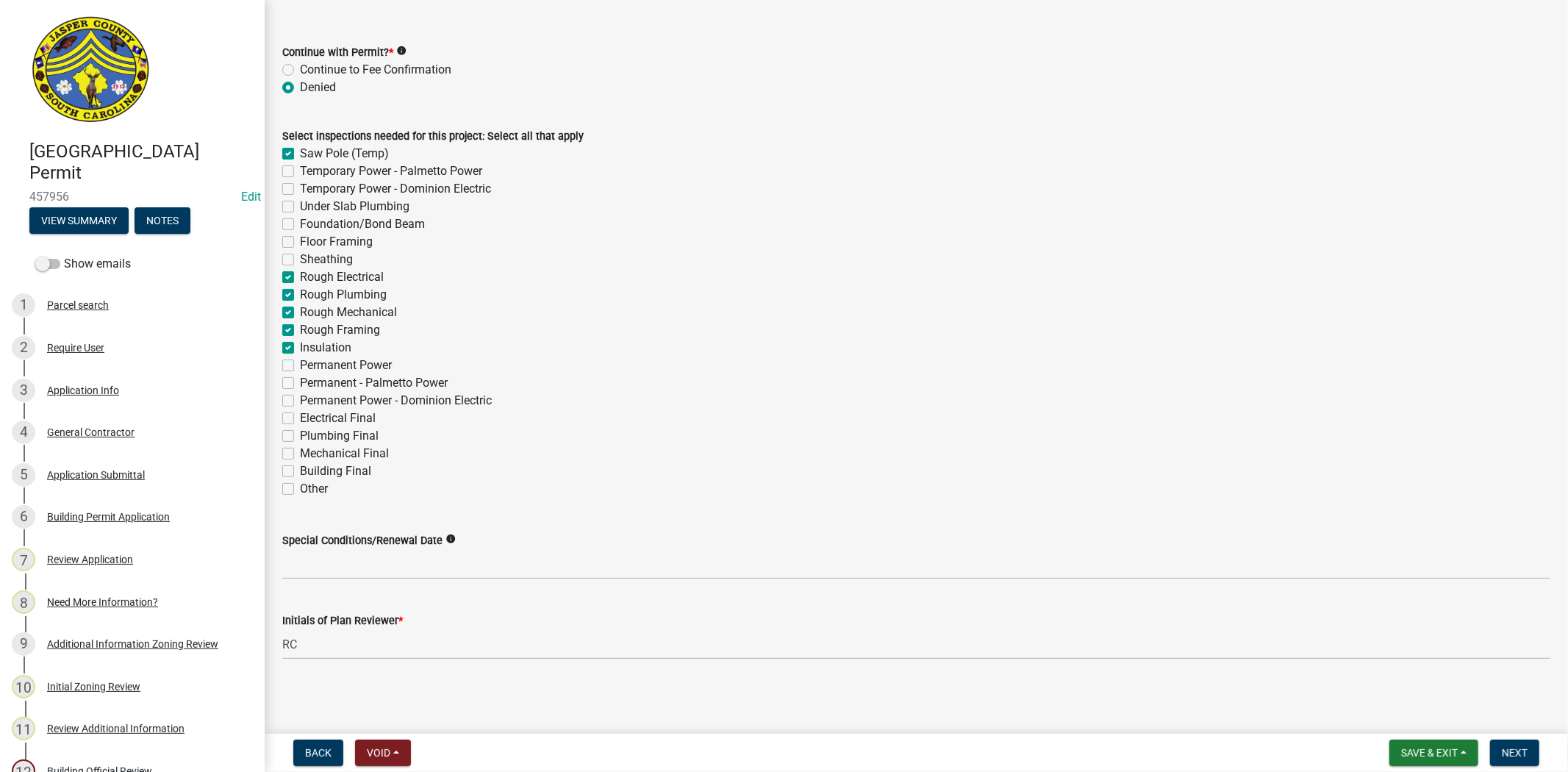
click at [300, 241] on input "Floor Framing" at bounding box center [304, 238] width 9 height 9
checkbox input "true"
checkbox input "false"
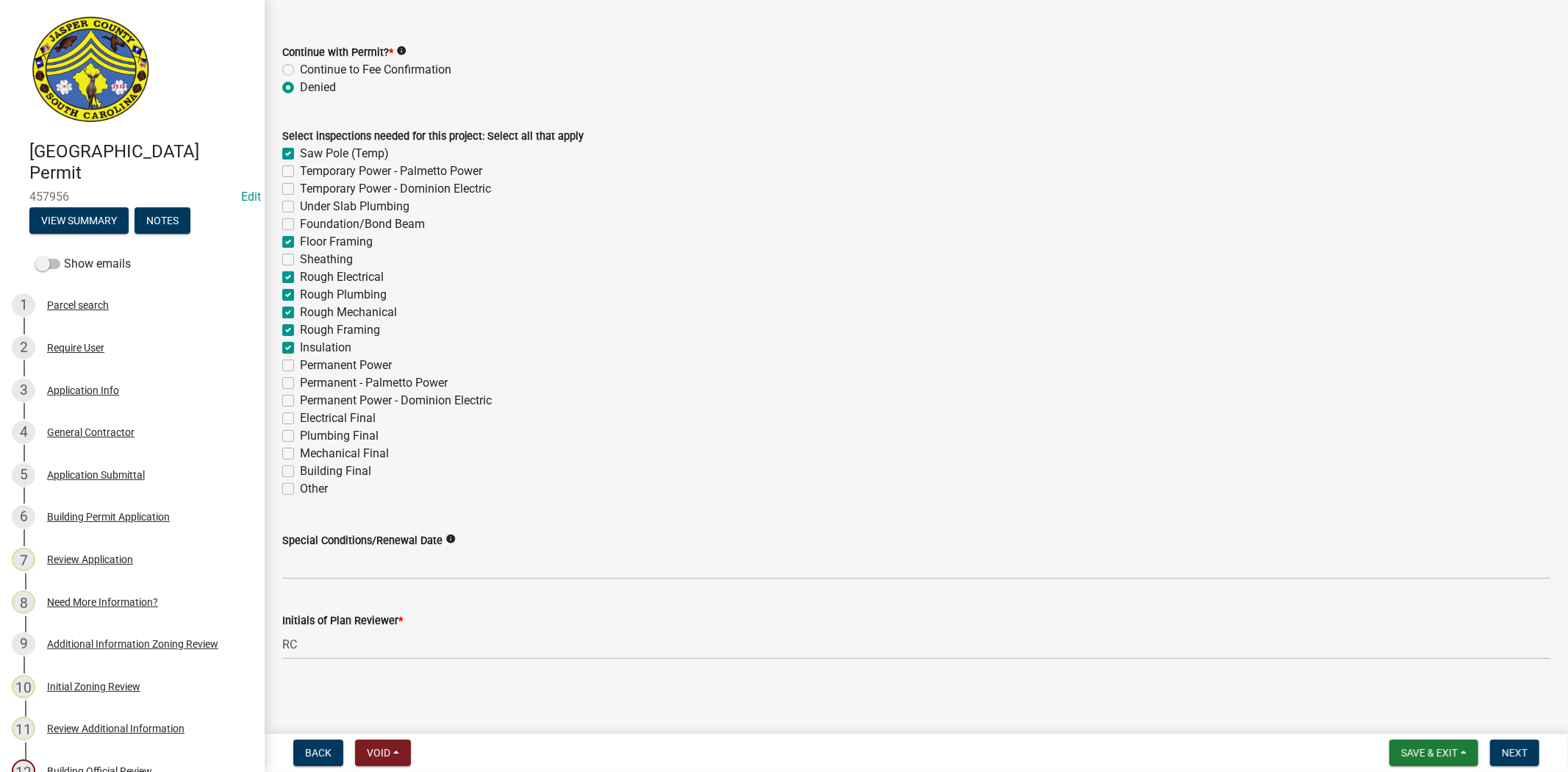
checkbox input "false"
checkbox input "true"
checkbox input "false"
checkbox input "true"
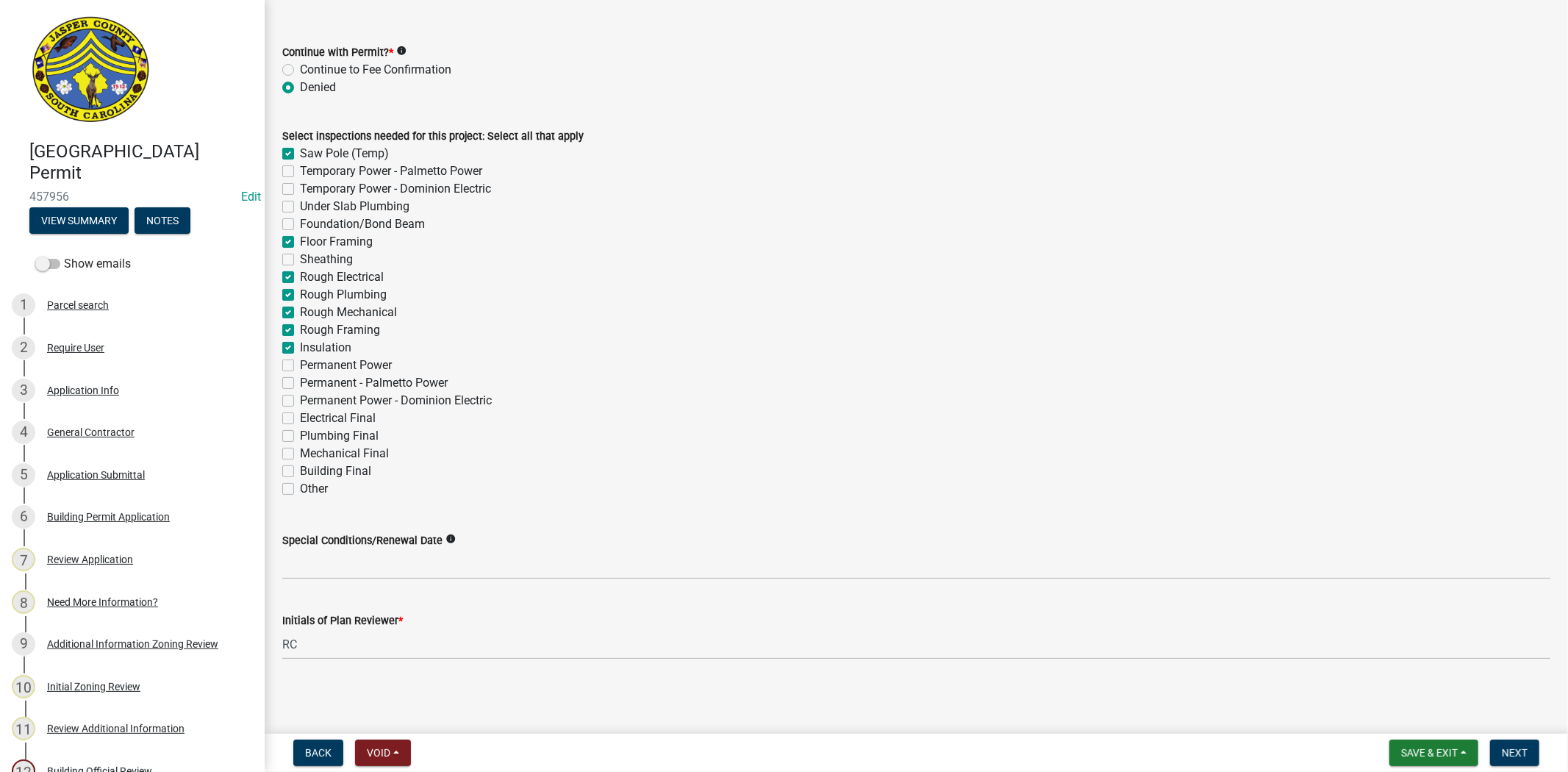
checkbox input "true"
checkbox input "false"
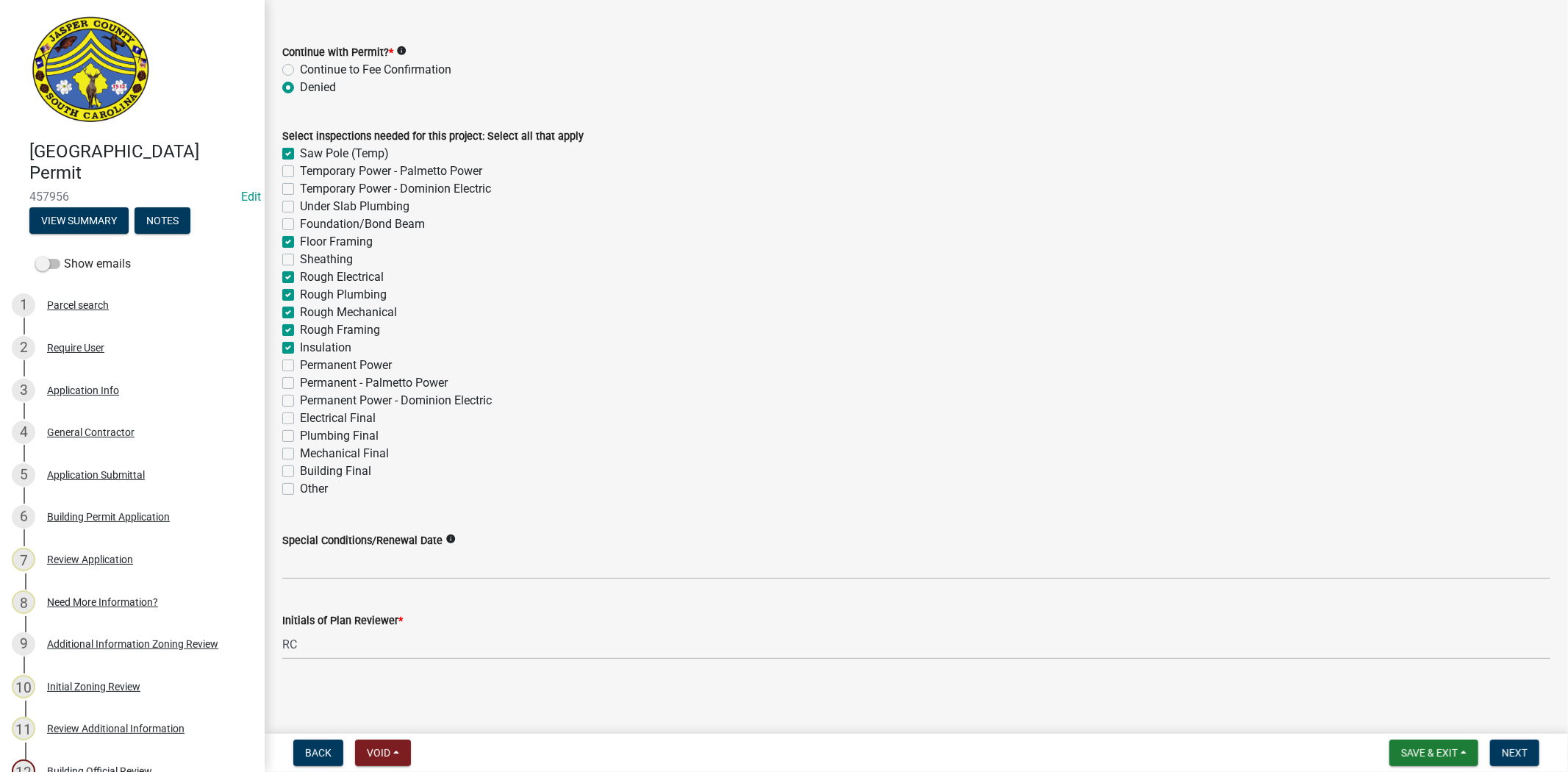
checkbox input "false"
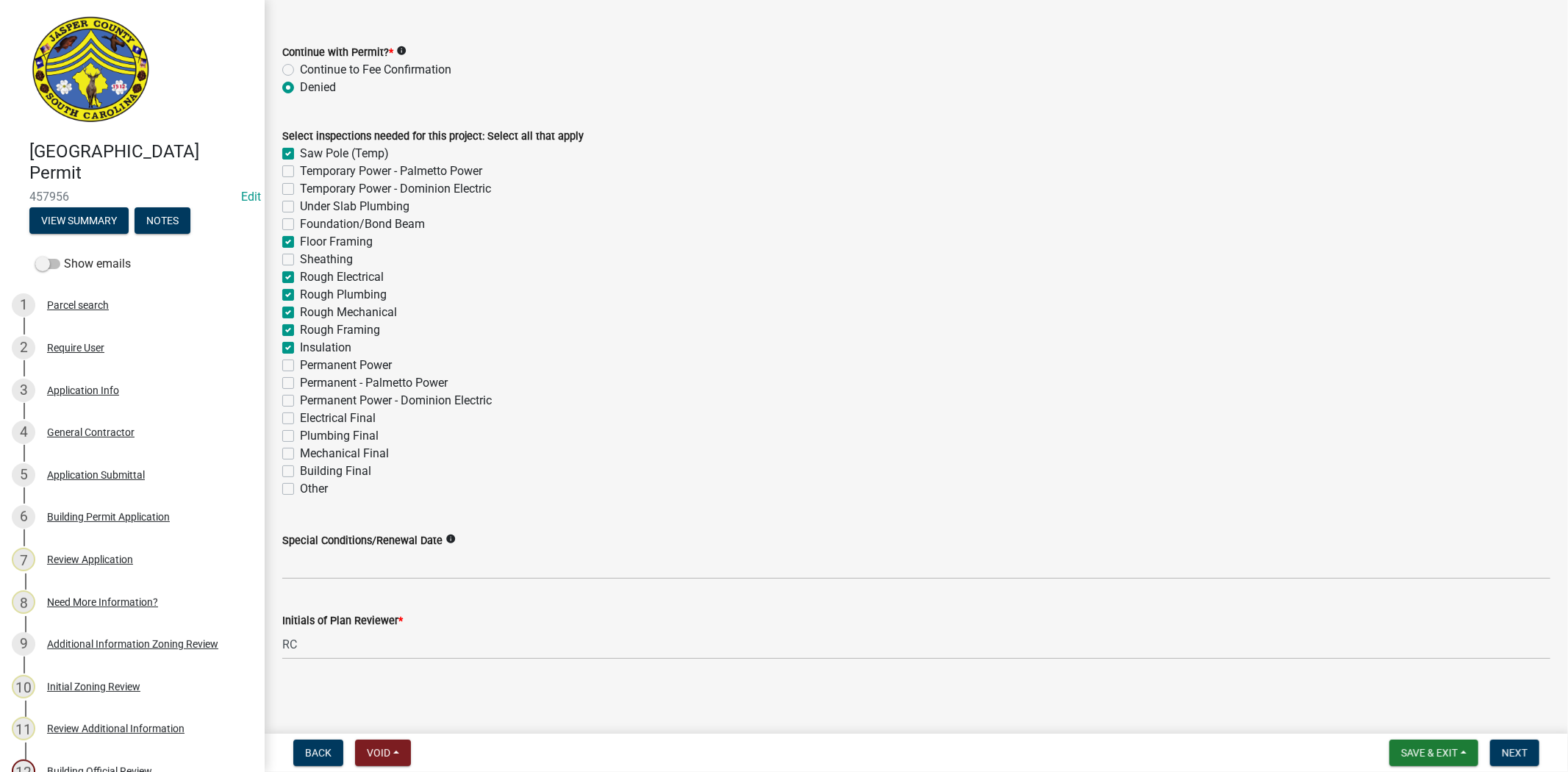
checkbox input "false"
click at [300, 226] on label "Foundation/Bond Beam" at bounding box center [362, 224] width 125 height 18
click at [300, 225] on input "Foundation/Bond Beam" at bounding box center [304, 220] width 9 height 9
checkbox input "true"
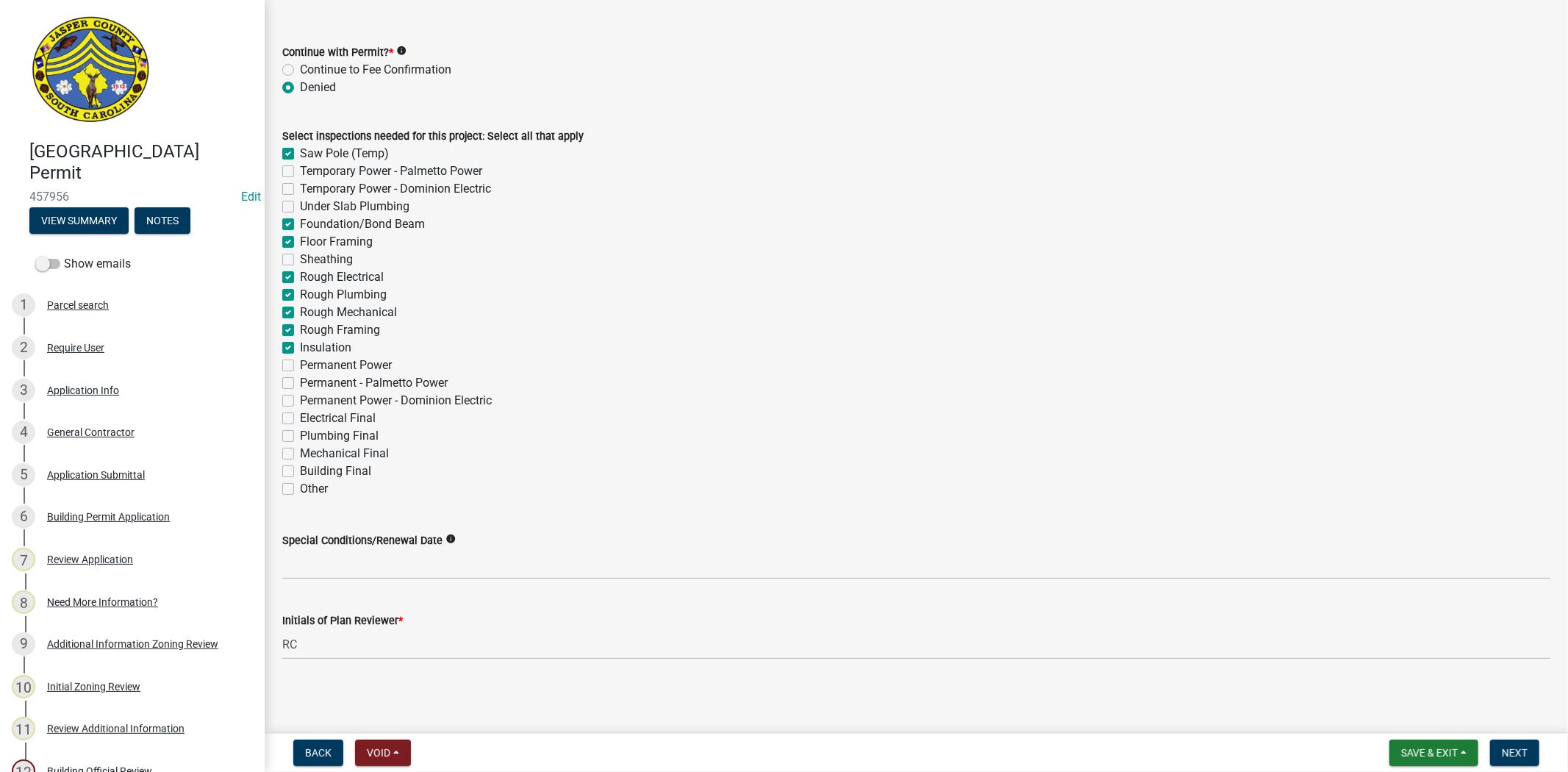
checkbox input "true"
checkbox input "false"
click at [300, 207] on label "Under Slab Plumbing" at bounding box center [355, 207] width 110 height 18
click at [300, 207] on input "Under Slab Plumbing" at bounding box center [304, 202] width 9 height 9
click at [300, 189] on label "Temporary Power - Dominion Electric" at bounding box center [396, 188] width 192 height 18
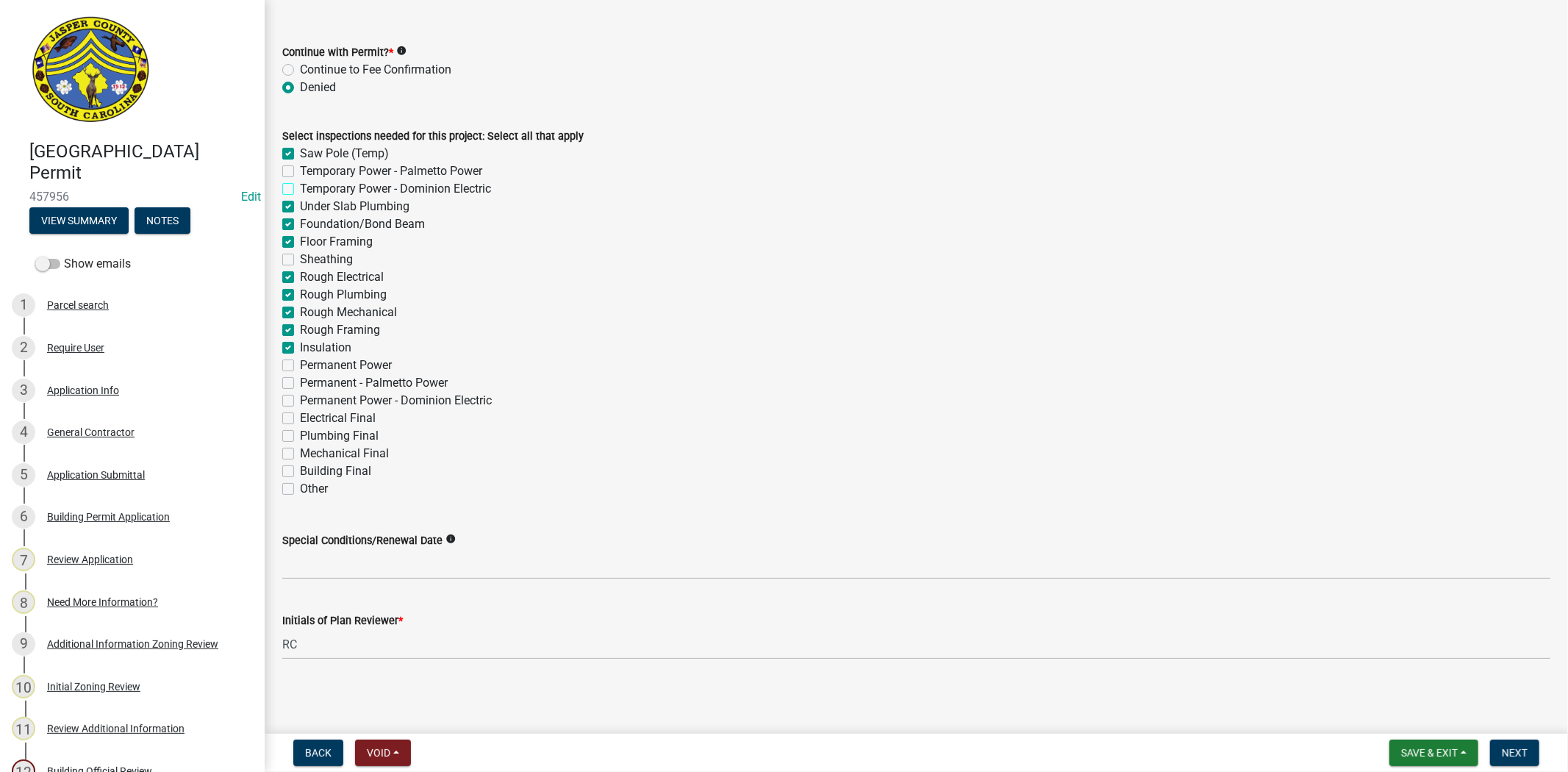
click at [300, 189] on input "Temporary Power - Dominion Electric" at bounding box center [304, 184] width 9 height 9
click at [300, 186] on label "Temporary Power - Dominion Electric" at bounding box center [396, 188] width 192 height 18
click at [300, 186] on input "Temporary Power - Dominion Electric" at bounding box center [304, 184] width 9 height 9
click at [300, 467] on label "Building Final" at bounding box center [335, 471] width 71 height 18
click at [300, 467] on input "Building Final" at bounding box center [304, 467] width 9 height 9
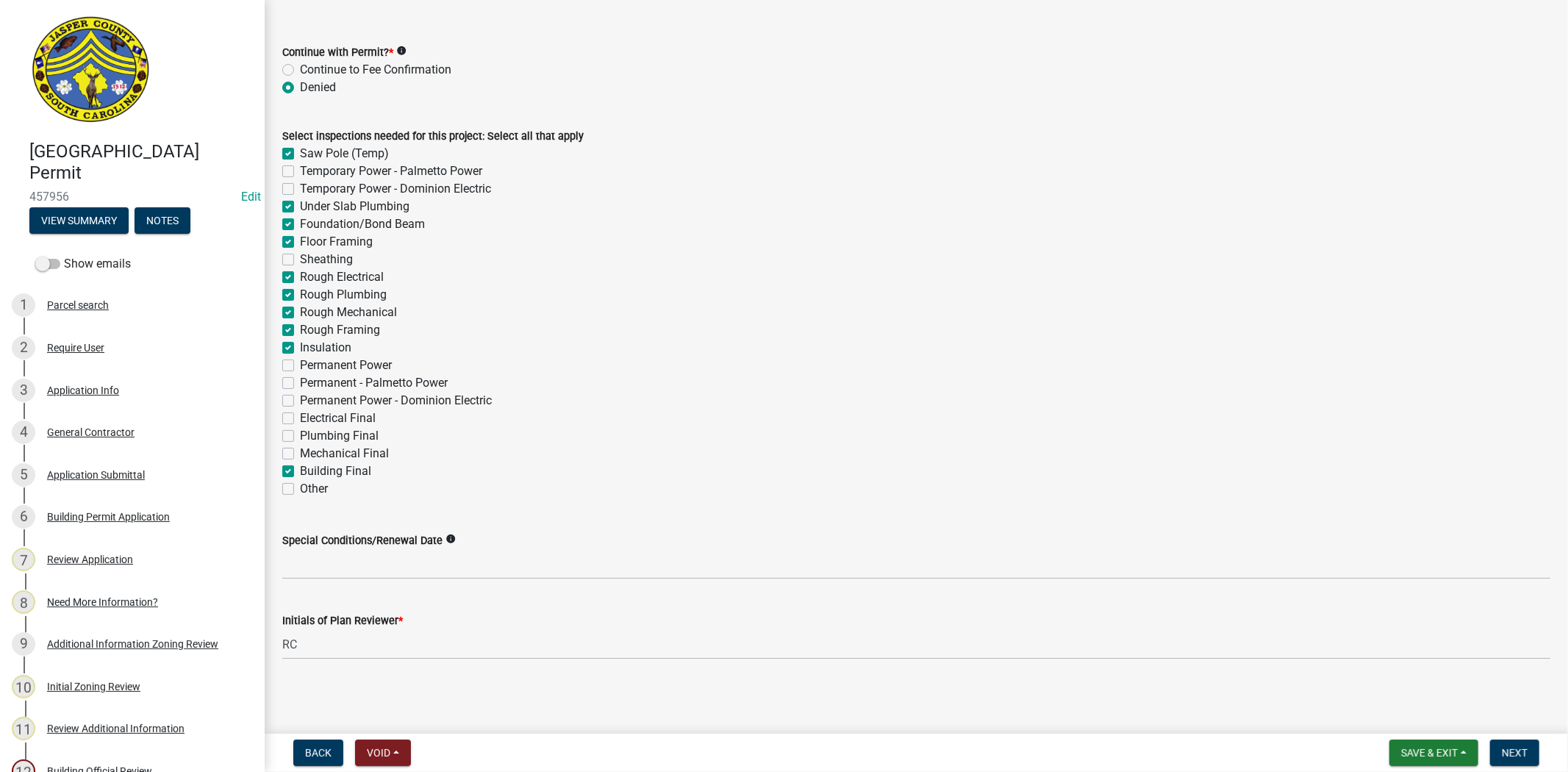
click at [300, 450] on label "Mechanical Final" at bounding box center [345, 453] width 89 height 18
click at [300, 450] on input "Mechanical Final" at bounding box center [304, 449] width 9 height 9
click at [300, 432] on label "Plumbing Final" at bounding box center [340, 436] width 79 height 18
click at [300, 432] on input "Plumbing Final" at bounding box center [304, 432] width 9 height 9
click at [300, 417] on label "Electrical Final" at bounding box center [338, 418] width 76 height 18
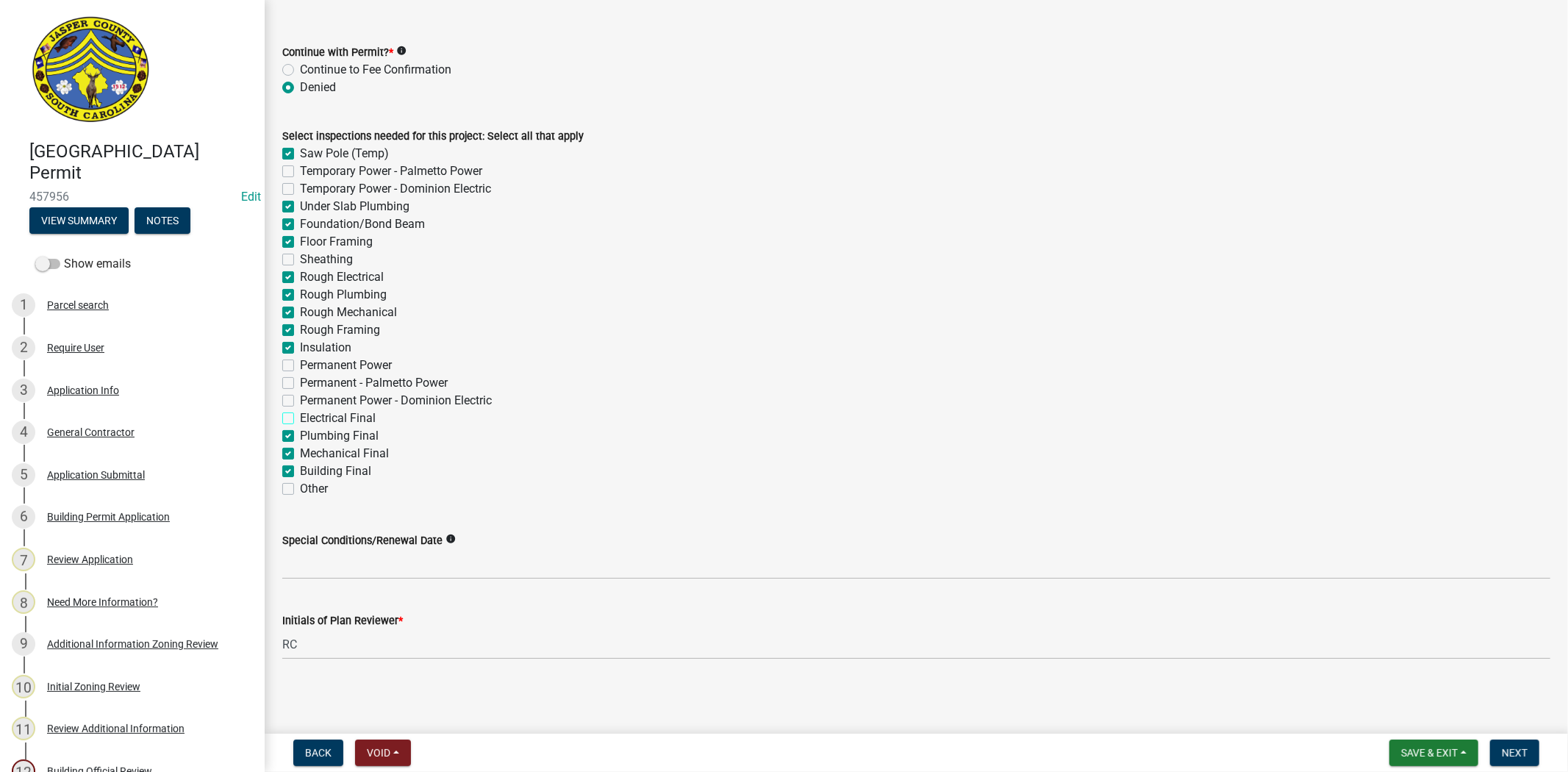
click at [300, 417] on input "Electrical Final" at bounding box center [304, 414] width 9 height 9
click at [300, 368] on label "Permanent Power" at bounding box center [346, 365] width 92 height 18
click at [300, 366] on input "Permanent Power" at bounding box center [304, 360] width 9 height 9
click at [1501, 748] on button "Next" at bounding box center [1514, 754] width 49 height 27
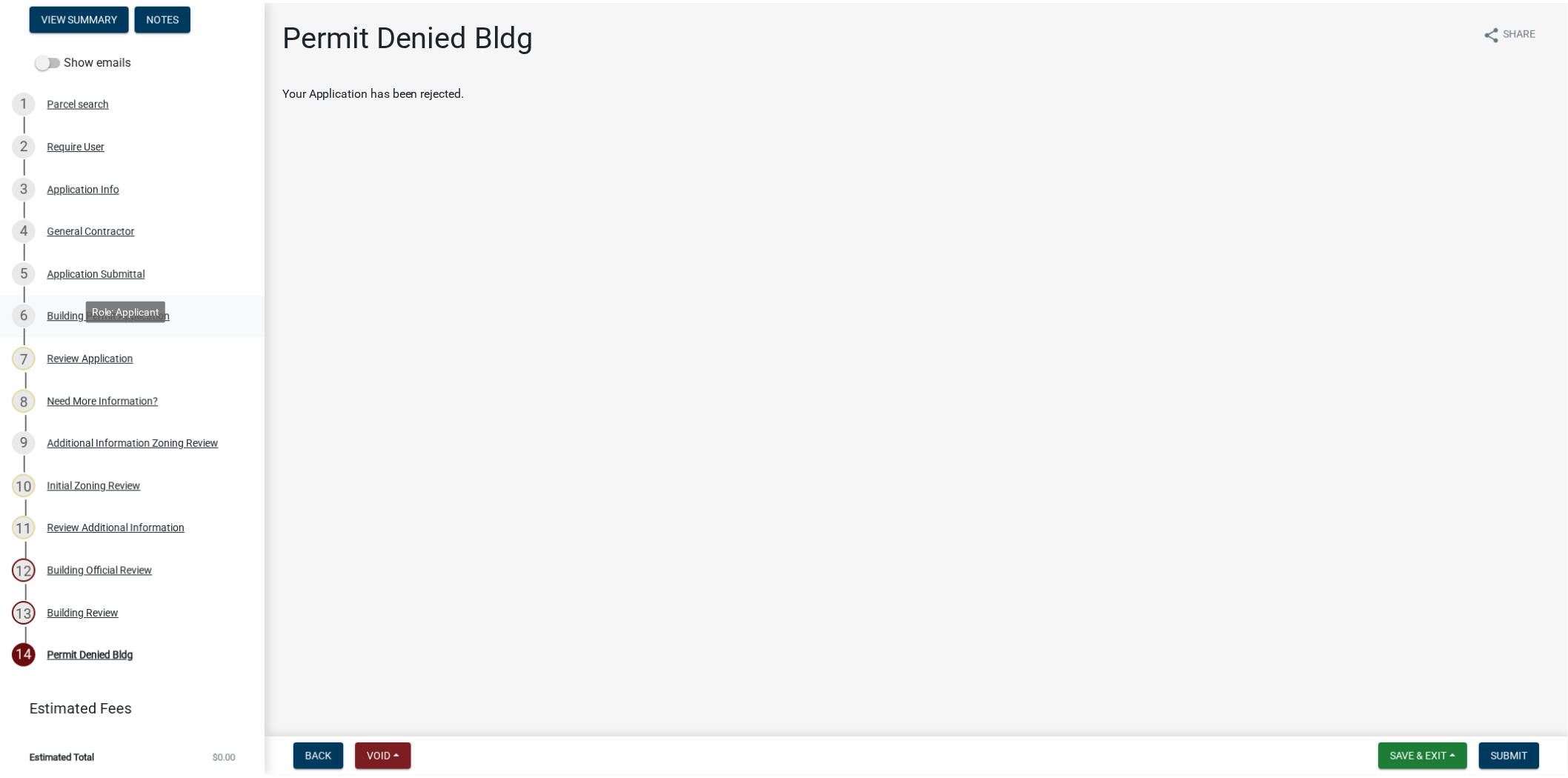
scroll to position [210, 0]
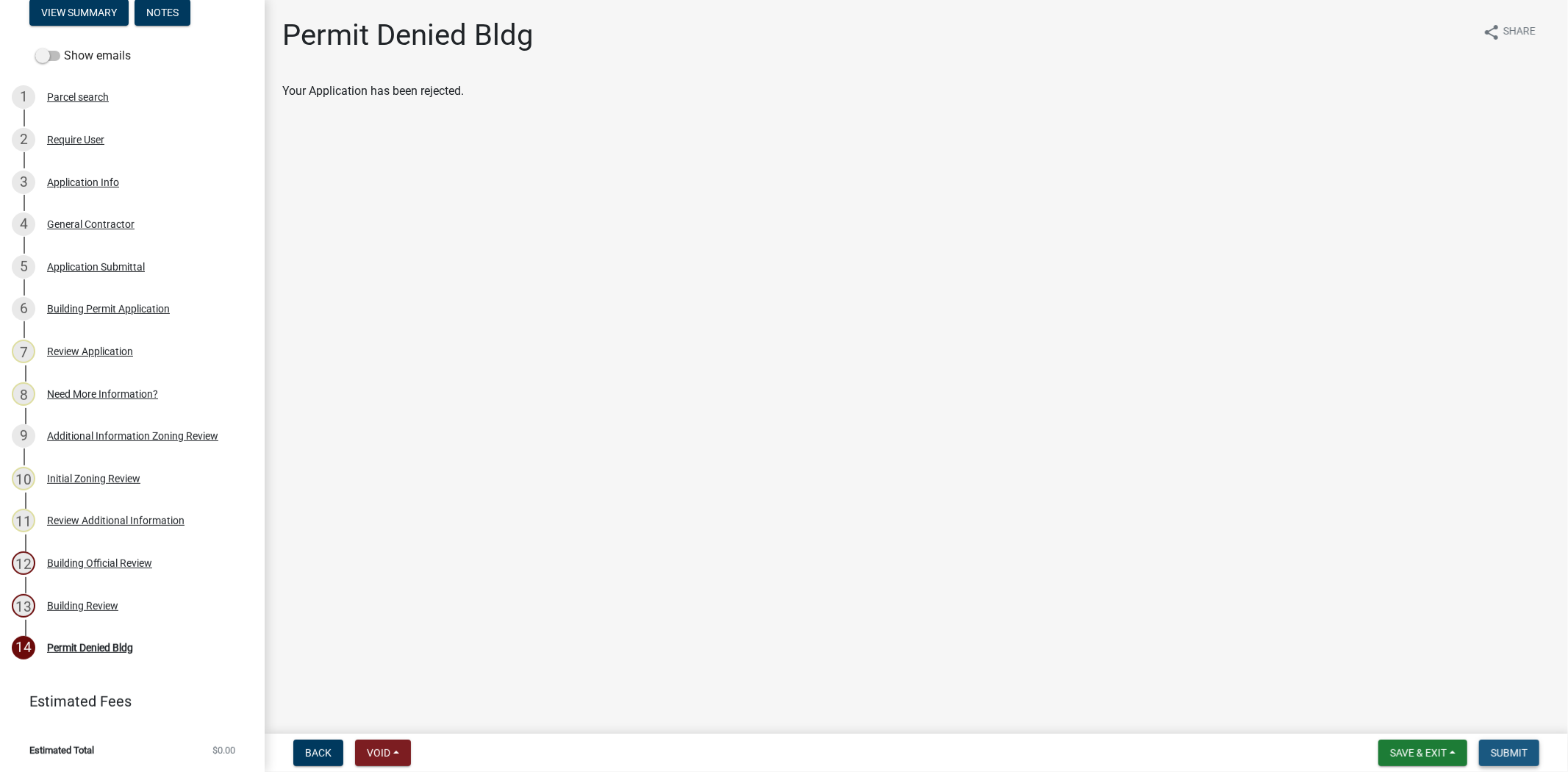
click at [1508, 747] on span "Submit" at bounding box center [1509, 753] width 37 height 12
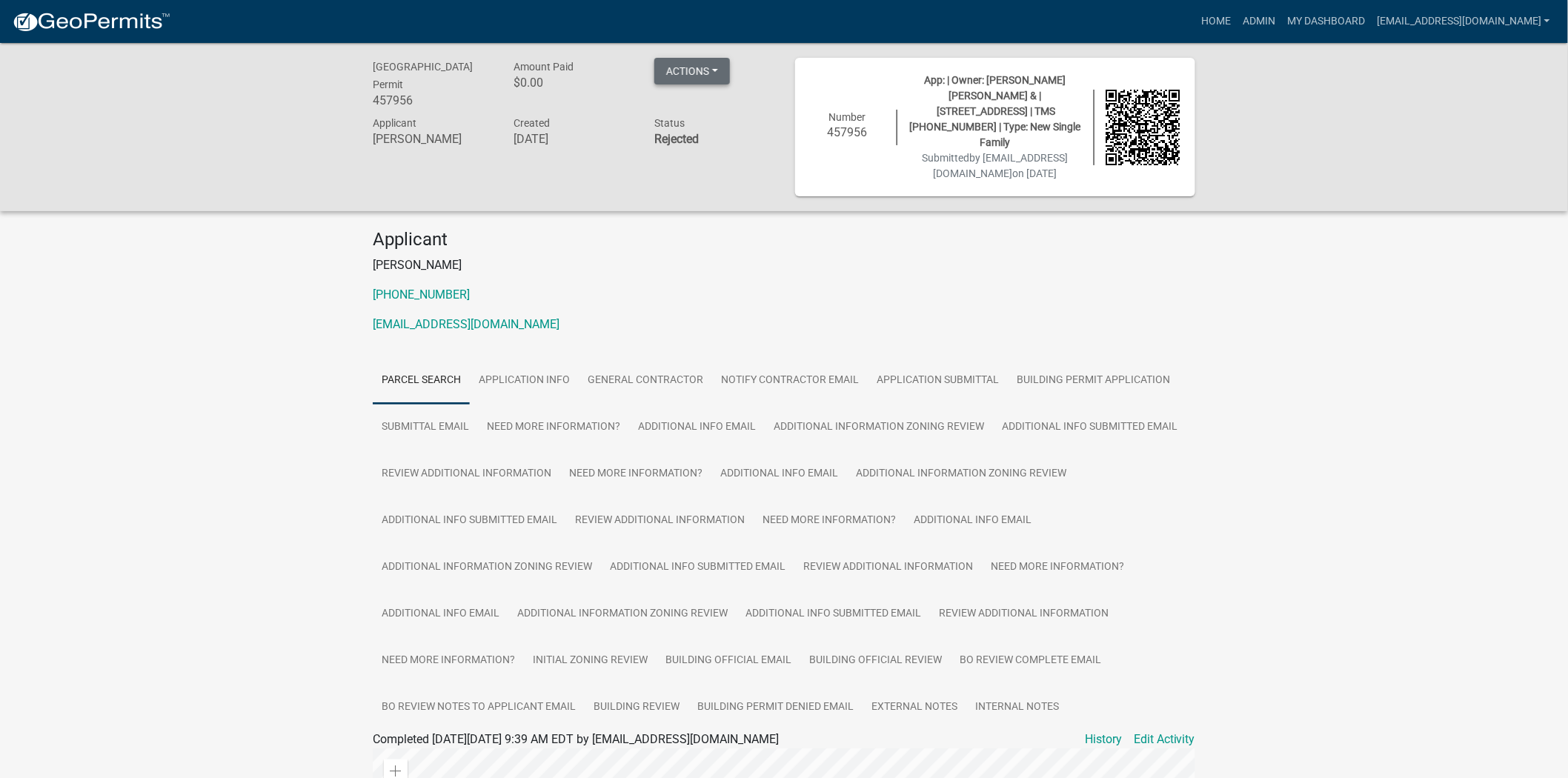
click at [714, 71] on button "Actions" at bounding box center [692, 72] width 76 height 27
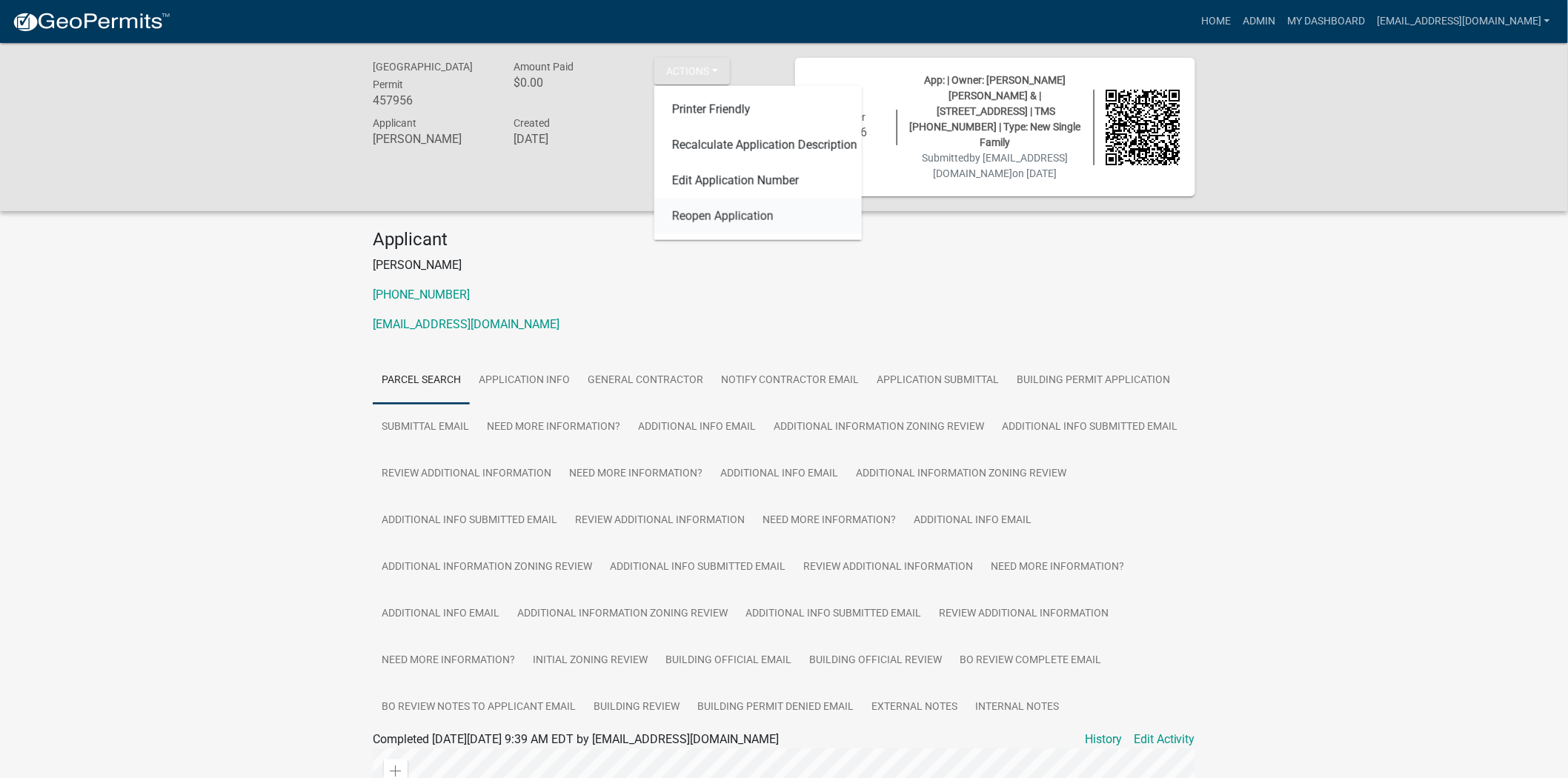
click at [736, 223] on link "Reopen Application" at bounding box center [758, 217] width 207 height 35
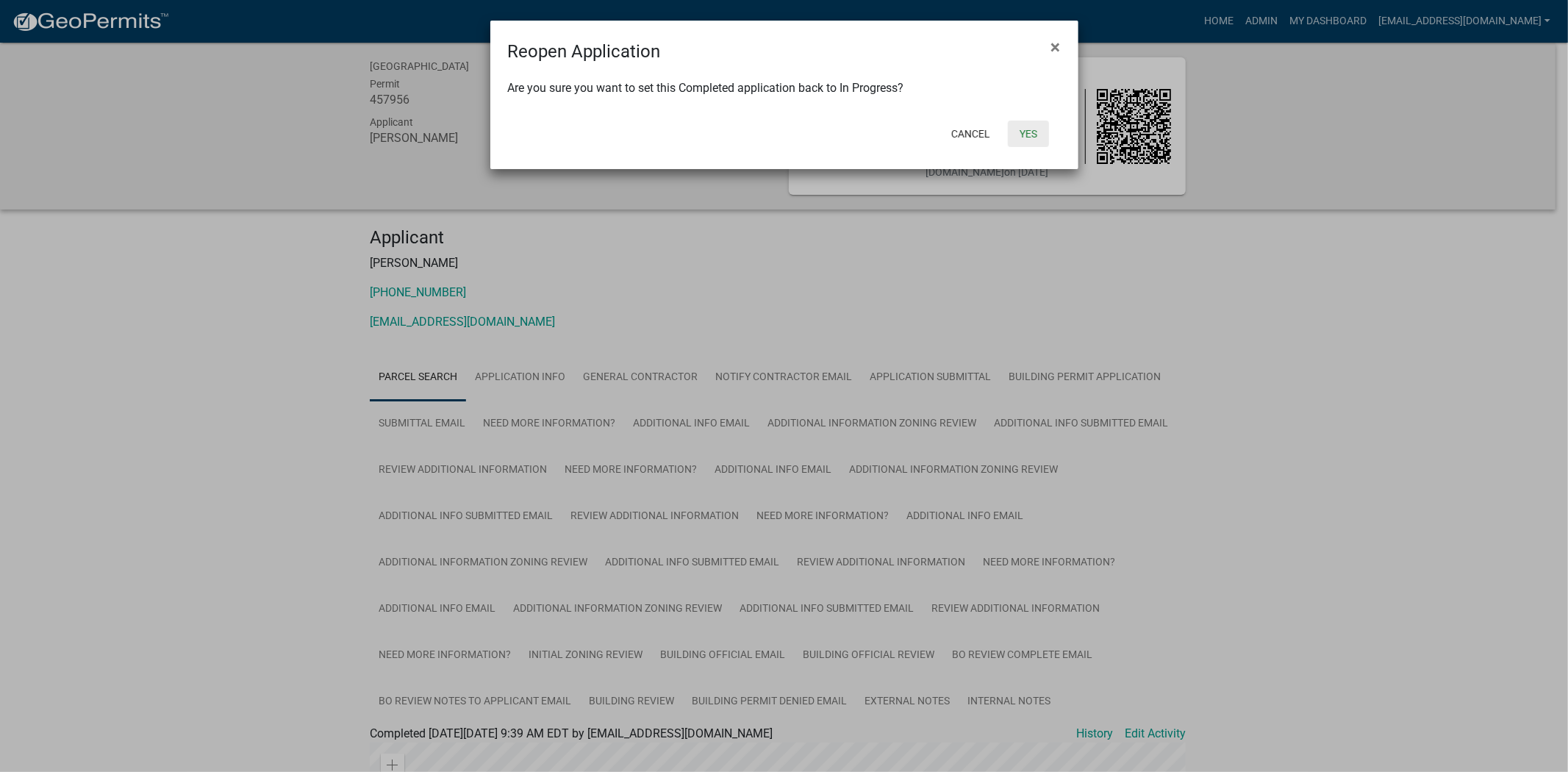
click at [1020, 138] on button "Yes" at bounding box center [1028, 134] width 41 height 27
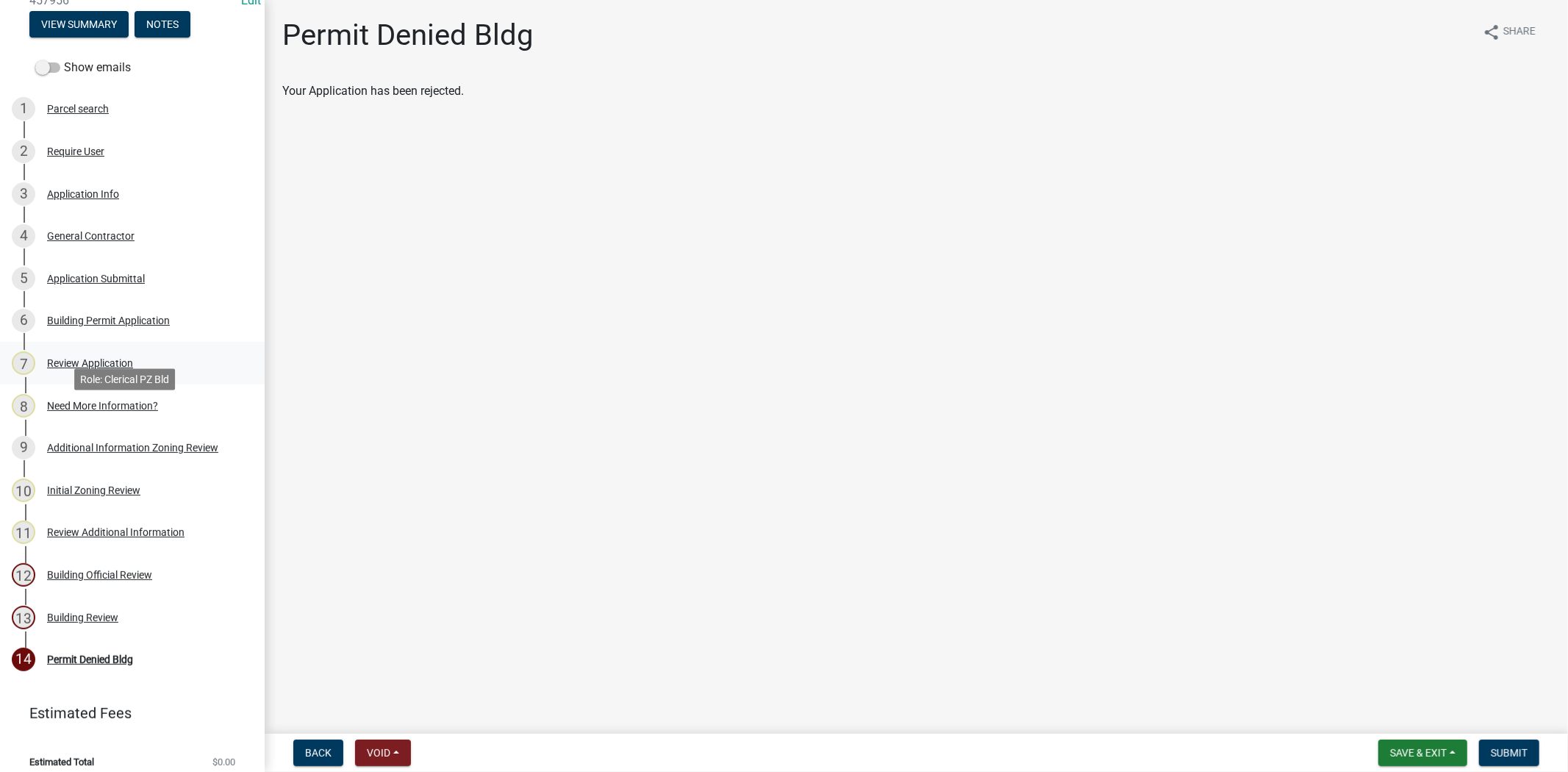
scroll to position [208, 0]
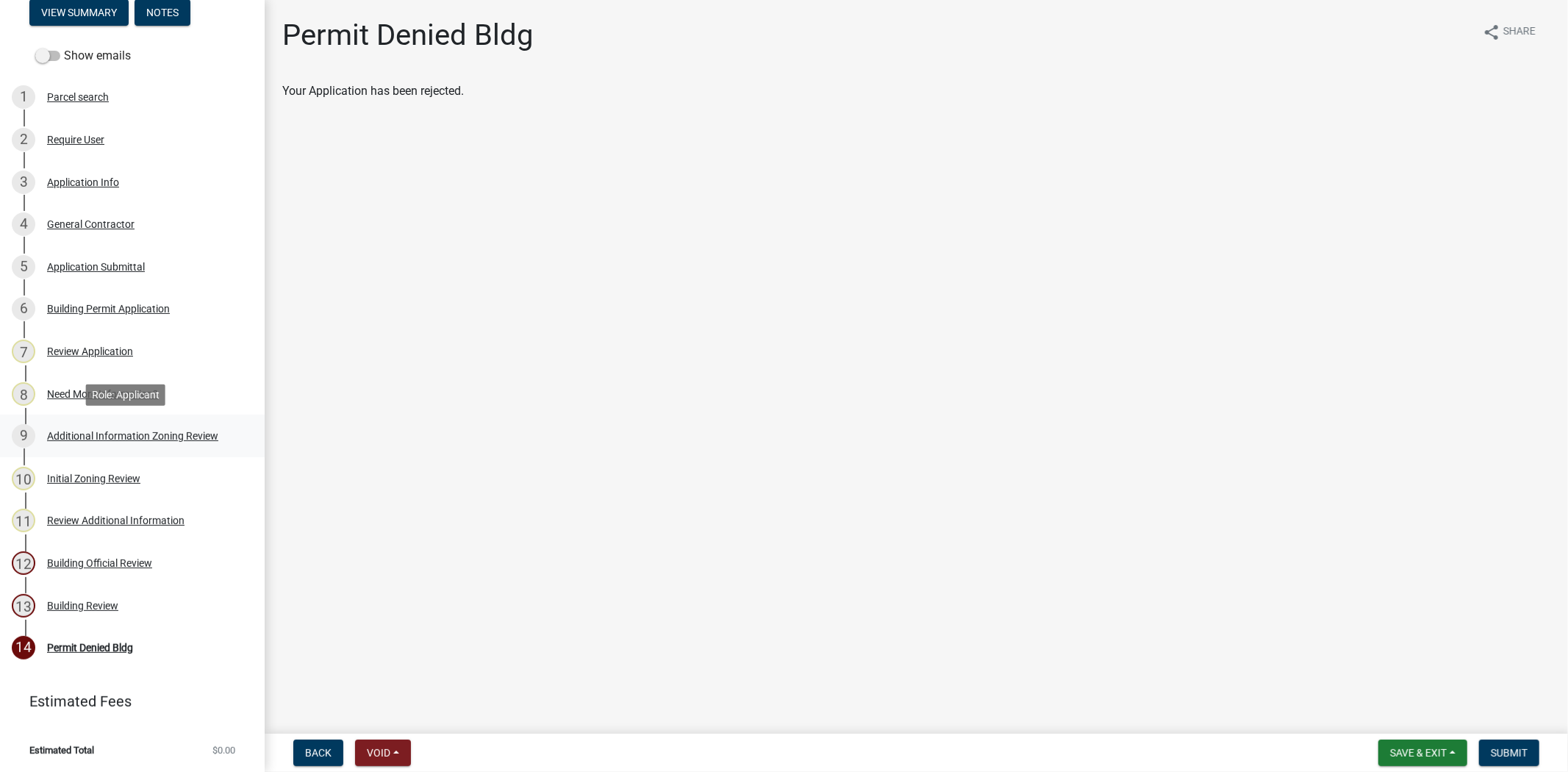
click at [82, 438] on div "Additional Information Zoning Review" at bounding box center [132, 436] width 171 height 10
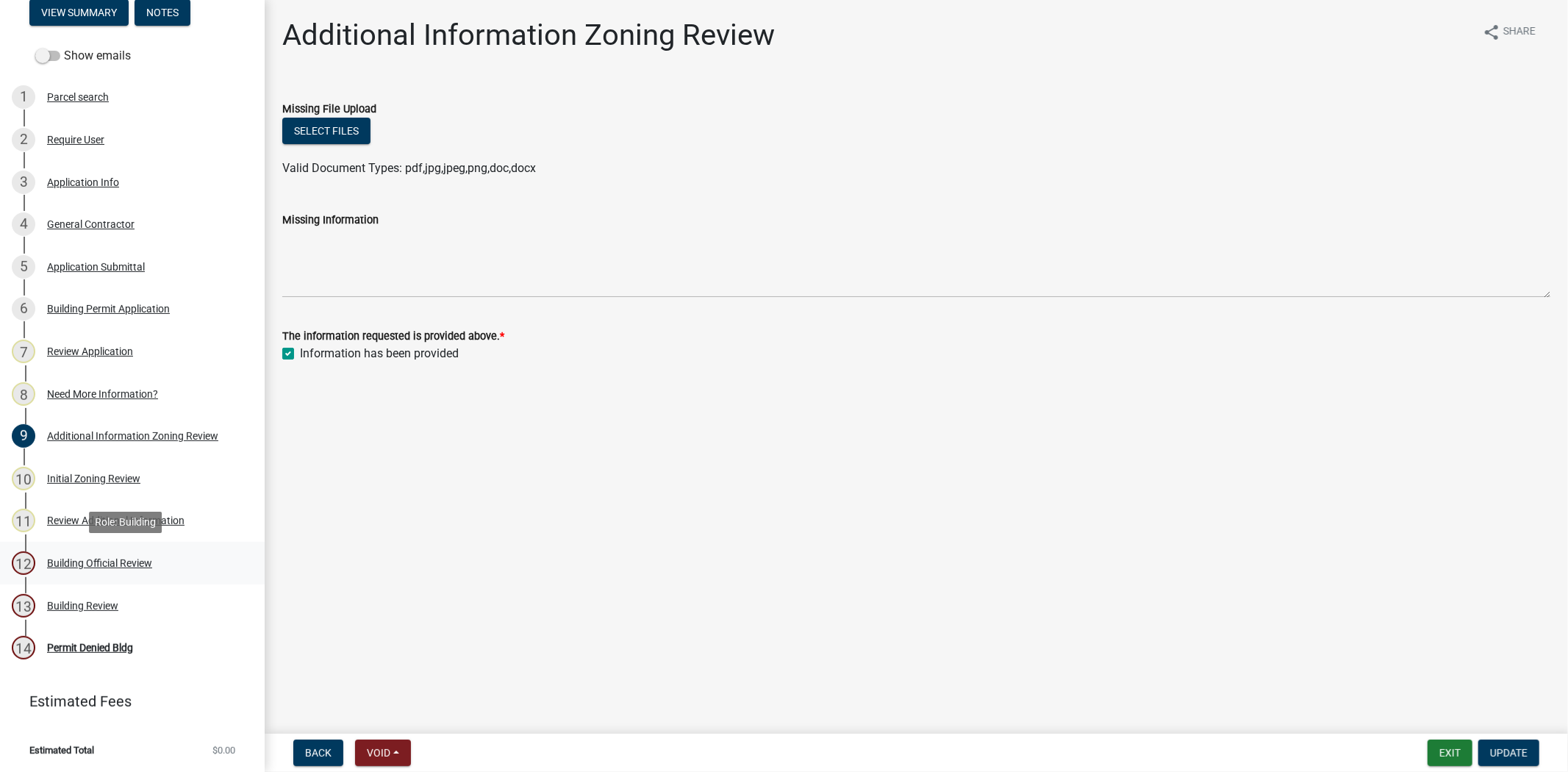
click at [126, 562] on div "Building Official Review" at bounding box center [100, 563] width 105 height 10
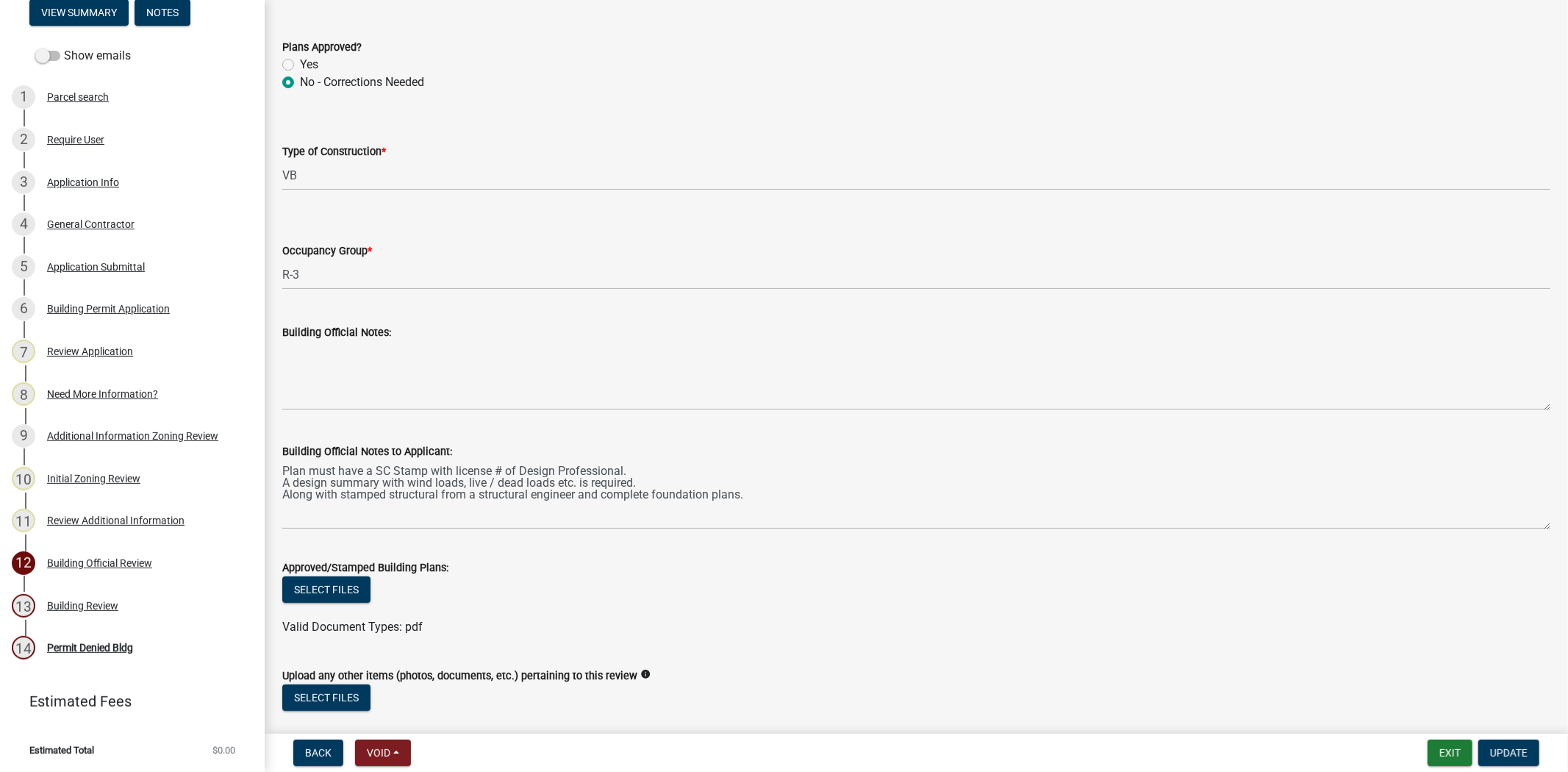
scroll to position [245, 0]
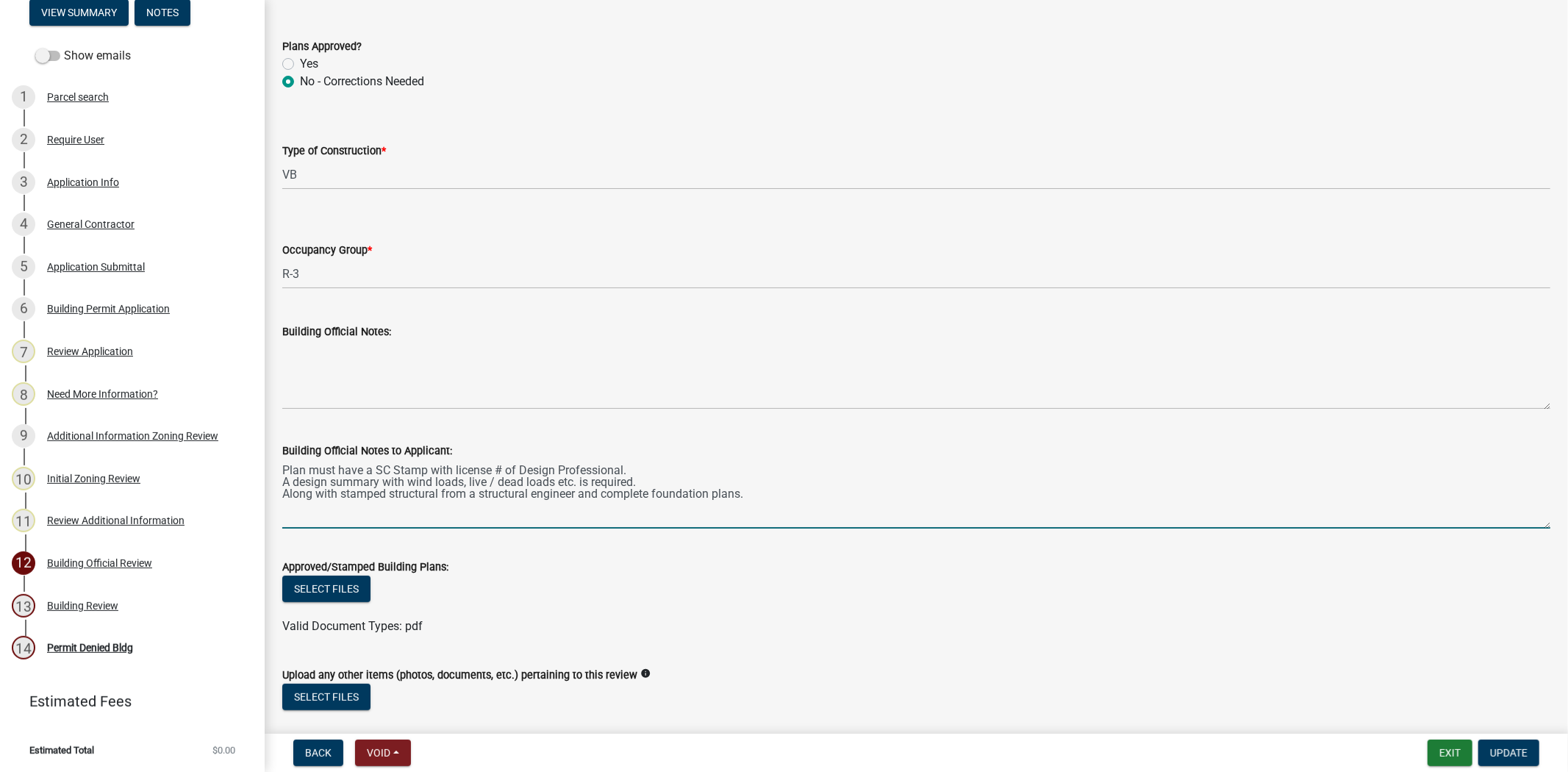
drag, startPoint x: 752, startPoint y: 498, endPoint x: 274, endPoint y: 447, distance: 480.7
click at [277, 447] on div "Building Official Notes to Applicant: Plan must have a SC Stamp with license # …" at bounding box center [916, 475] width 1290 height 107
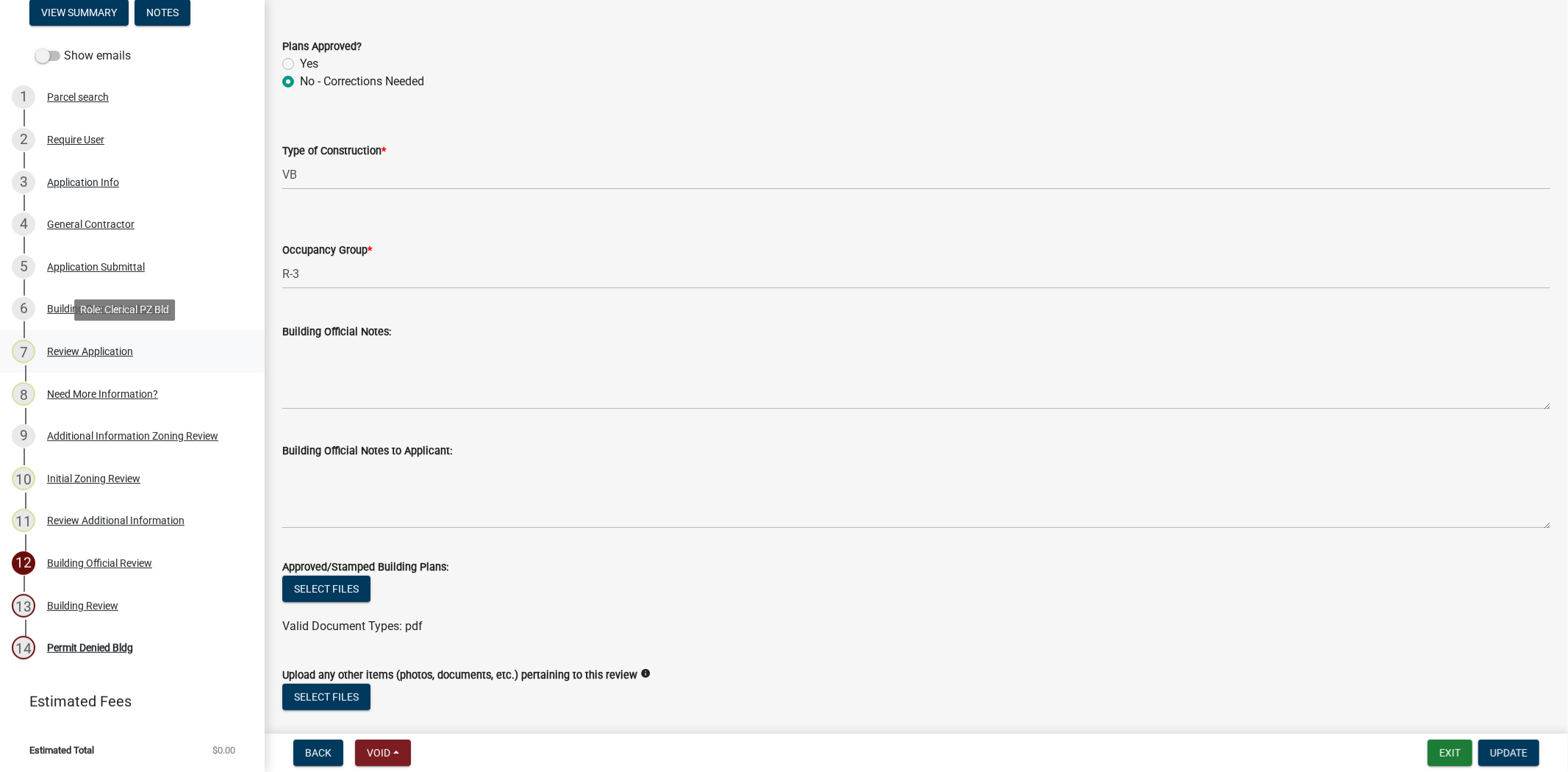
click at [107, 347] on div "Review Application" at bounding box center [89, 351] width 86 height 10
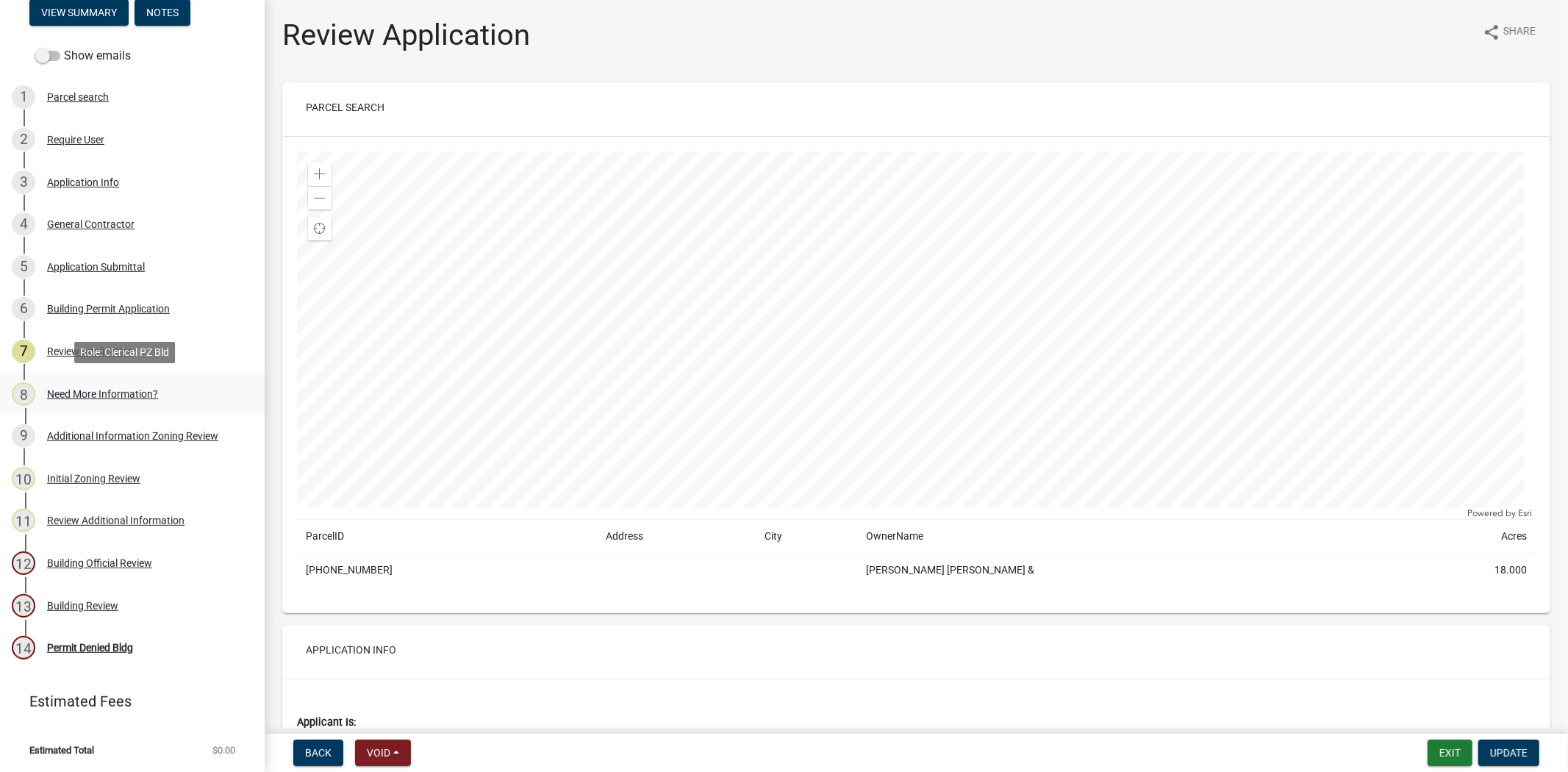
click at [120, 390] on div "Need More Information?" at bounding box center [102, 394] width 111 height 10
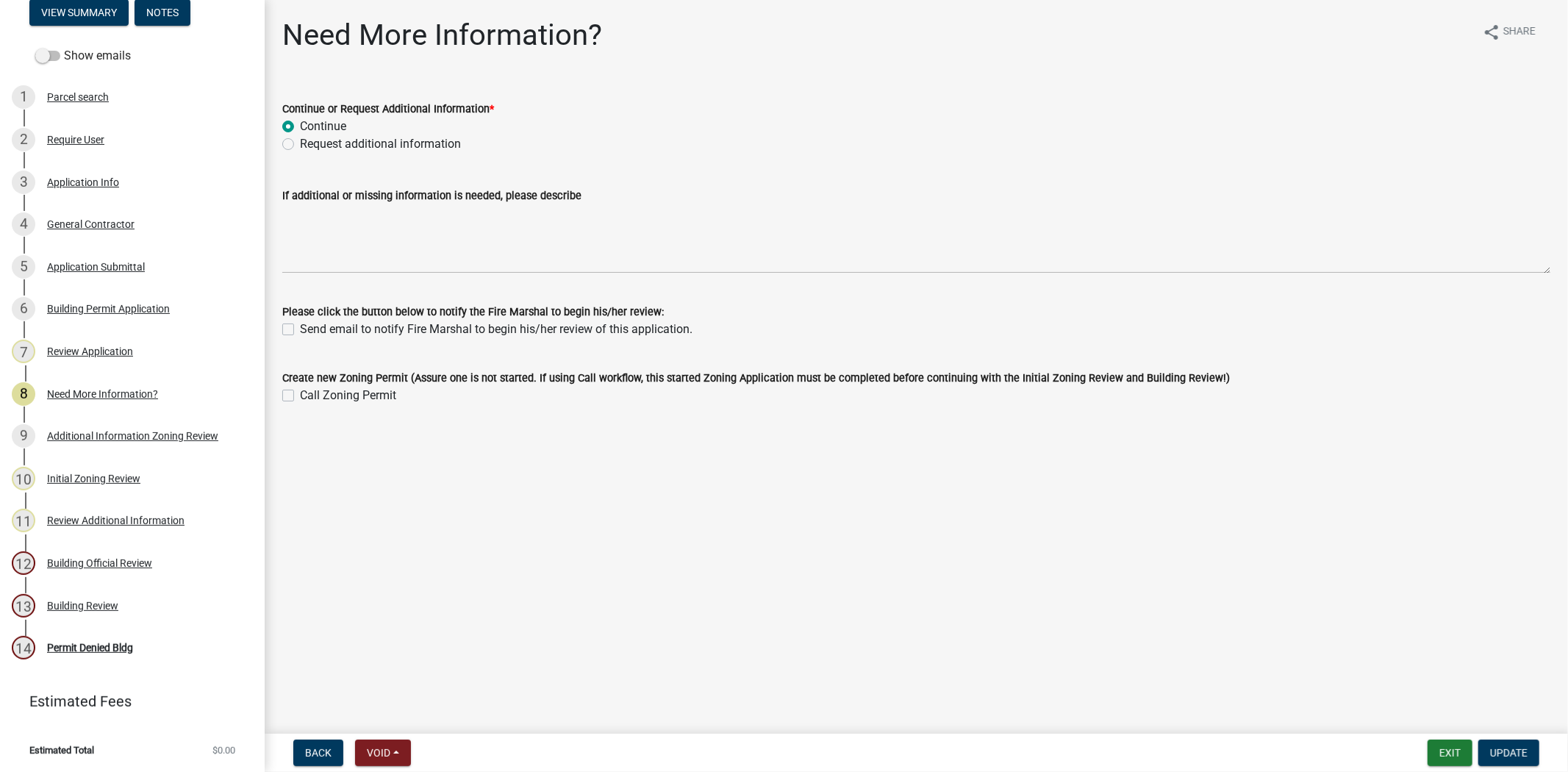
click at [300, 144] on label "Request additional information" at bounding box center [381, 144] width 161 height 18
click at [300, 144] on input "Request additional information" at bounding box center [304, 140] width 9 height 9
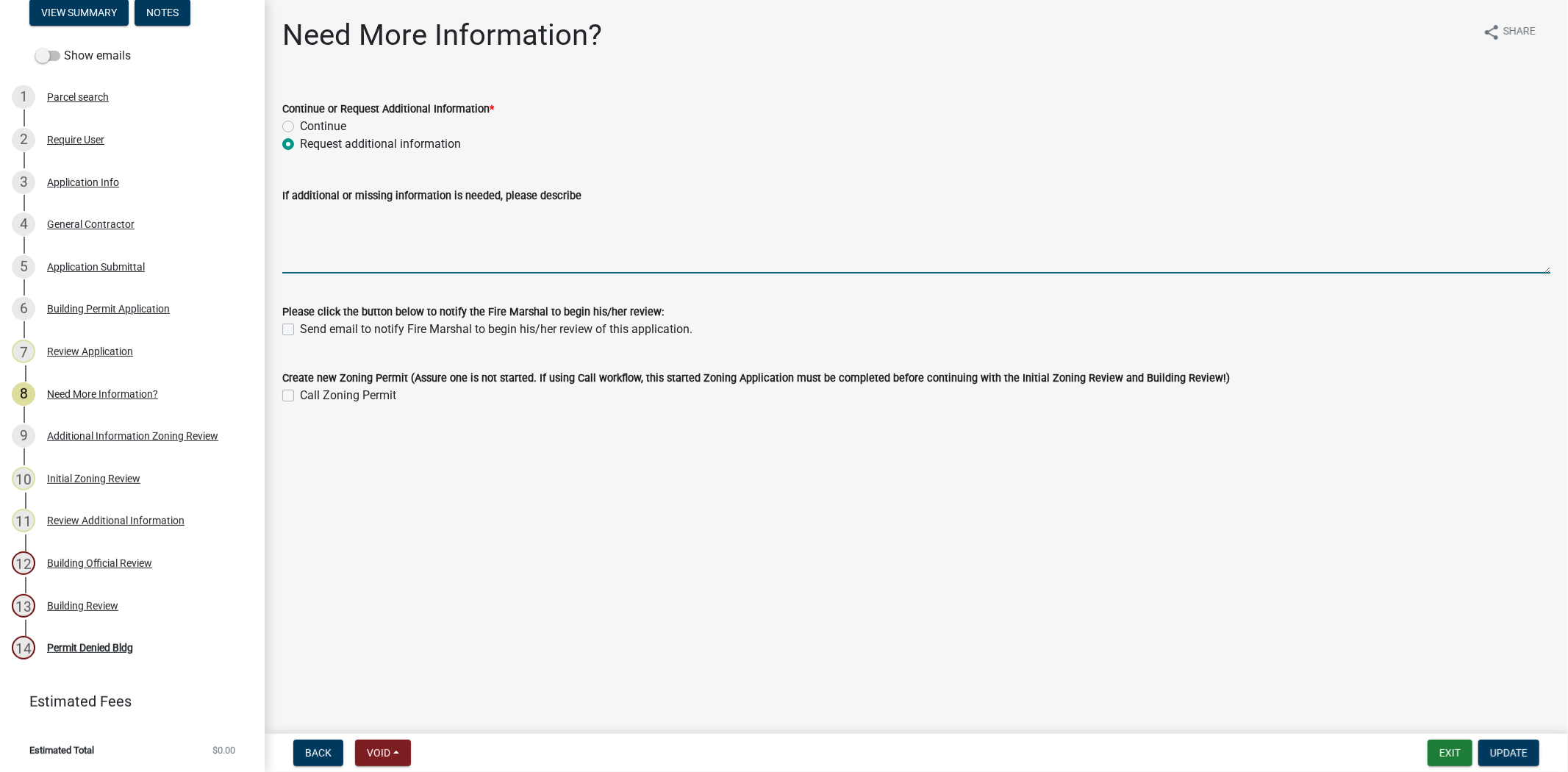
click at [321, 237] on textarea "If additional or missing information is needed, please describe" at bounding box center [917, 238] width 1269 height 69
paste textarea "Plan must have a SC Stamp with license # of Design Professional. A design summa…"
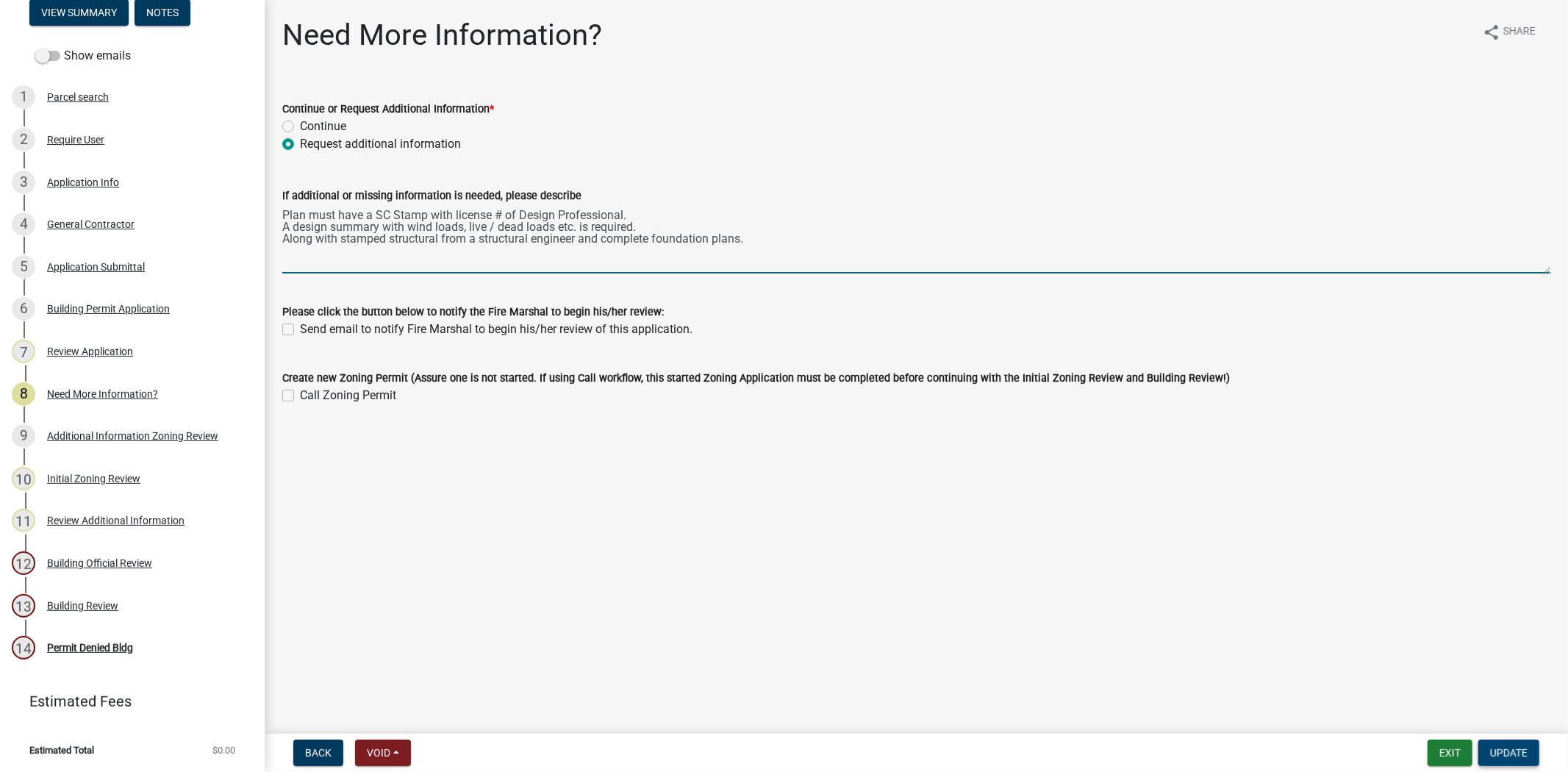
click at [1520, 753] on span "Update" at bounding box center [1509, 753] width 38 height 12
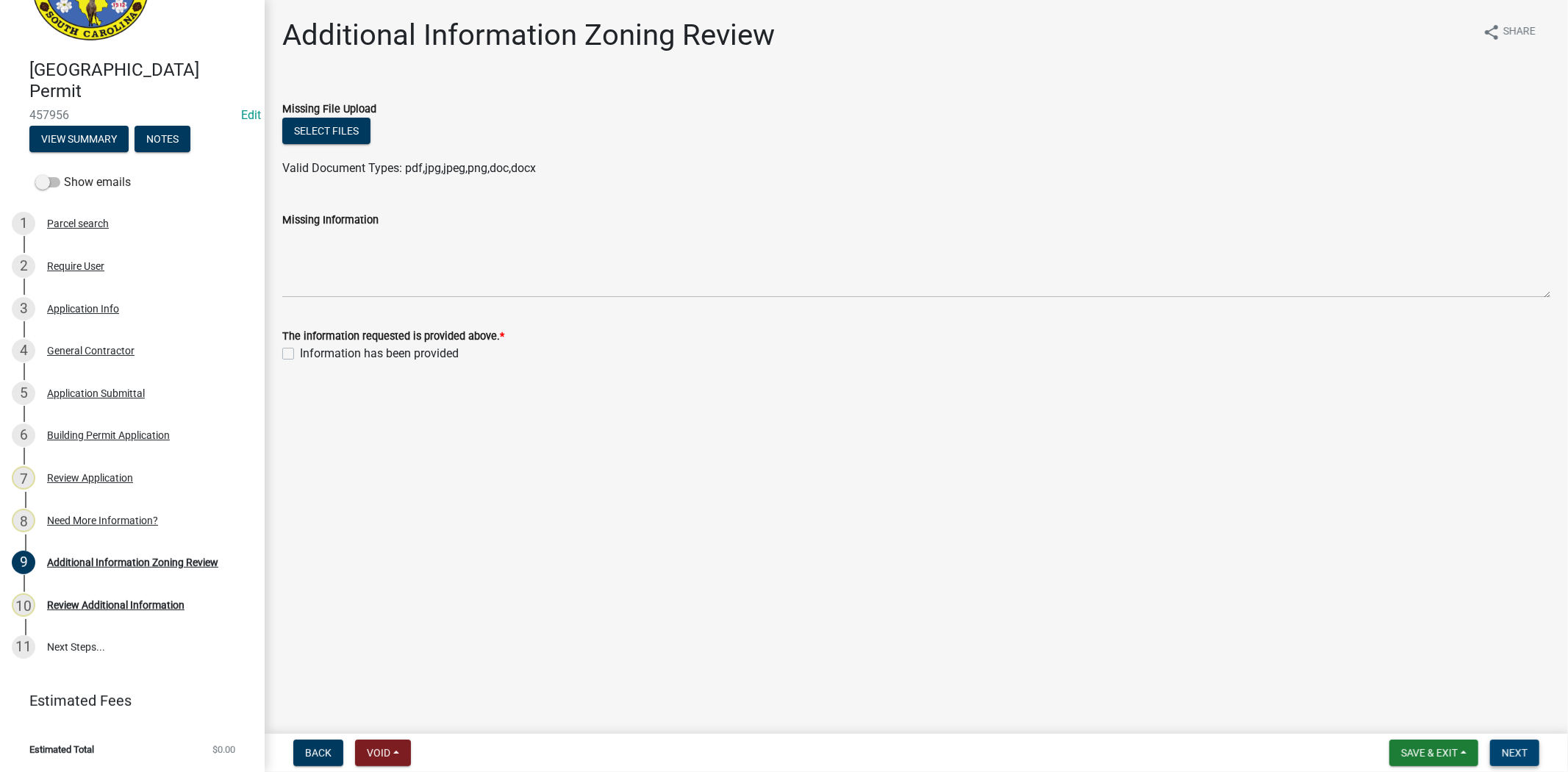
scroll to position [82, 0]
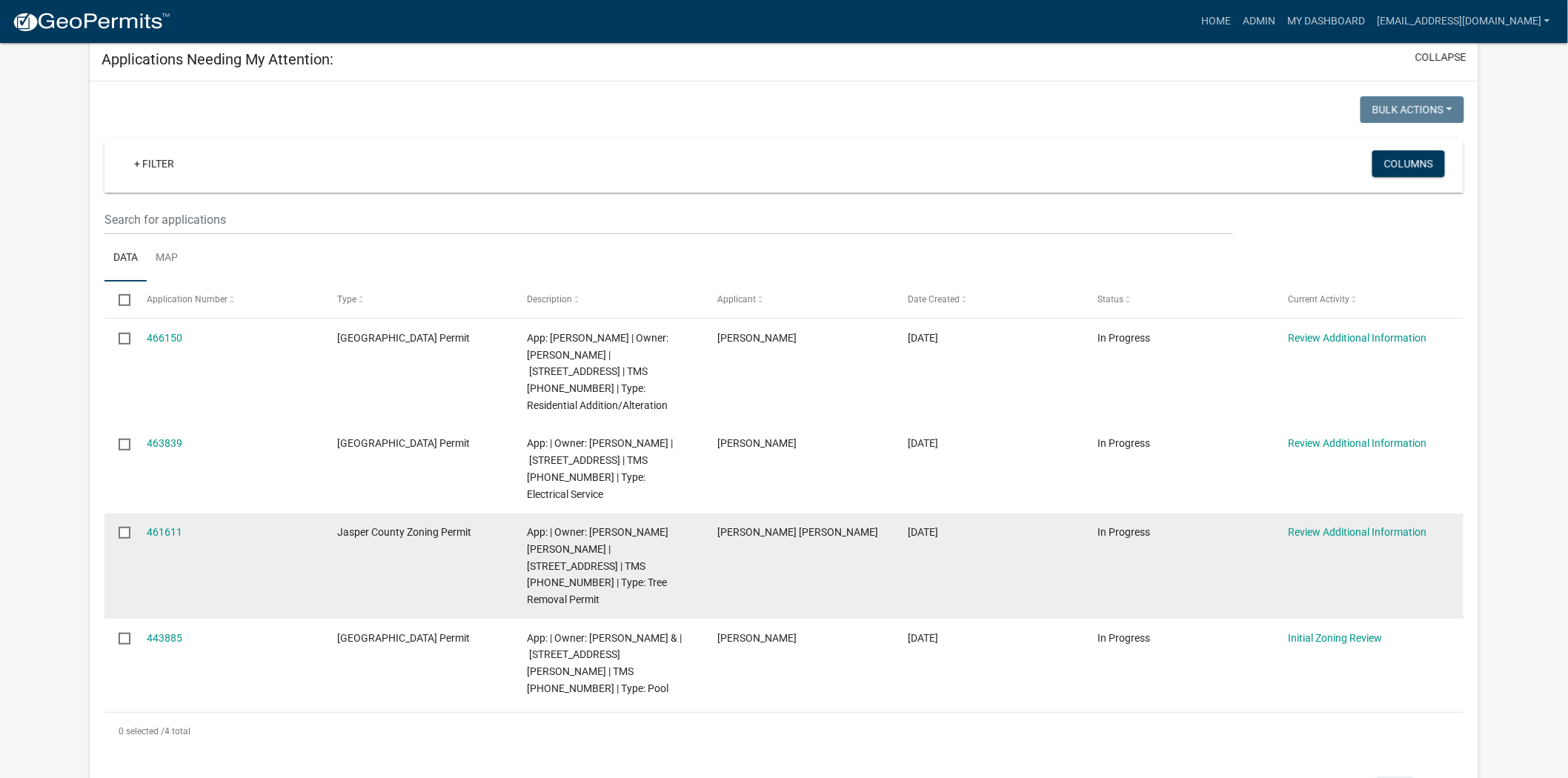
scroll to position [83, 0]
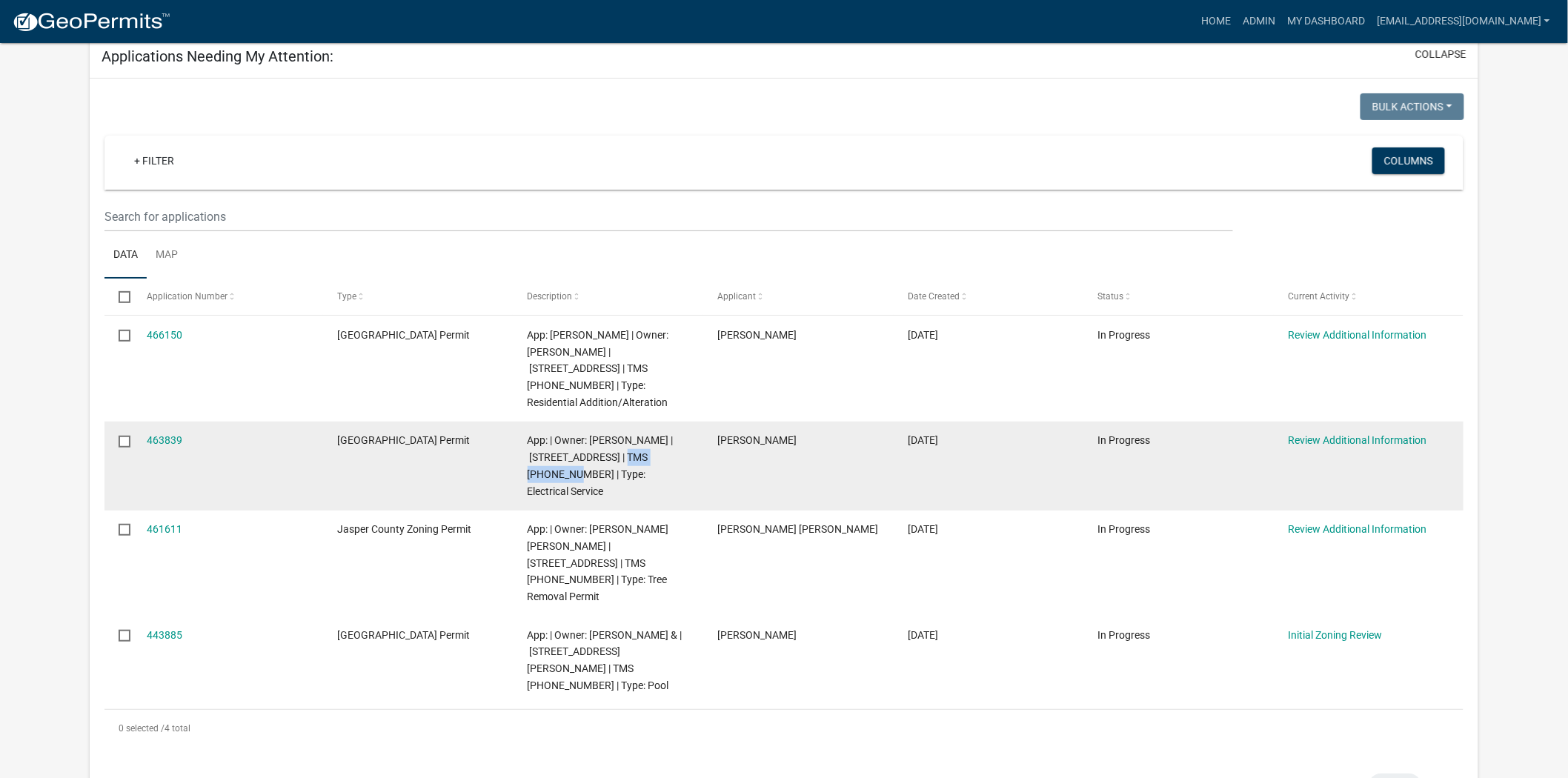
drag, startPoint x: 545, startPoint y: 479, endPoint x: 630, endPoint y: 458, distance: 87.6
click at [630, 458] on span "App: | Owner: Ken Tosky | 342 MARISTINE LN | TMS 081-00-04-068 | Type: Electric…" at bounding box center [600, 465] width 146 height 62
copy span "081-00-04-068"
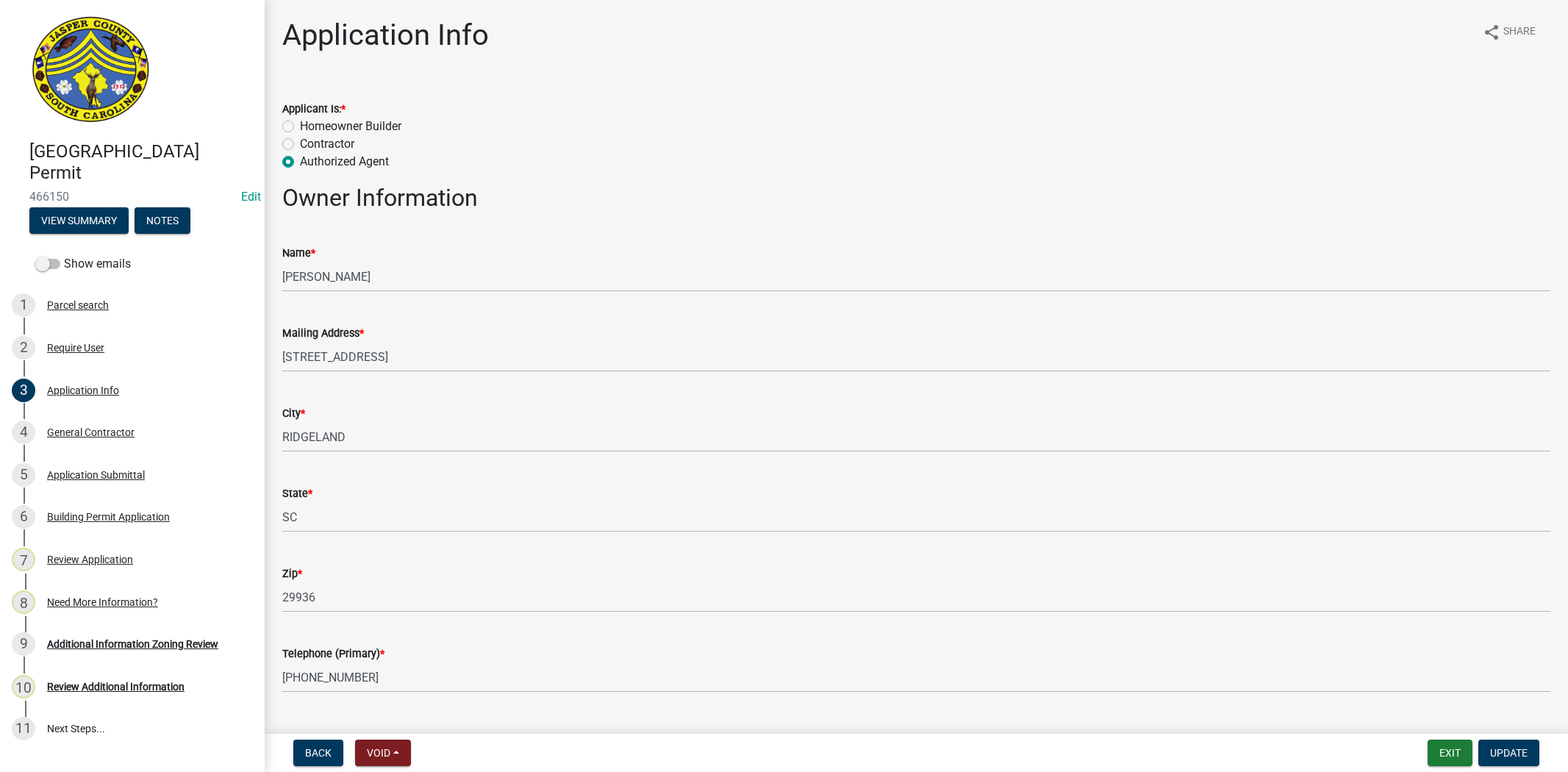
select select "4b7d28f2-ad6d-4146-a007-9cde64d4e27b"
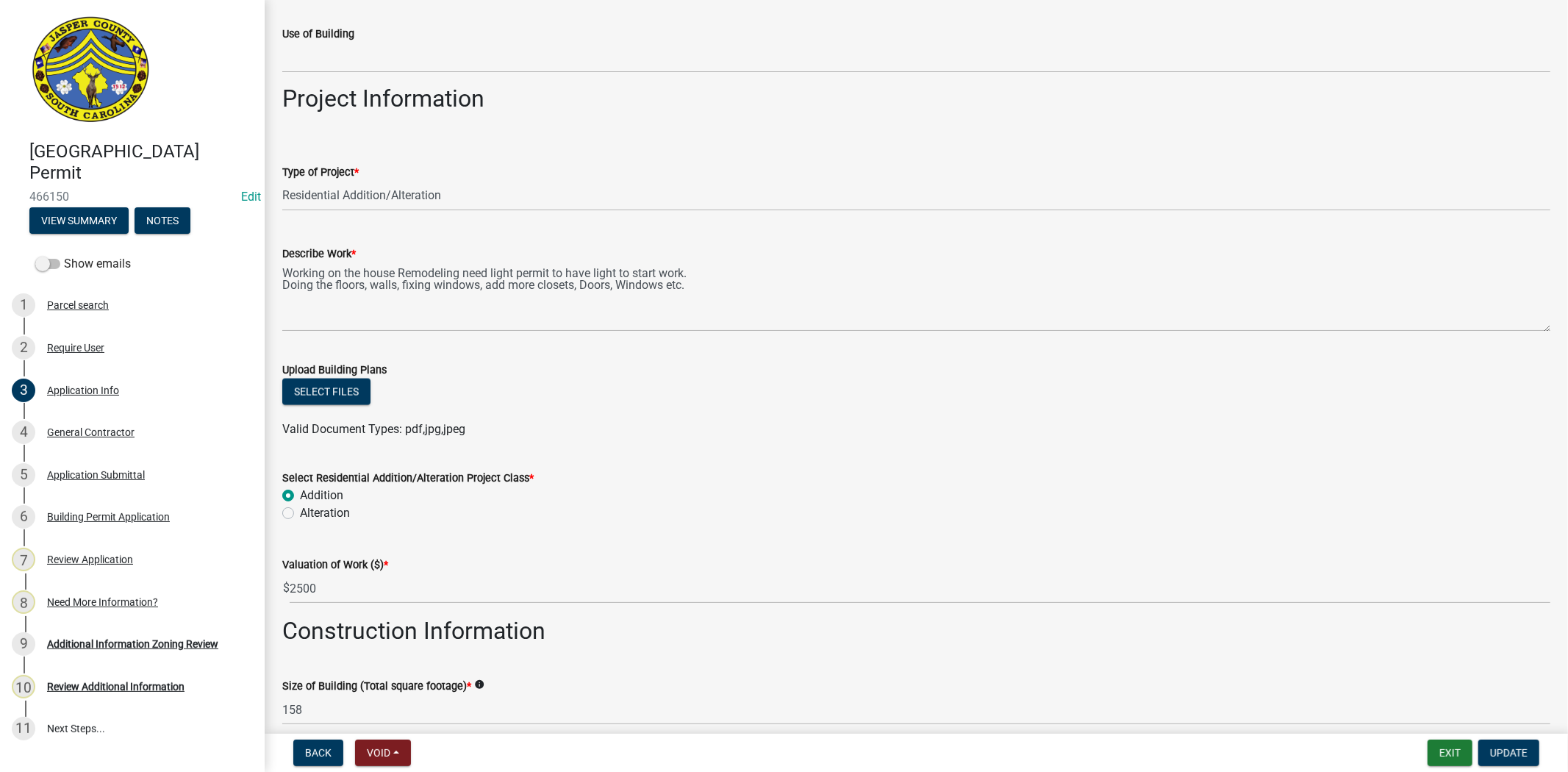
scroll to position [1902, 0]
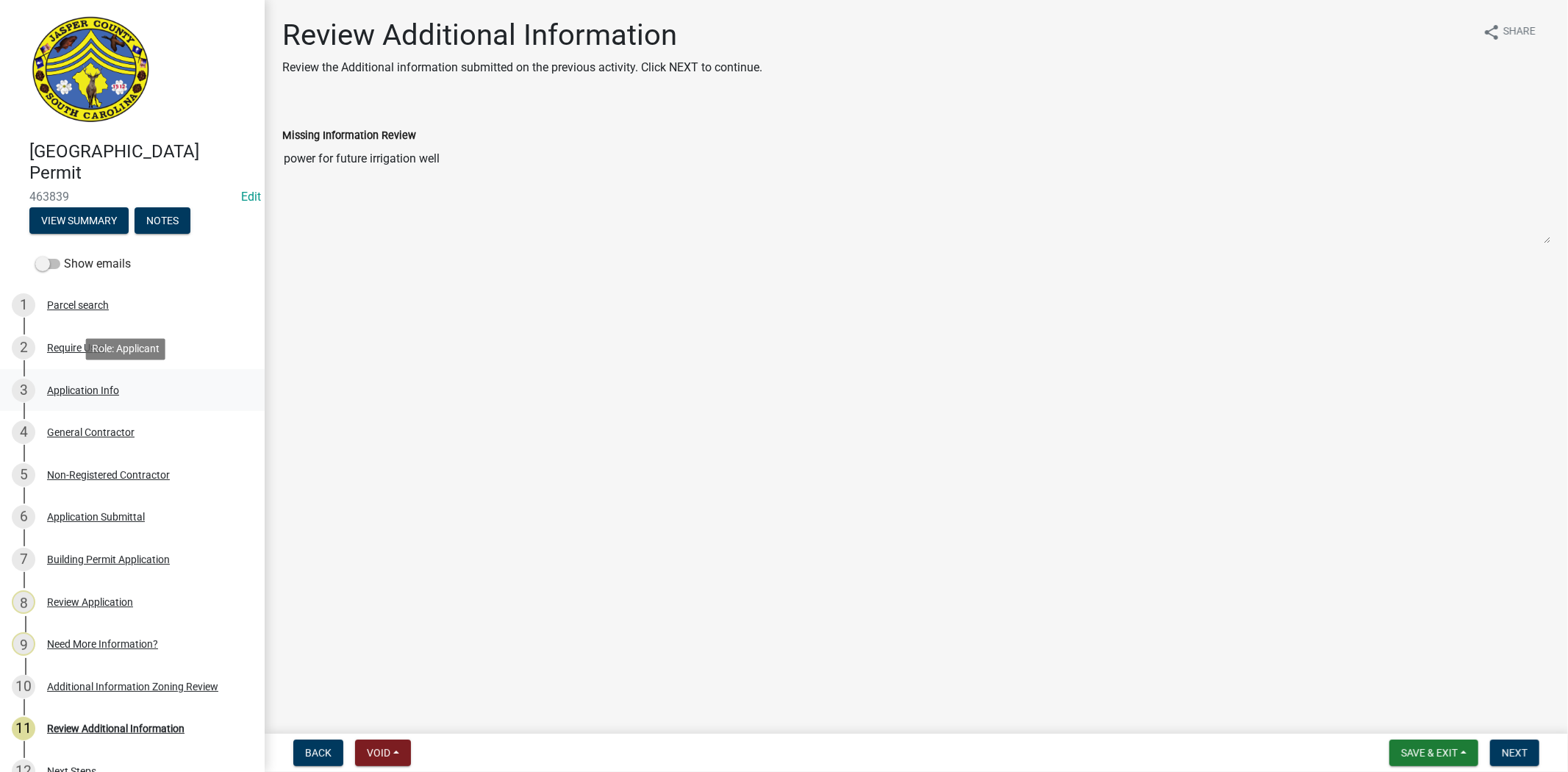
click at [89, 393] on div "Application Info" at bounding box center [83, 391] width 72 height 10
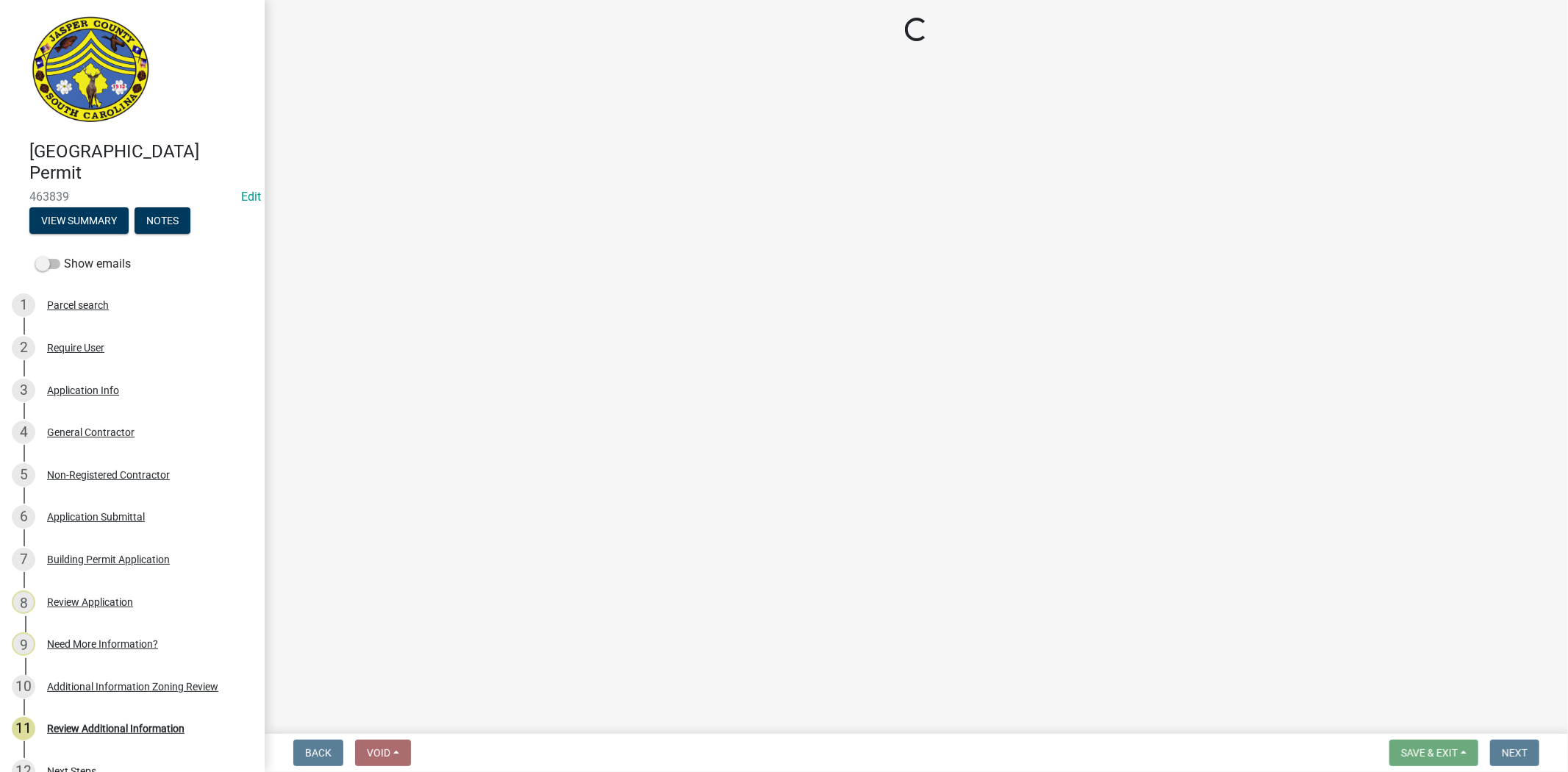
select select "83a29df9-b3ca-487b-b3ec-56d88b03b1fe"
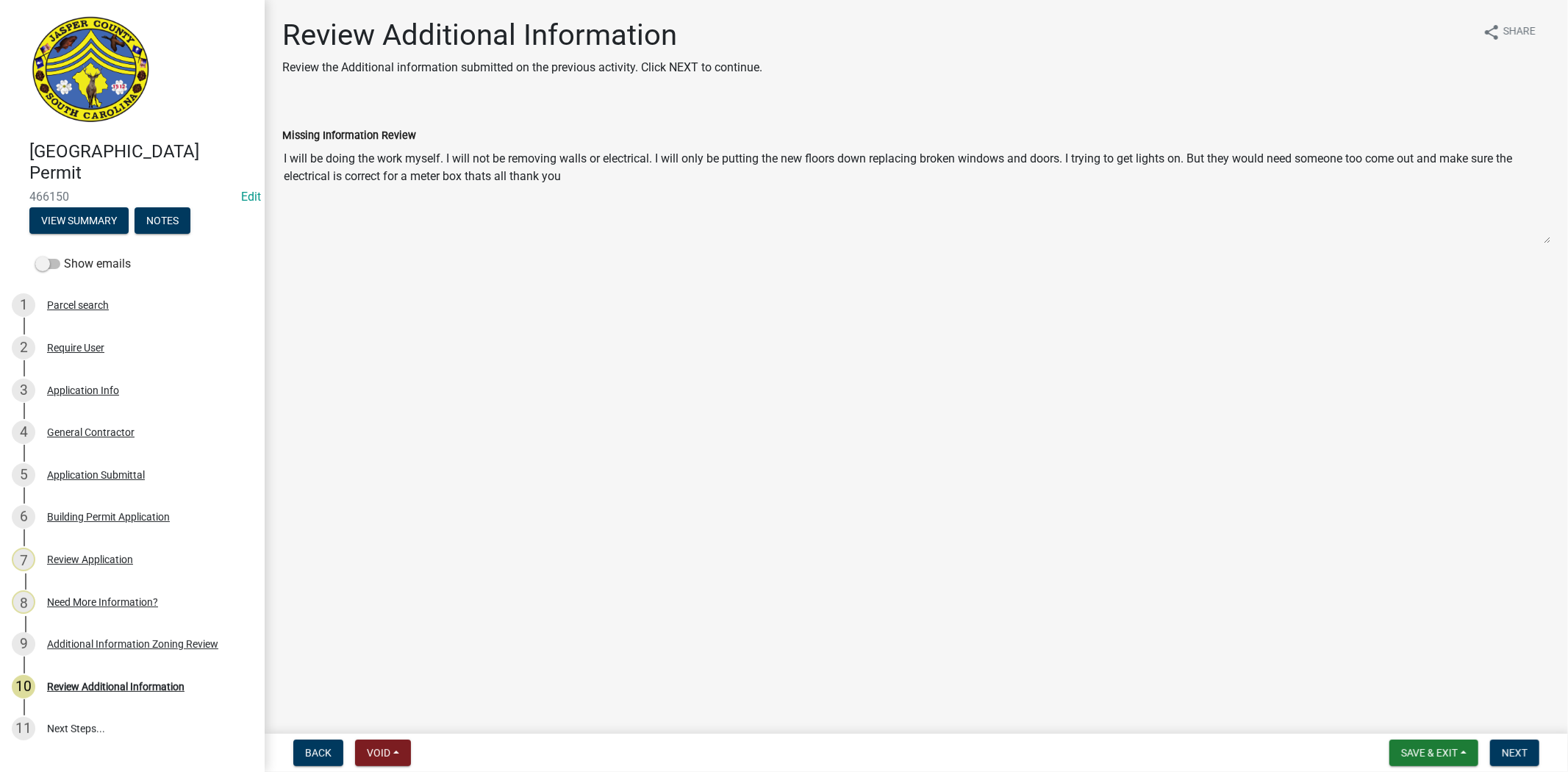
drag, startPoint x: 578, startPoint y: 189, endPoint x: 283, endPoint y: 147, distance: 298.0
click at [283, 147] on textarea "I will be doing the work myself. I will not be removing walls or electrical. I …" at bounding box center [917, 194] width 1269 height 100
click at [1363, 609] on main "Review Additional Information Review the Additional information submitted on th…" at bounding box center [917, 364] width 1304 height 728
click at [103, 386] on div "Application Info" at bounding box center [83, 391] width 72 height 10
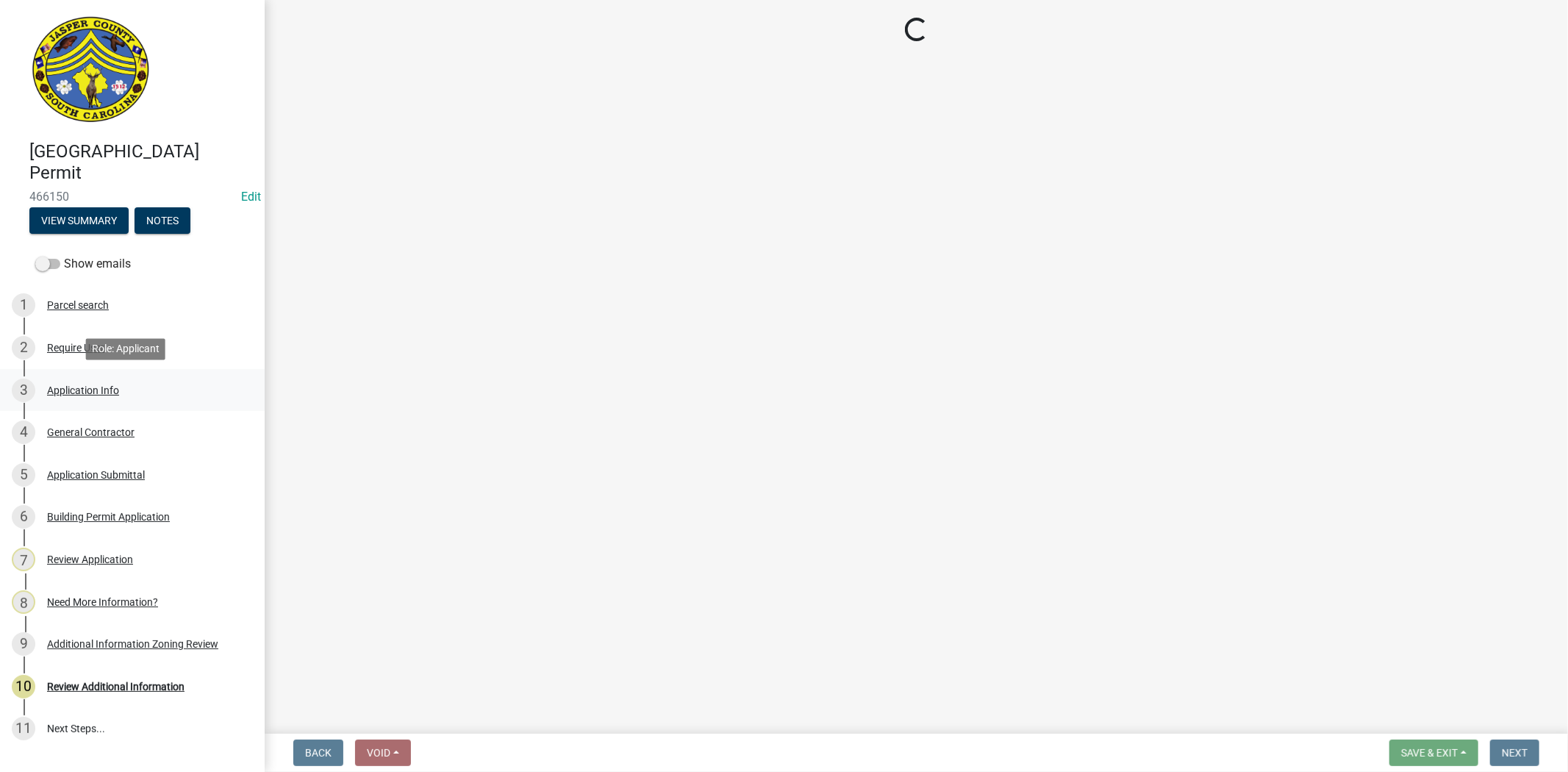
select select "4b7d28f2-ad6d-4146-a007-9cde64d4e27b"
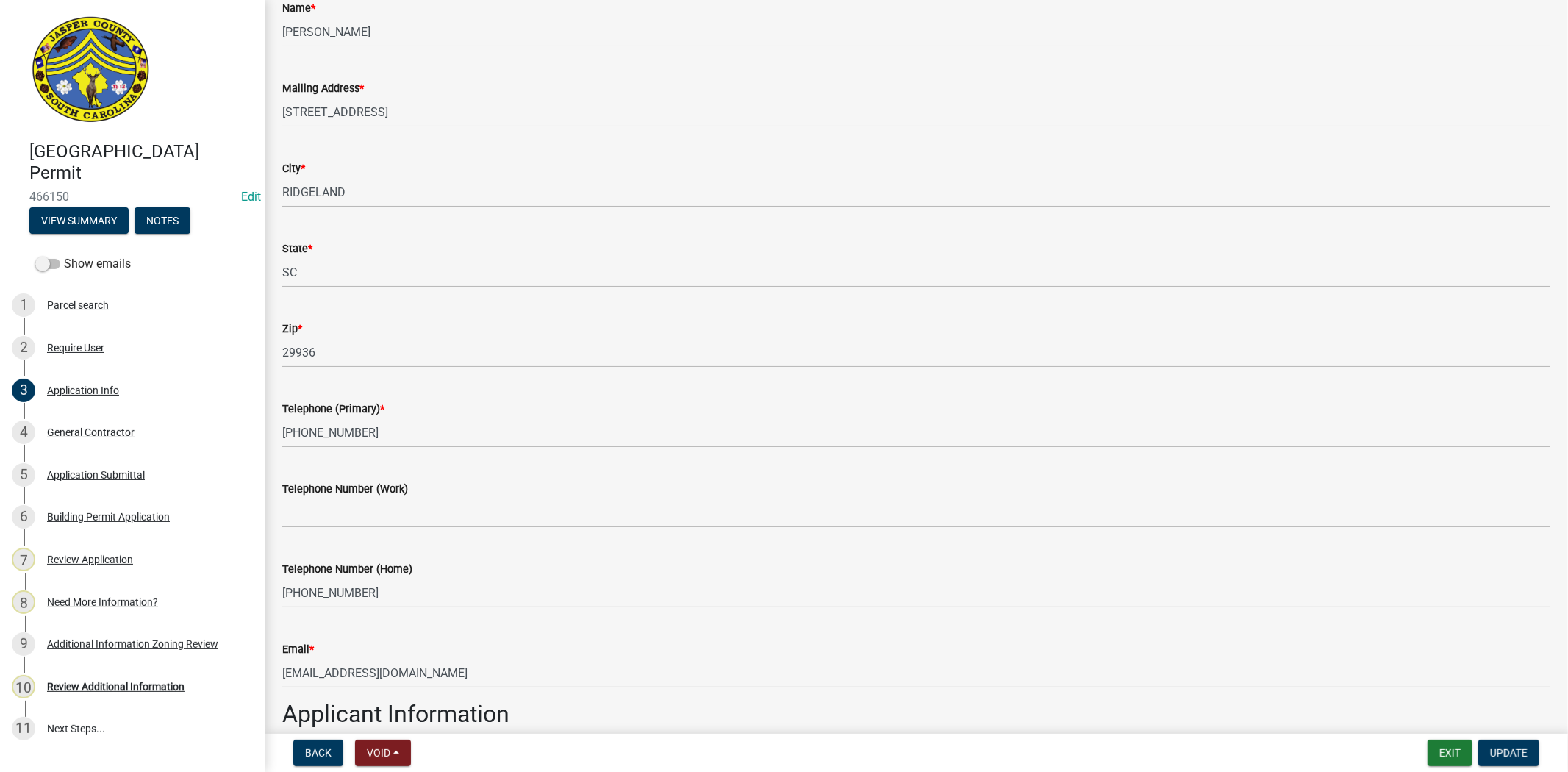
scroll to position [408, 0]
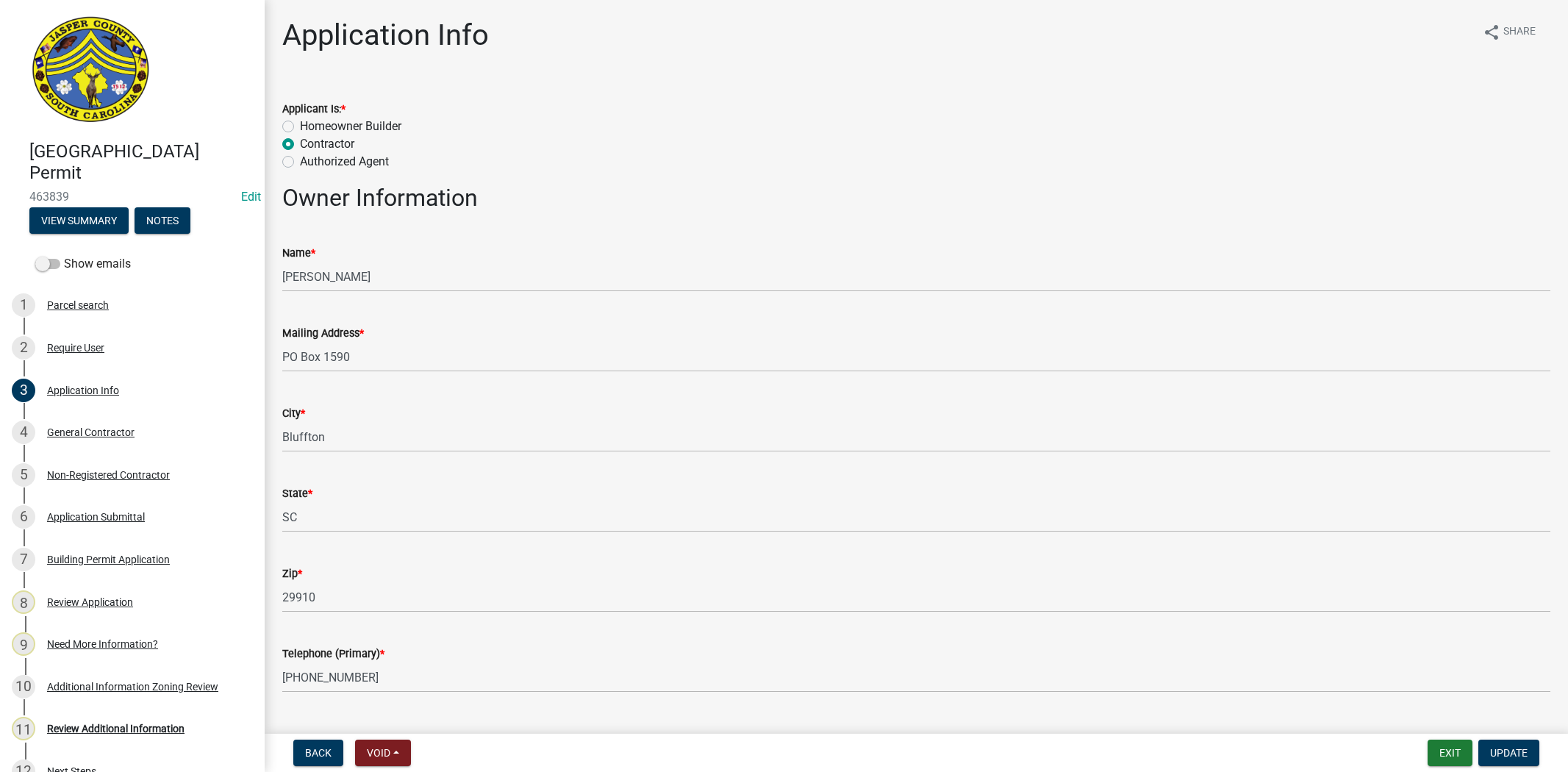
select select "83a29df9-b3ca-487b-b3ec-56d88b03b1fe"
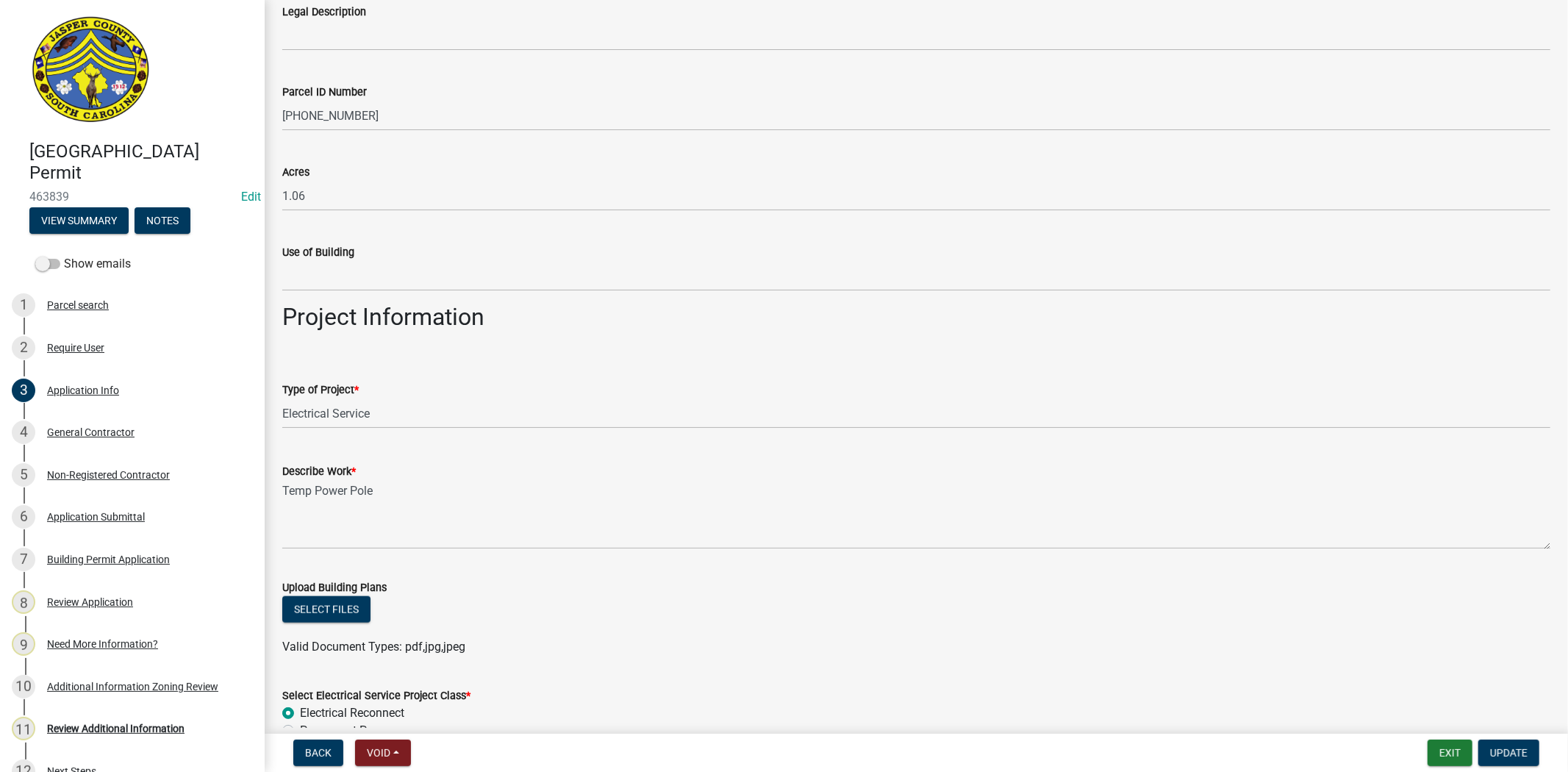
scroll to position [1218, 0]
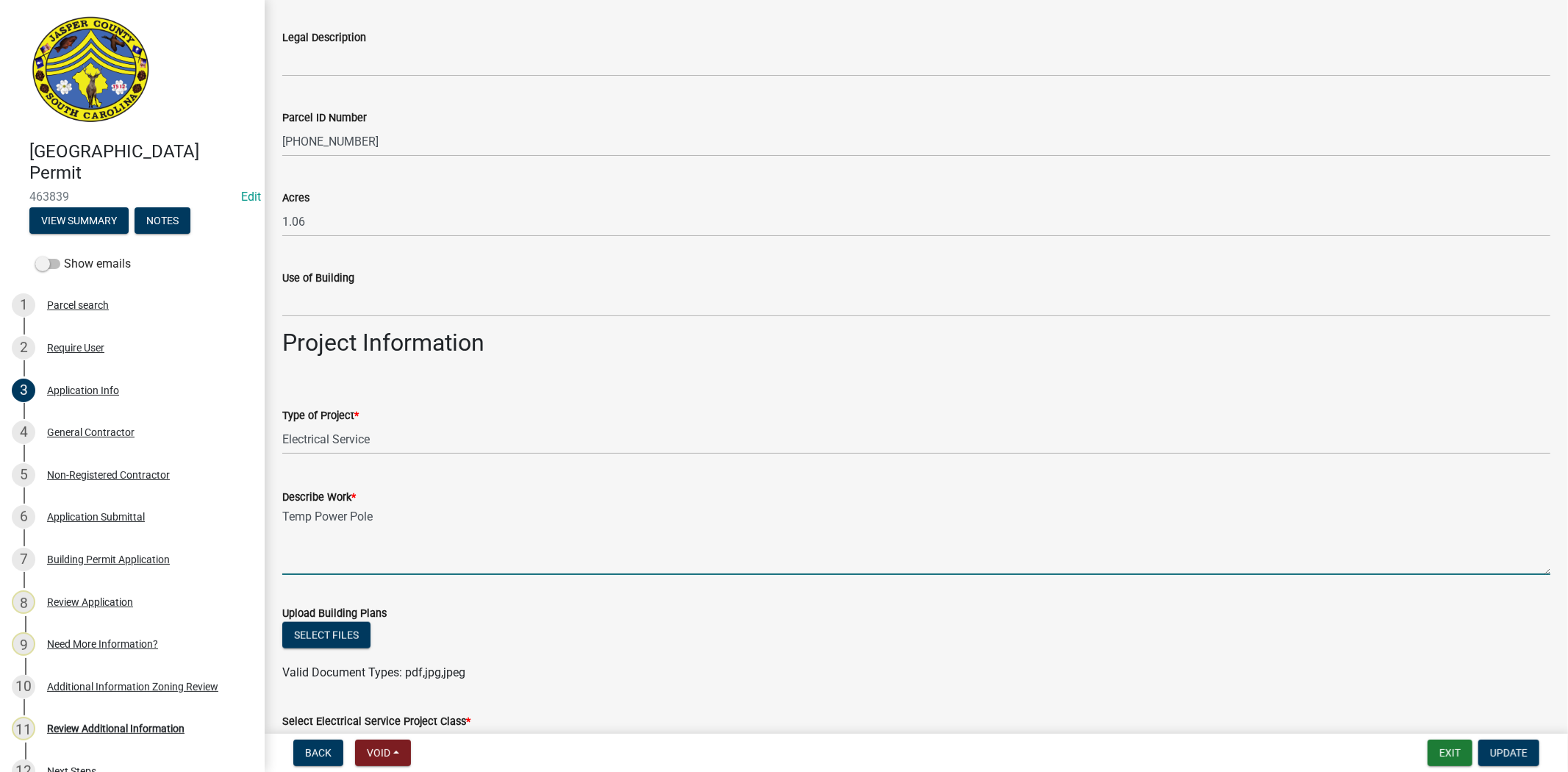
click at [442, 527] on textarea "Temp Power Pole" at bounding box center [917, 540] width 1269 height 69
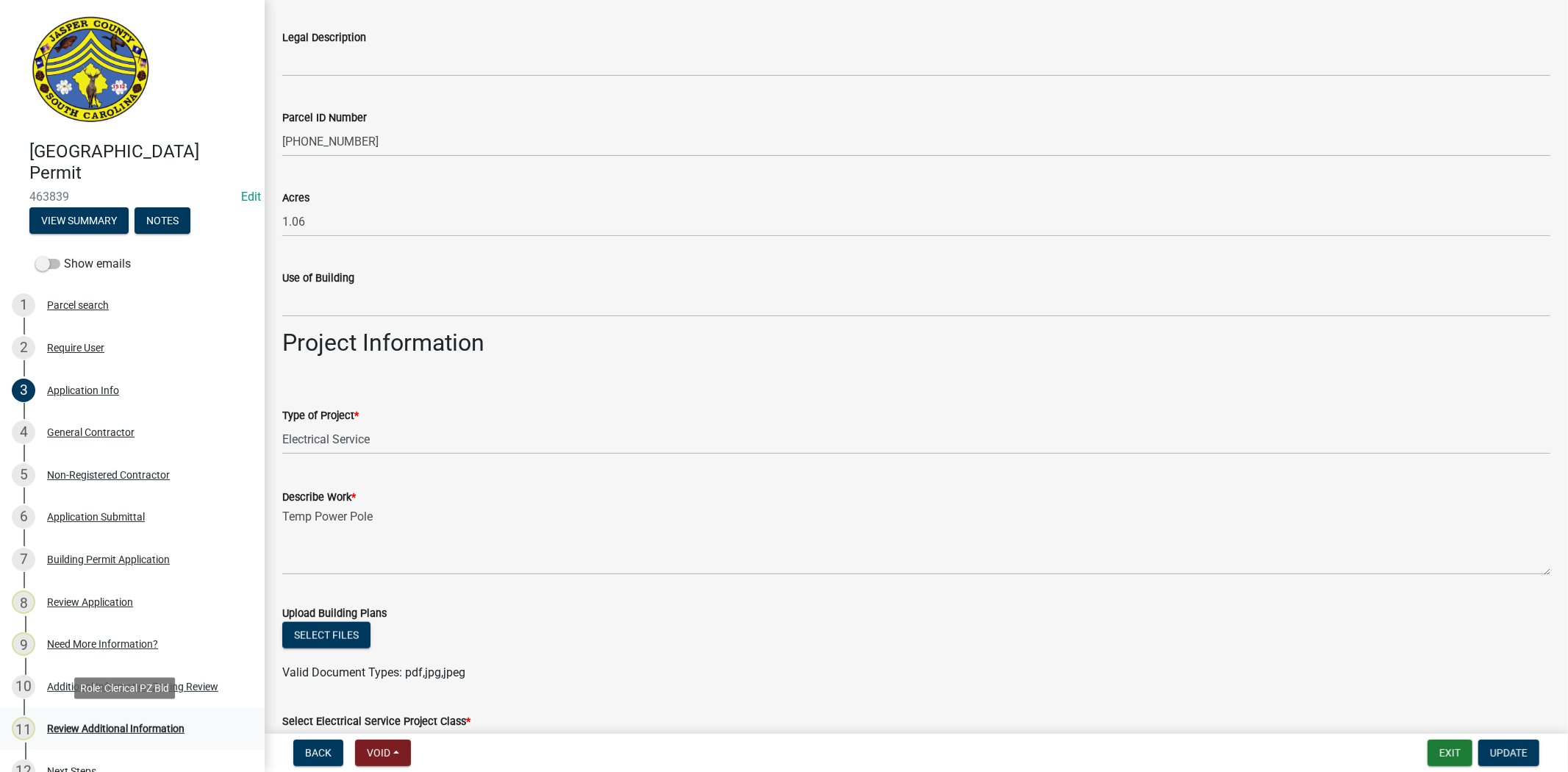
click at [125, 732] on div "Review Additional Information" at bounding box center [115, 729] width 137 height 10
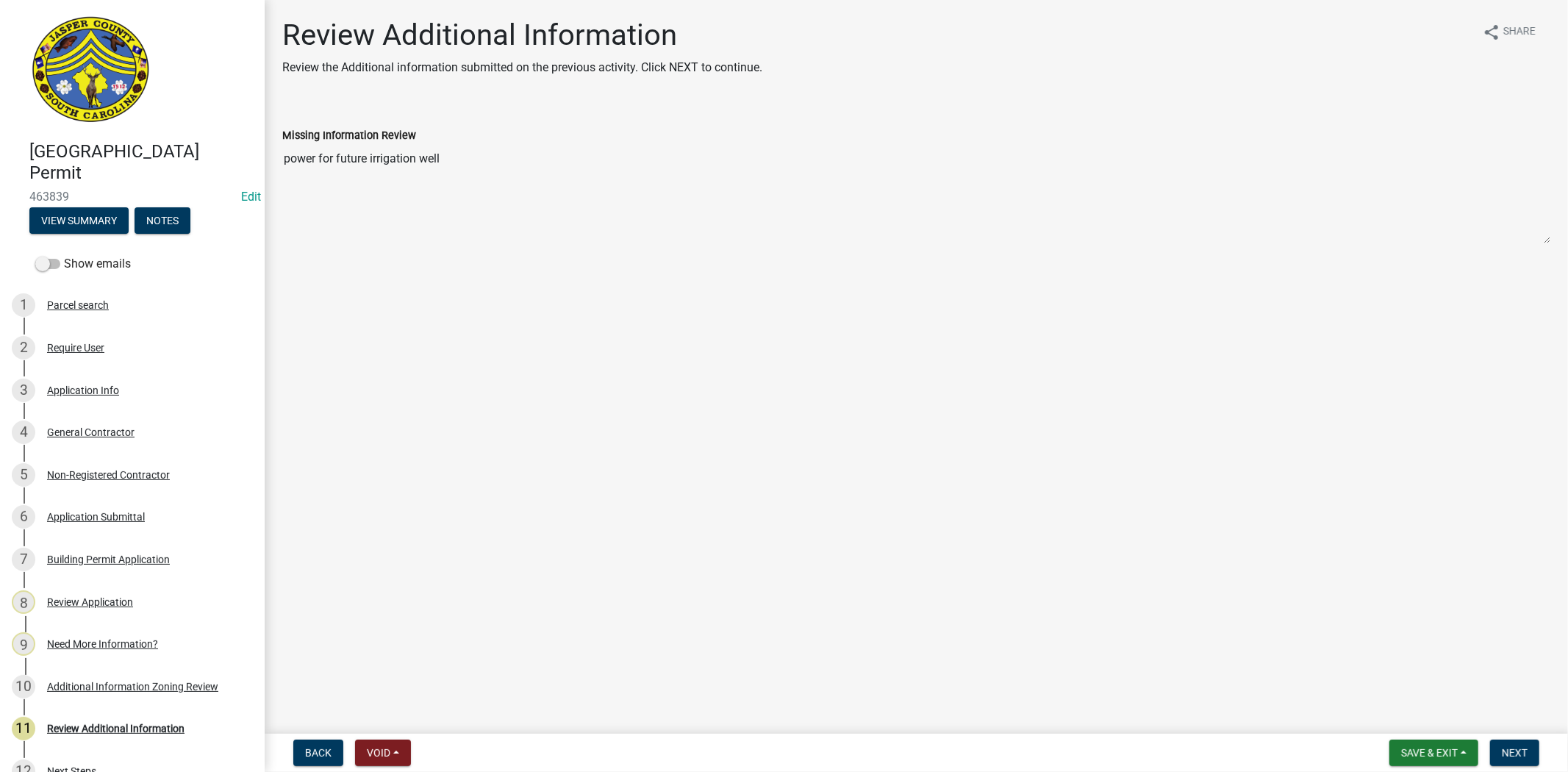
drag, startPoint x: 514, startPoint y: 167, endPoint x: 197, endPoint y: 186, distance: 317.6
click at [197, 186] on div "Jasper County Building Permit 463839 Edit View Summary Notes Show emails 1 Parc…" at bounding box center [784, 386] width 1568 height 772
click at [114, 394] on div "Application Info" at bounding box center [83, 391] width 72 height 10
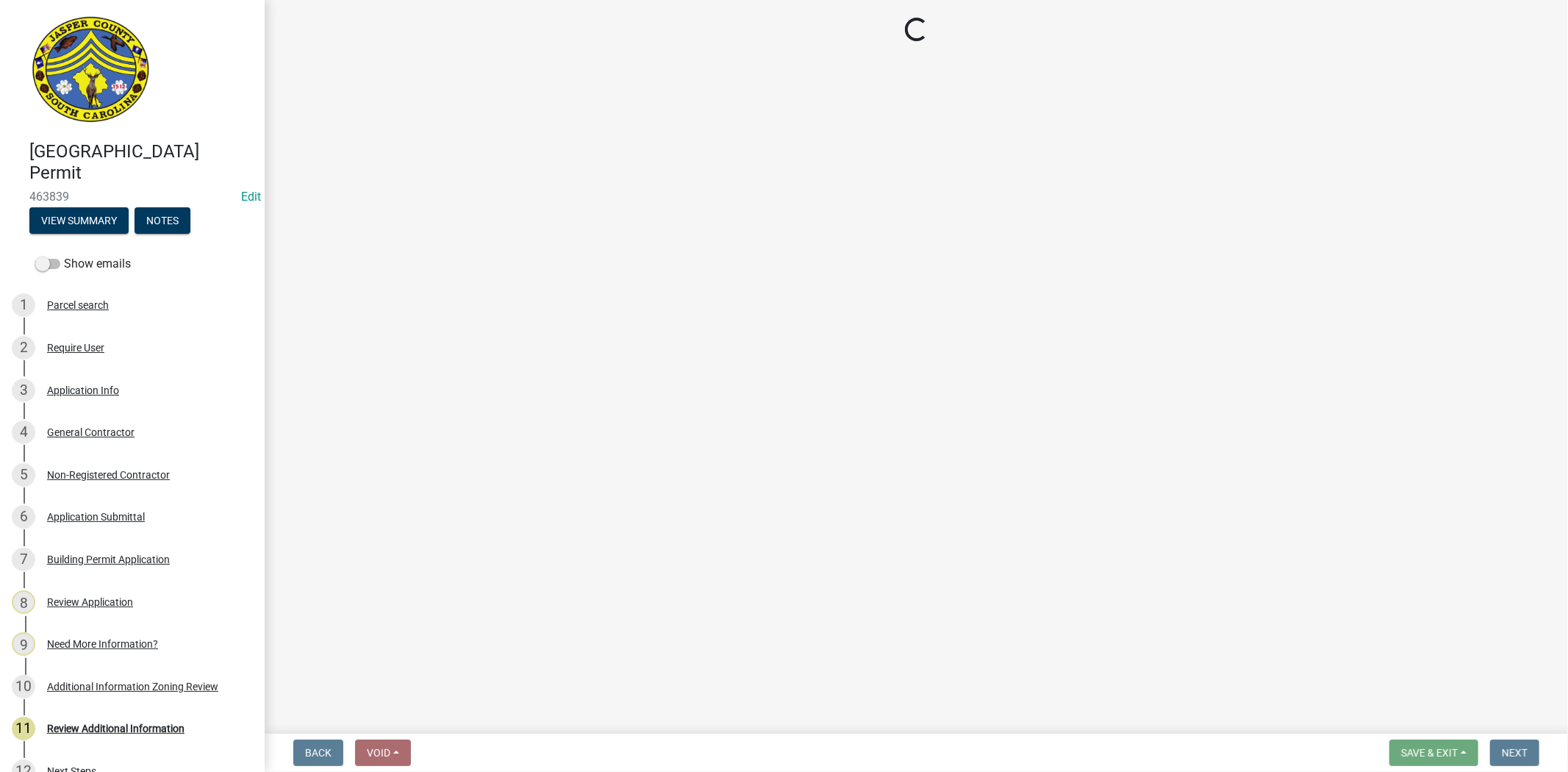
select select "83a29df9-b3ca-487b-b3ec-56d88b03b1fe"
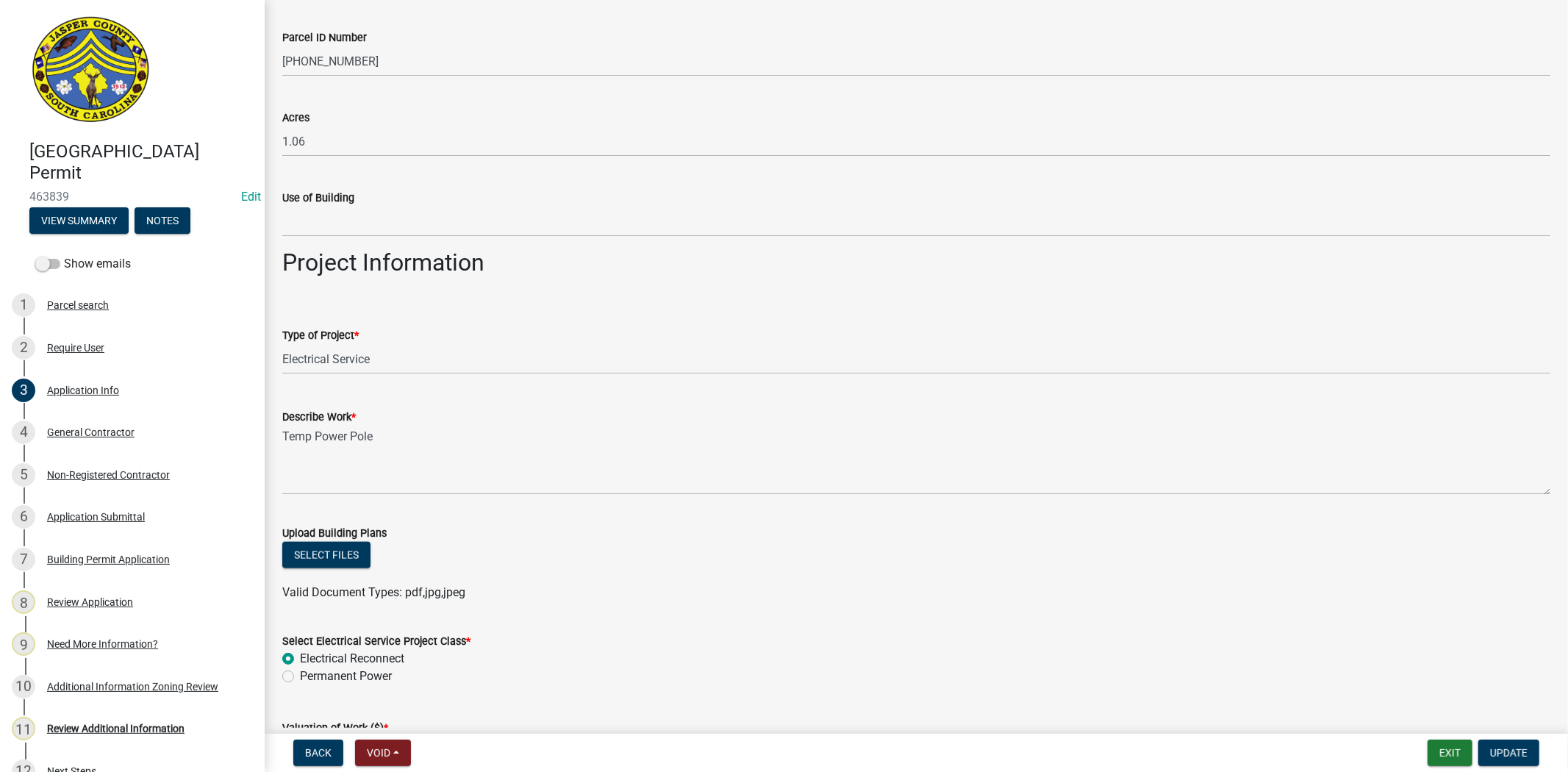
scroll to position [1306, 0]
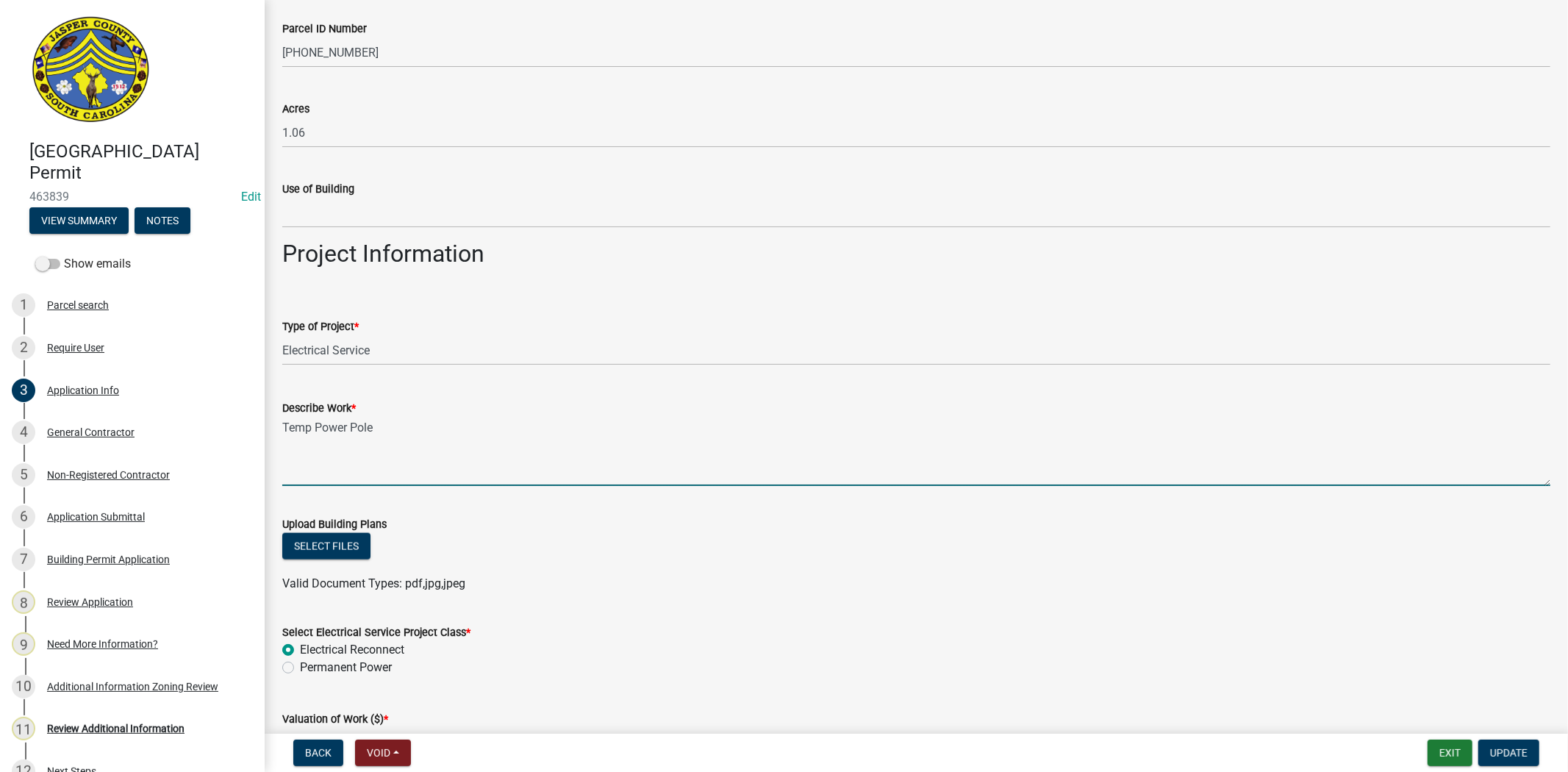
click at [512, 442] on textarea "Temp Power Pole" at bounding box center [917, 452] width 1269 height 69
paste textarea "power for future irrigation well"
click at [372, 419] on textarea "Temp Power Pole power for future irrigation well" at bounding box center [917, 452] width 1269 height 69
drag, startPoint x: 375, startPoint y: 423, endPoint x: 409, endPoint y: 428, distance: 34.4
click at [409, 428] on textarea "Temp Power Pole power for future irrigation well" at bounding box center [917, 452] width 1269 height 69
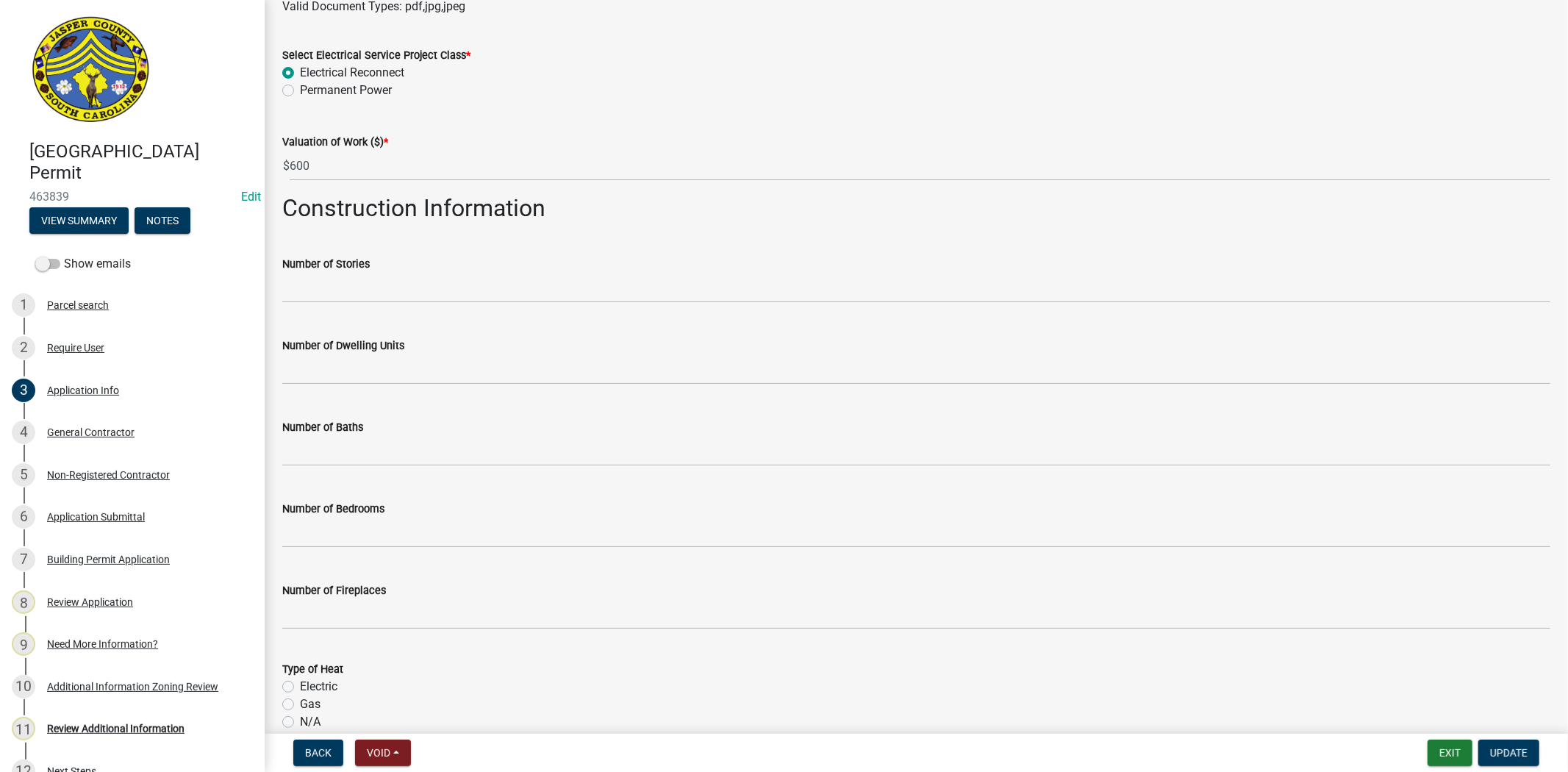
scroll to position [1961, 0]
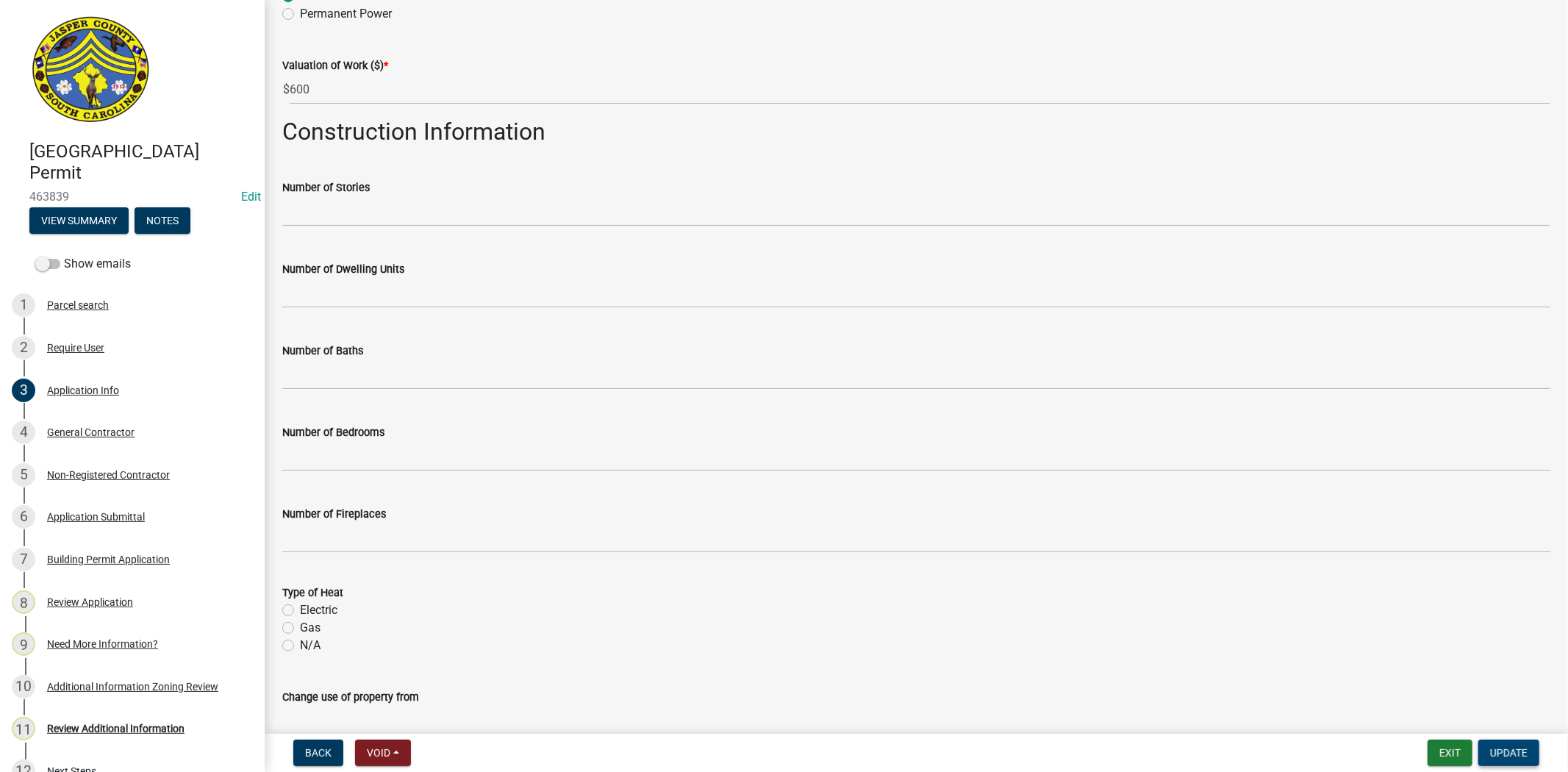
type textarea "Temp Power Pole for future irrigation well"
click at [1490, 749] on span "Update" at bounding box center [1509, 753] width 38 height 12
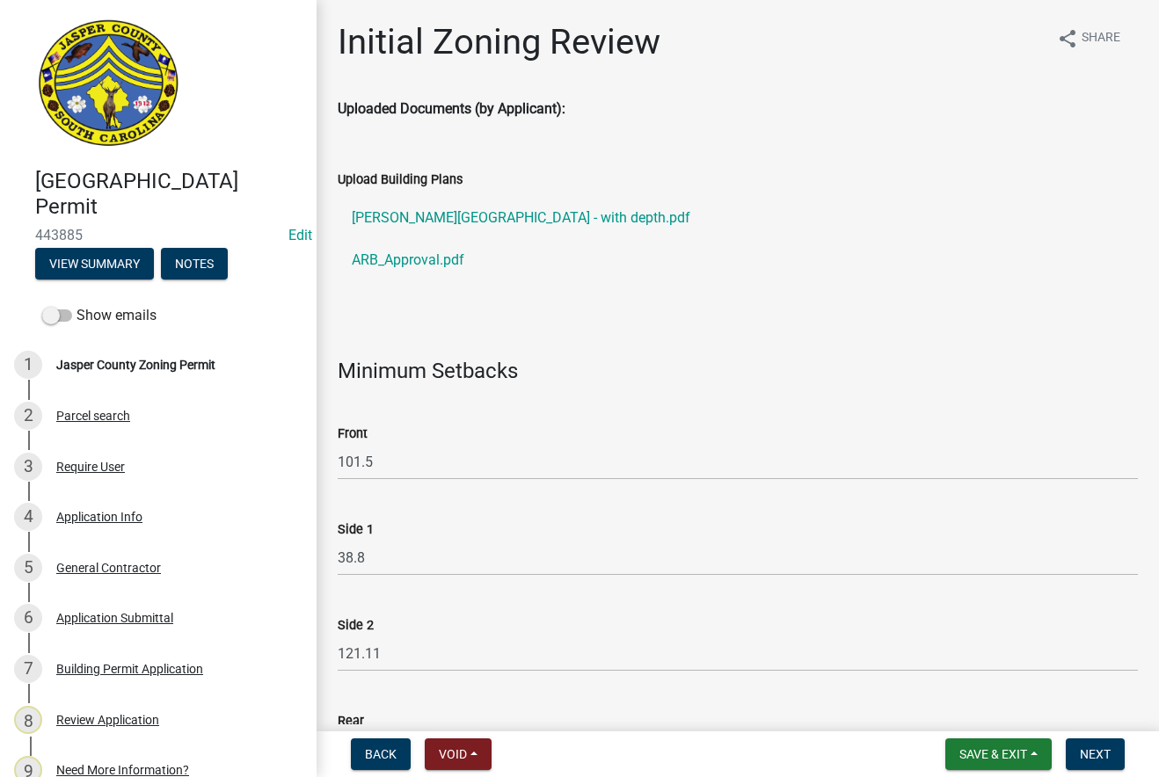
select select "28e8055b-422e-4c2e-9206-ce7b96ebb91b"
